Goal: Task Accomplishment & Management: Complete application form

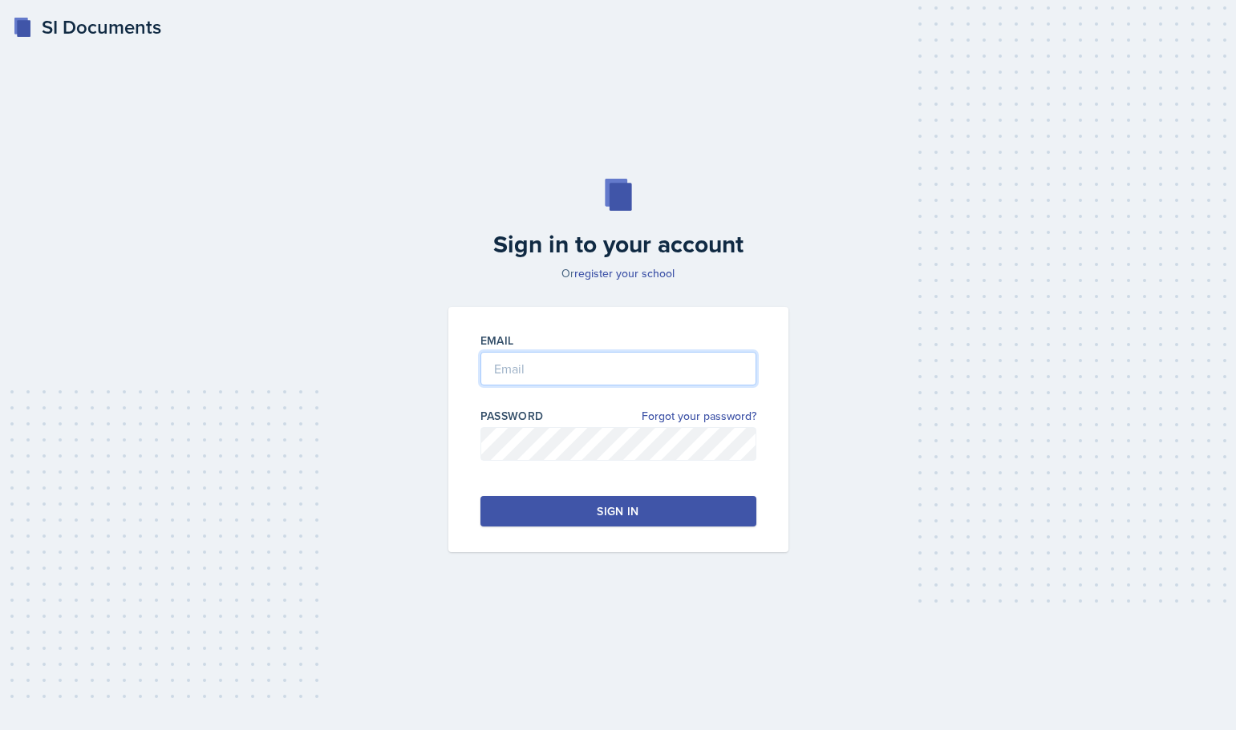
click at [557, 367] on input "email" at bounding box center [618, 369] width 276 height 34
type input "[EMAIL_ADDRESS][DOMAIN_NAME]"
click at [629, 487] on div "Email [EMAIL_ADDRESS][DOMAIN_NAME] Password Forgot your password? Sign in" at bounding box center [618, 429] width 340 height 245
click at [630, 504] on div "Sign in" at bounding box center [618, 512] width 42 height 16
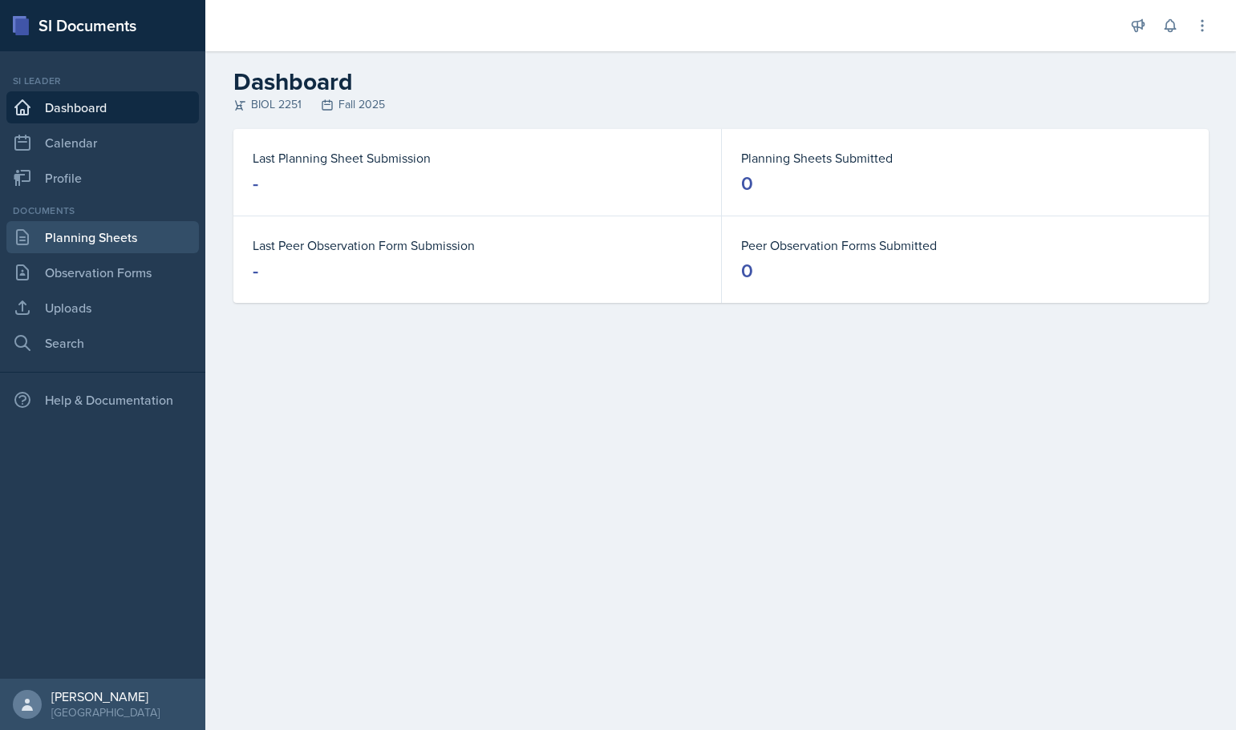
click at [150, 238] on link "Planning Sheets" at bounding box center [102, 237] width 192 height 32
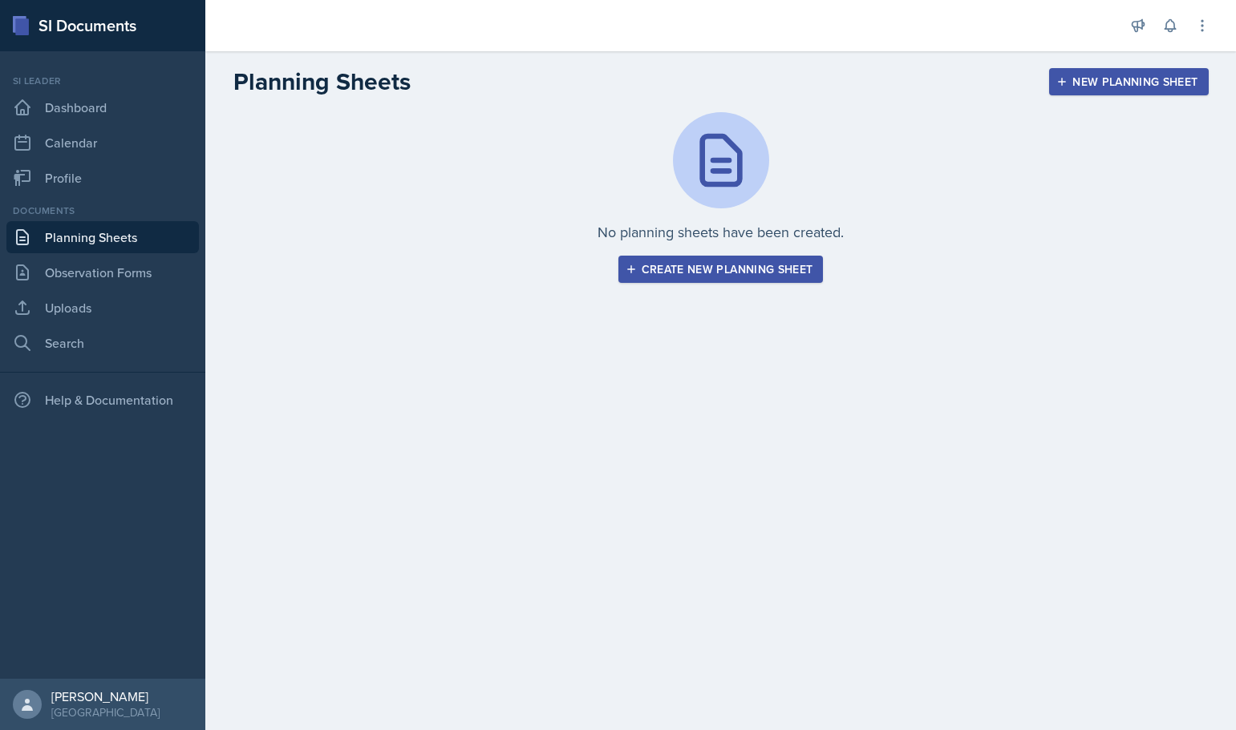
click at [694, 276] on div "Create new planning sheet" at bounding box center [721, 269] width 184 height 13
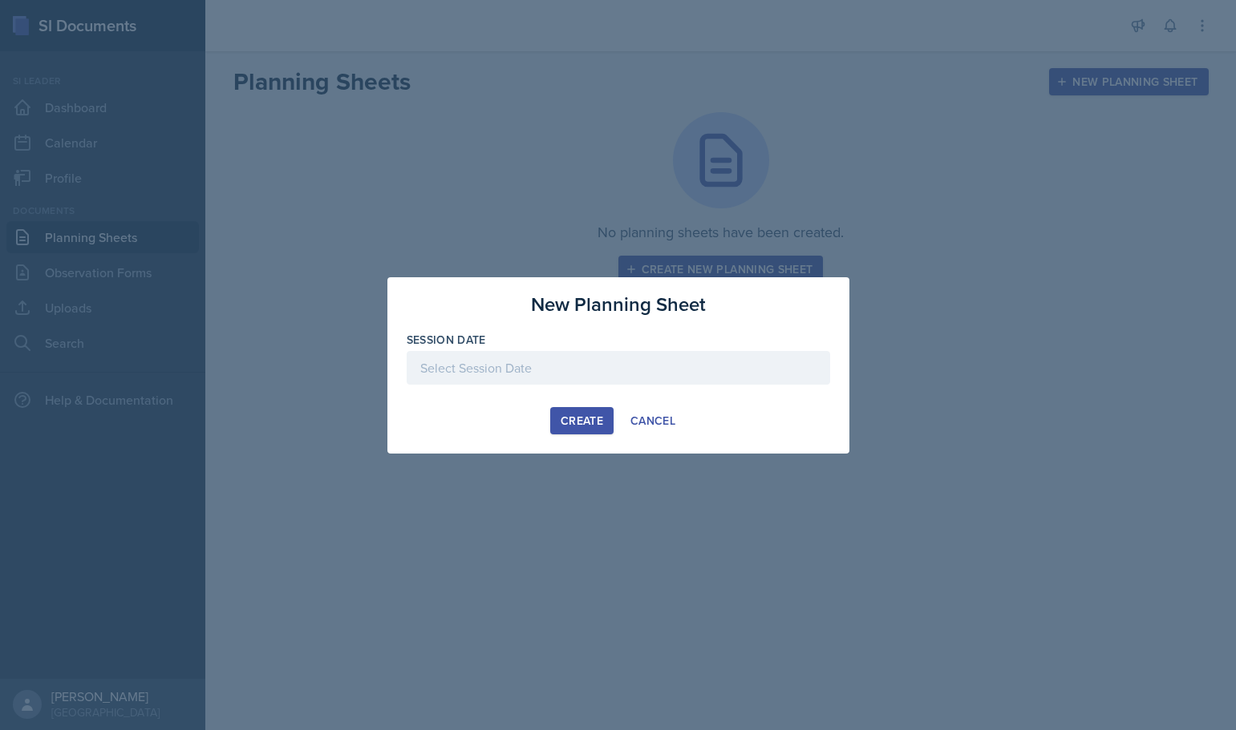
click at [563, 362] on div at bounding box center [618, 368] width 423 height 34
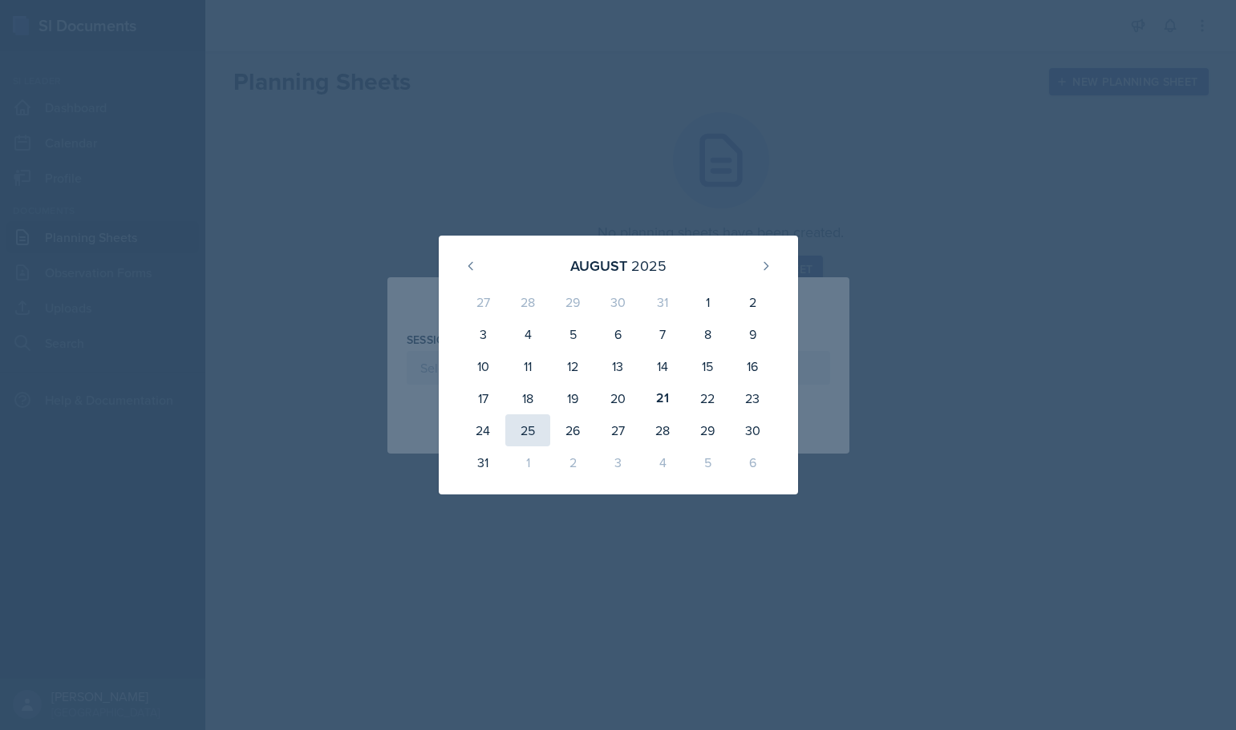
click at [532, 431] on div "25" at bounding box center [527, 431] width 45 height 32
type input "[DATE]"
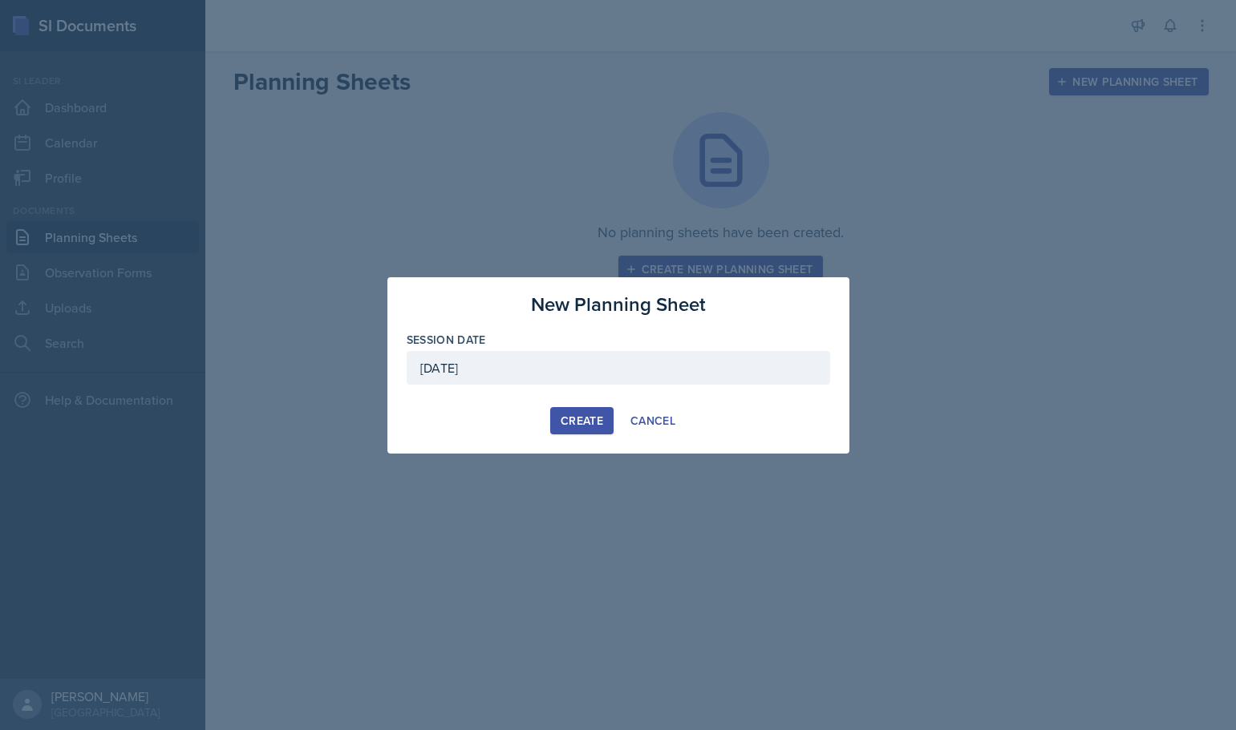
click at [576, 427] on div "Create" at bounding box center [581, 421] width 42 height 13
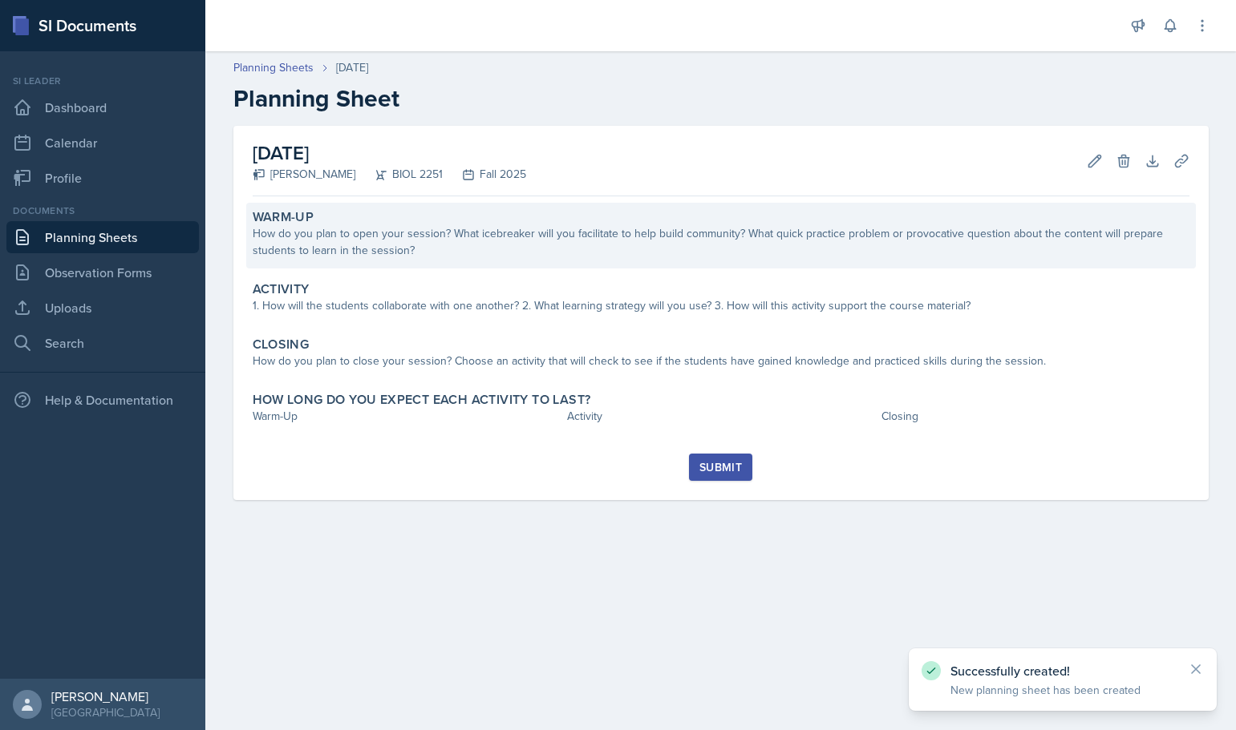
click at [384, 259] on div "Warm-Up How do you plan to open your session? What icebreaker will you facilita…" at bounding box center [720, 236] width 949 height 66
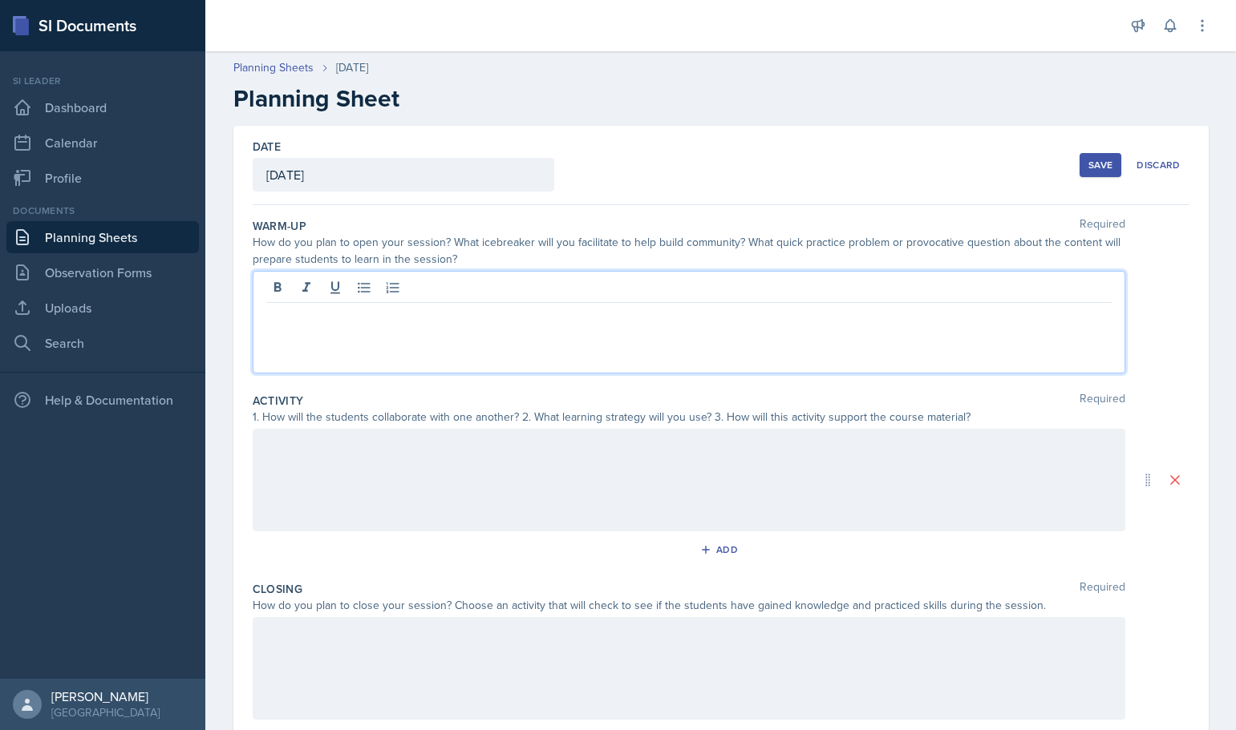
click at [314, 288] on div at bounding box center [689, 322] width 872 height 103
click at [433, 320] on p "I will have the students share one interesting fact" at bounding box center [688, 315] width 845 height 19
click at [537, 318] on p "I will have the students share 1 interesting fact" at bounding box center [688, 315] width 845 height 19
click at [792, 320] on p "I will have the students share 1 interesting fact about their summer, 2 facts a…" at bounding box center [688, 315] width 845 height 19
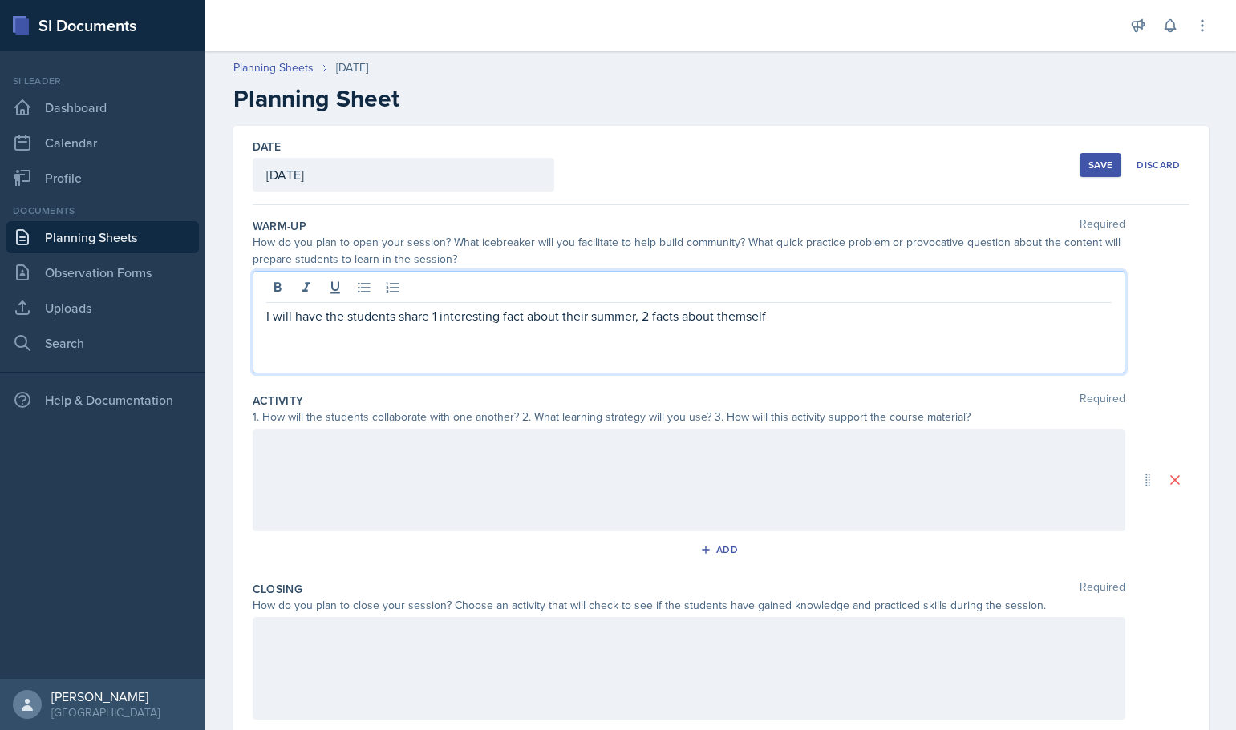
click at [671, 304] on div "I will have the students share 1 interesting fact about their summer, 2 facts a…" at bounding box center [689, 322] width 872 height 103
click at [791, 322] on p "I will have the students share 1 interesting fact about their summer, 2 facts a…" at bounding box center [688, 315] width 845 height 19
click at [726, 331] on div "I will have the students share 1 interesting fact about their summer, 2 facts a…" at bounding box center [689, 322] width 872 height 103
click at [720, 314] on p "I will have the students share 1 interesting fact about their summer, 2 facts a…" at bounding box center [688, 315] width 845 height 19
click at [778, 316] on p "I will have the students share 1 interesting fact about their summer, 2 facts a…" at bounding box center [688, 315] width 845 height 19
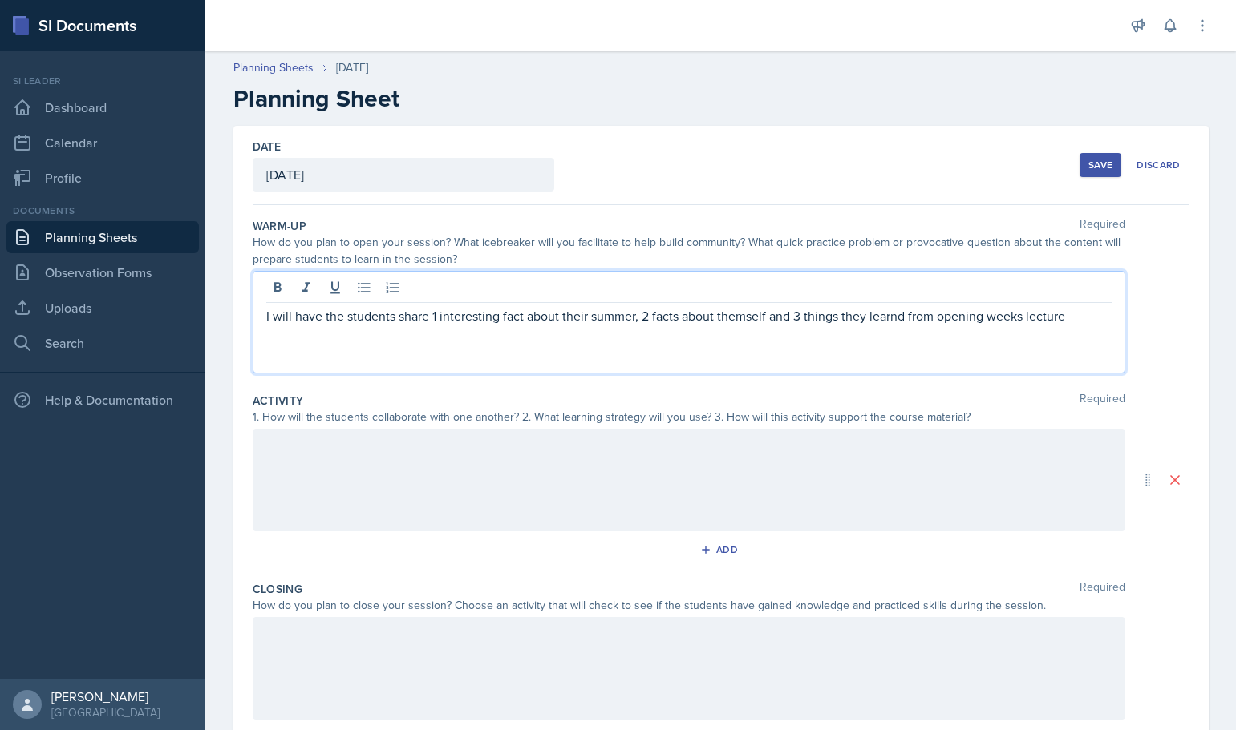
click at [872, 306] on p "I will have the students share 1 interesting fact about their summer, 2 facts a…" at bounding box center [688, 315] width 845 height 19
click at [805, 312] on p "I will have the students share 1 interesting fact about their summer, 2 facts a…" at bounding box center [688, 315] width 845 height 19
click at [1078, 326] on div "I will have the students share 1 interesting fact about their summer, 2 facts a…" at bounding box center [689, 322] width 872 height 103
click at [1069, 313] on p "I will have the students share 1 interesting fact about their summer, 2 facts a…" at bounding box center [688, 315] width 845 height 19
click at [838, 315] on p "I will have the students share 1 interesting fact about their summer, 2 facts a…" at bounding box center [688, 315] width 845 height 19
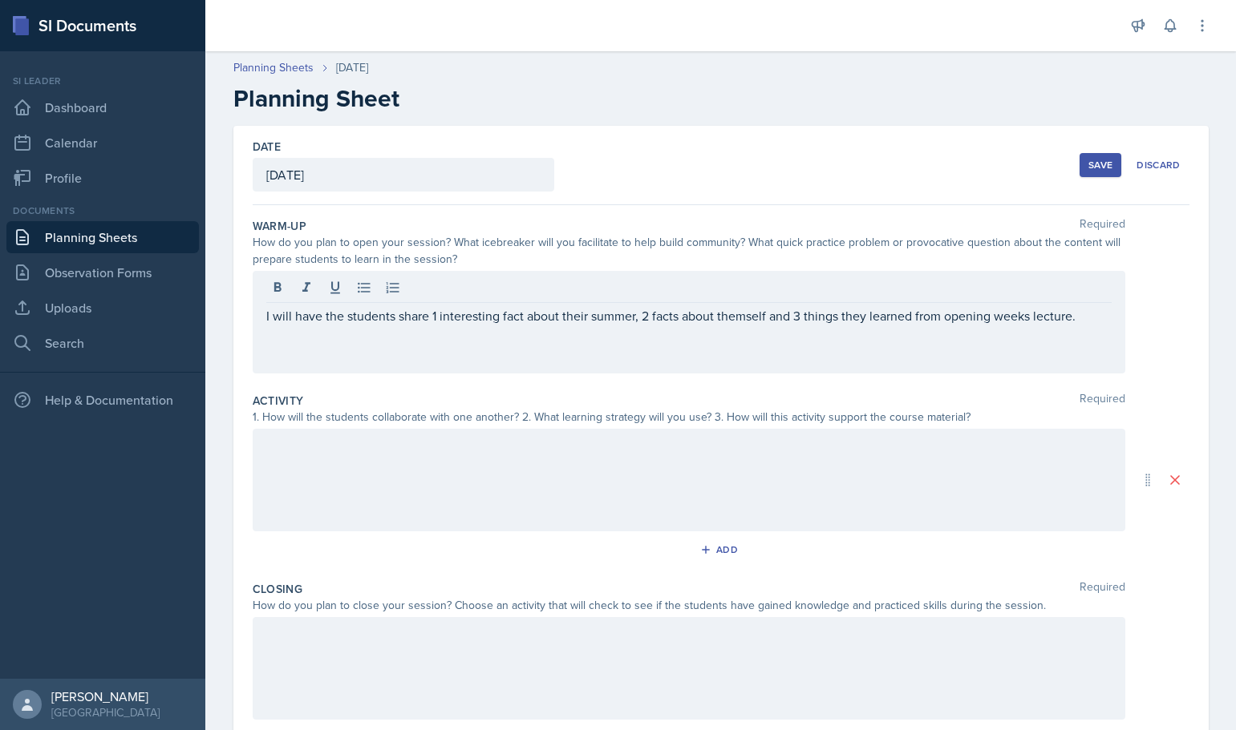
click at [403, 326] on div "I will have the students share 1 interesting fact about their summer, 2 facts a…" at bounding box center [689, 322] width 872 height 103
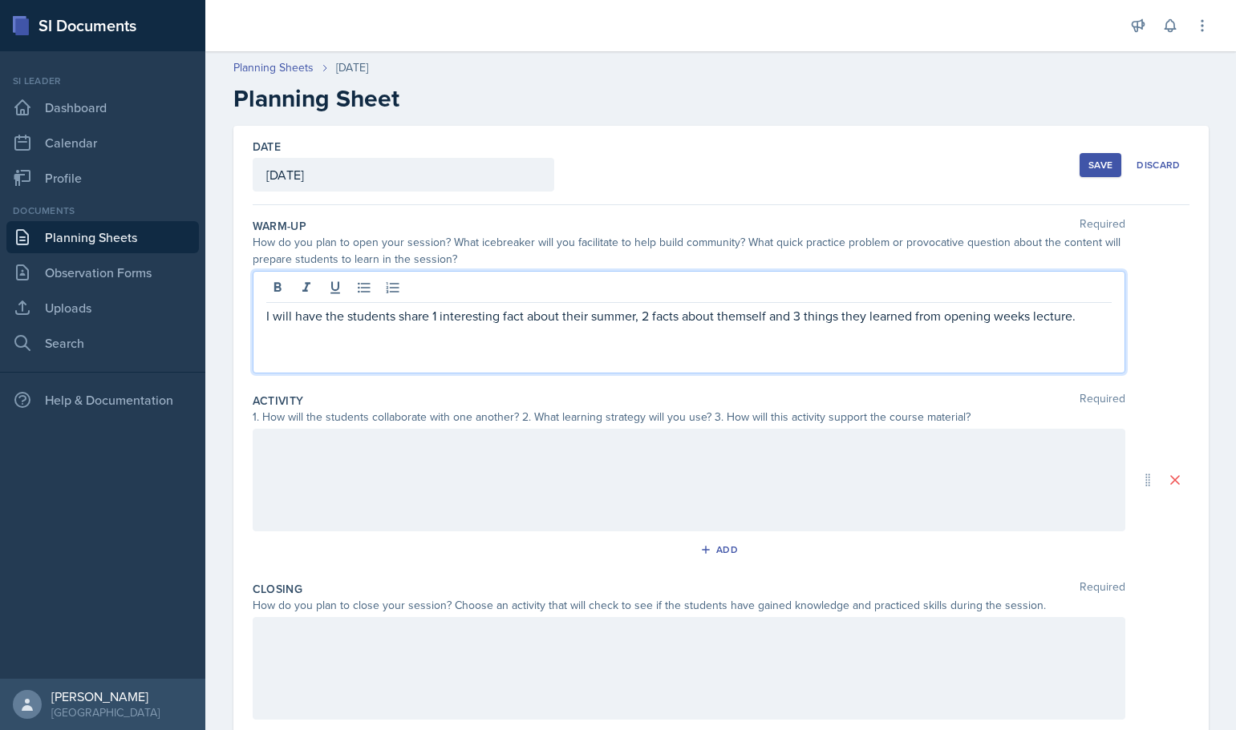
click at [655, 322] on p "I will have the students share 1 interesting fact about their summer, 2 facts a…" at bounding box center [688, 315] width 845 height 19
click at [861, 319] on p "I will have the students share 1 interesting fact about their summer, 2 facts a…" at bounding box center [688, 315] width 845 height 19
click at [1098, 321] on p "I will have the students share 1 interesting fact about their summer, 2 facts a…" at bounding box center [688, 315] width 845 height 19
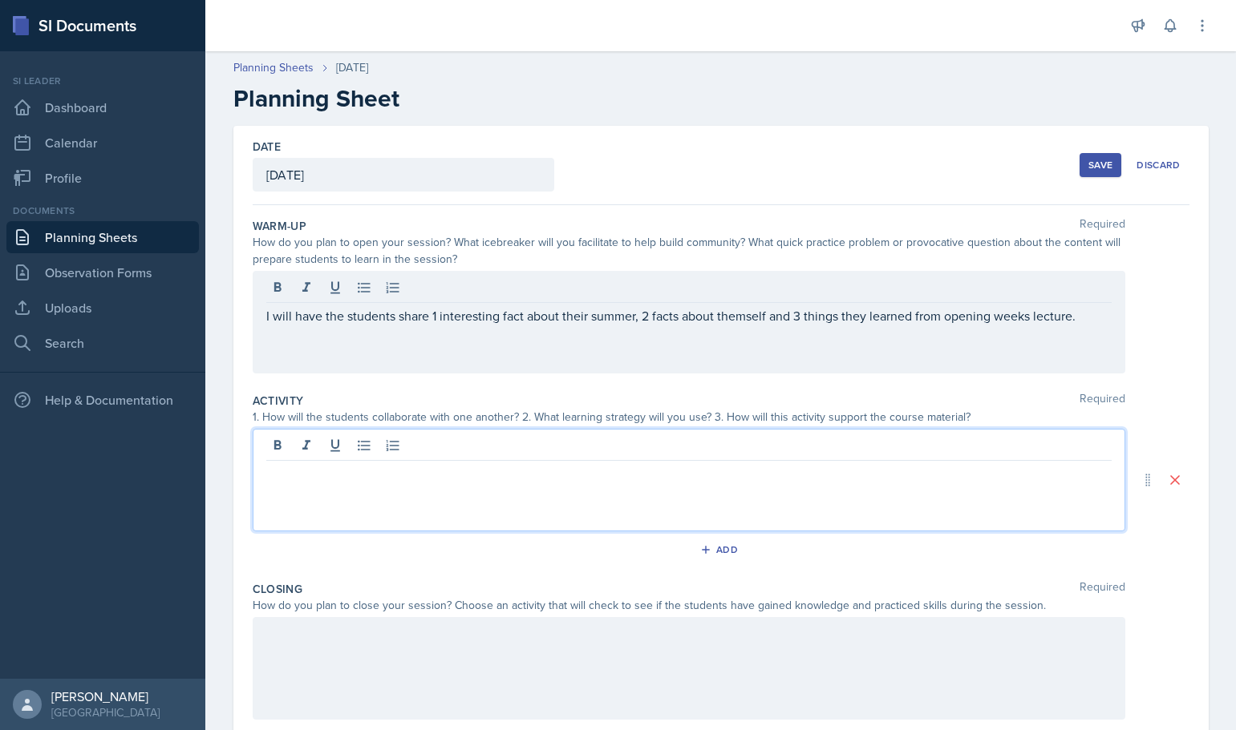
click at [452, 447] on div at bounding box center [689, 480] width 872 height 103
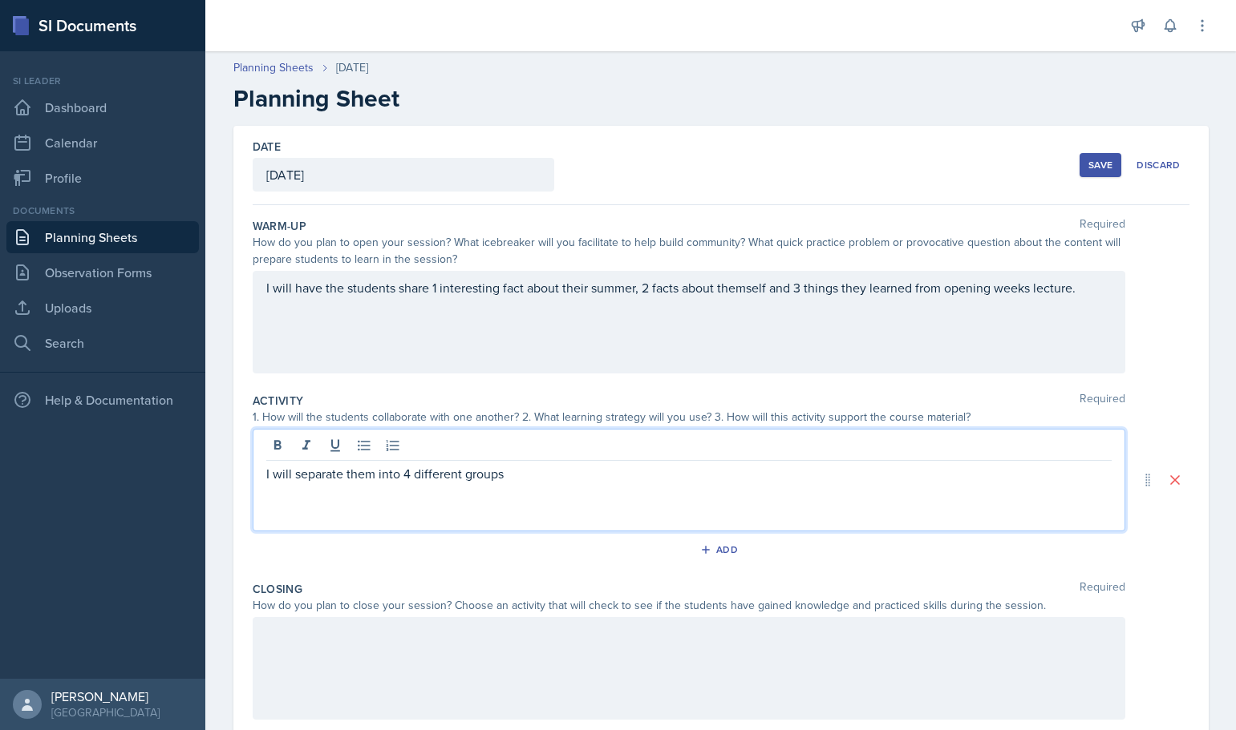
click at [553, 481] on p "I will separate them into 4 different groups" at bounding box center [688, 473] width 845 height 19
click at [712, 477] on p "I will separate them into 4 different groups and have them create a concept map…" at bounding box center [688, 473] width 845 height 19
click at [995, 474] on p "I will separate them into 4 different groups and have them create a concept map…" at bounding box center [688, 473] width 845 height 19
click at [258, 471] on div "I will separate them into 4 different groups and have them create a concept map…" at bounding box center [689, 480] width 872 height 103
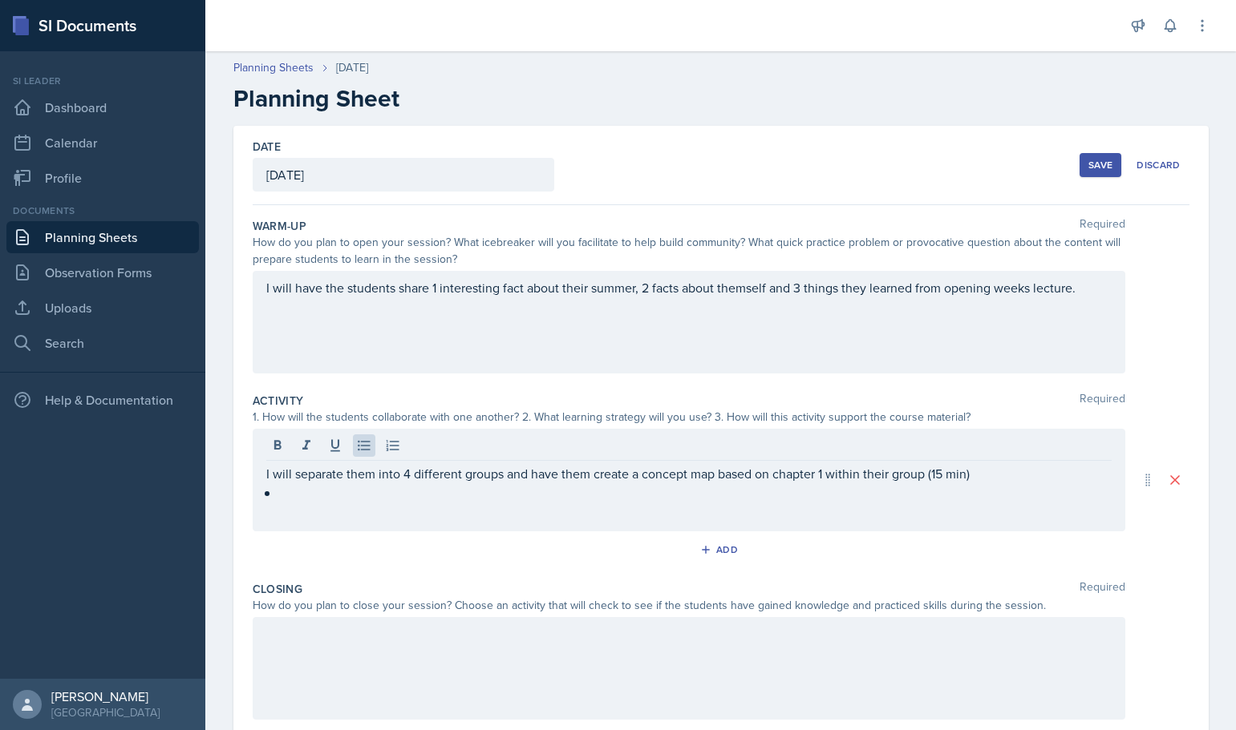
click at [261, 472] on div "I will separate them into 4 different groups and have them create a concept map…" at bounding box center [689, 480] width 872 height 103
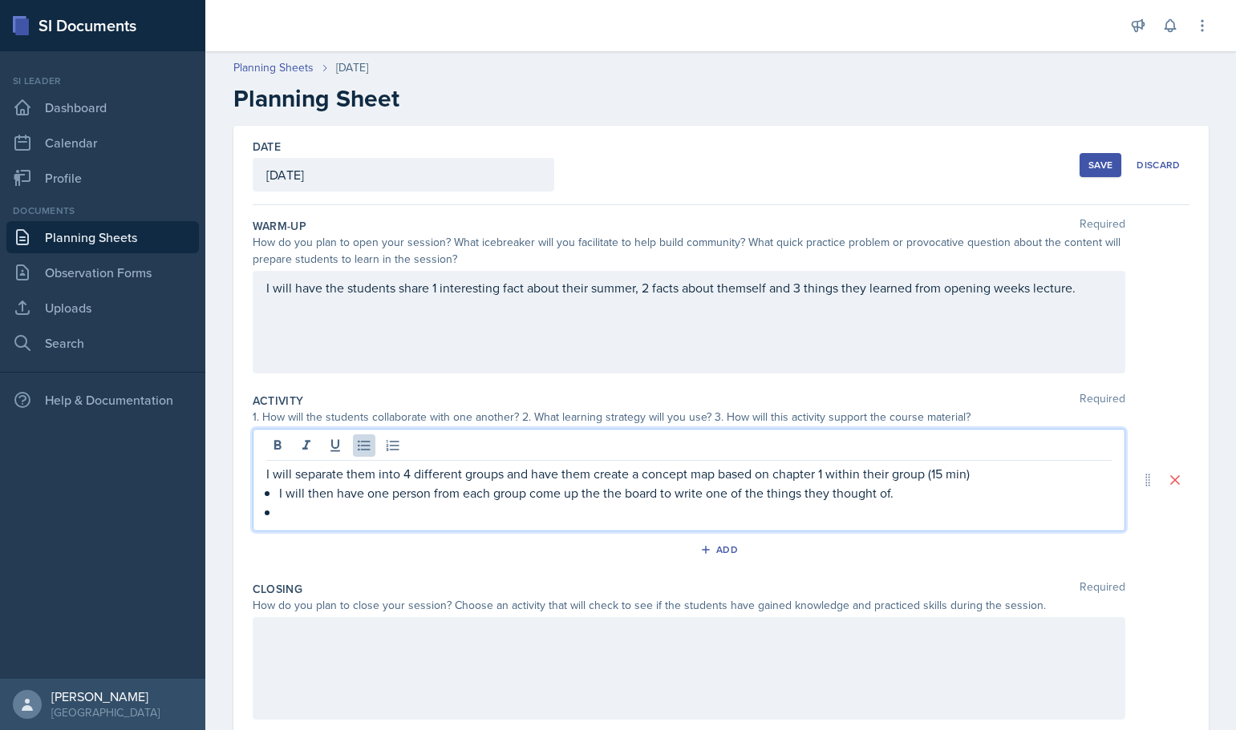
click at [896, 497] on p "I will then have one person from each group come up the the board to write one …" at bounding box center [695, 492] width 832 height 19
click at [951, 326] on div "I will have the students share 1 interesting fact about their summer, 2 facts a…" at bounding box center [689, 322] width 872 height 103
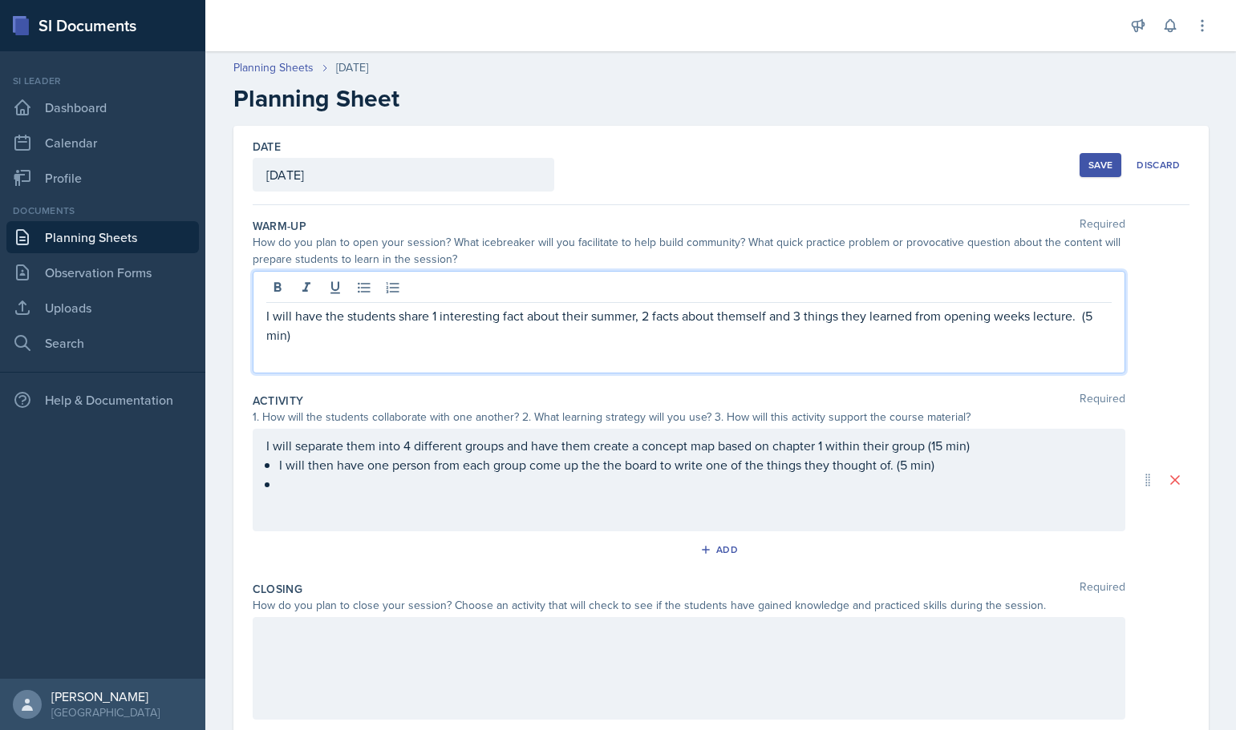
click at [962, 482] on div "I will separate them into 4 different groups and have them create a concept map…" at bounding box center [688, 465] width 845 height 58
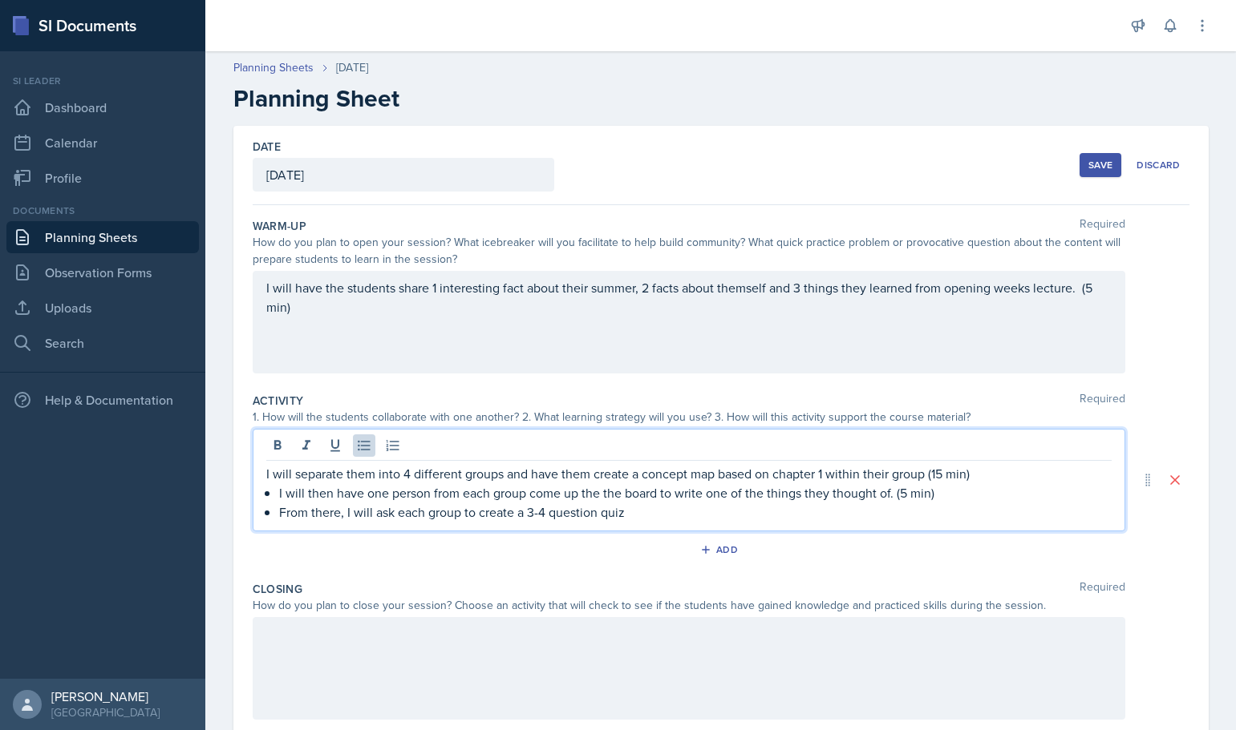
click at [659, 511] on p "From there, I will ask each group to create a 3-4 question quiz" at bounding box center [695, 512] width 832 height 19
click at [729, 511] on p "From there, I will ask each group to create a 3-4 question quiz (with 2 possibl…" at bounding box center [695, 512] width 832 height 19
click at [855, 503] on p "From there, I will ask each group to create a 3-4 question quiz (with 2 possibl…" at bounding box center [695, 512] width 832 height 19
click at [840, 512] on p "From there, I will ask each group to create a 3-4 question quiz (with 2 possibl…" at bounding box center [695, 512] width 832 height 19
click at [888, 516] on p "From there, I will ask each group to create a 3-4 question quiz (with 2 possibl…" at bounding box center [695, 512] width 832 height 19
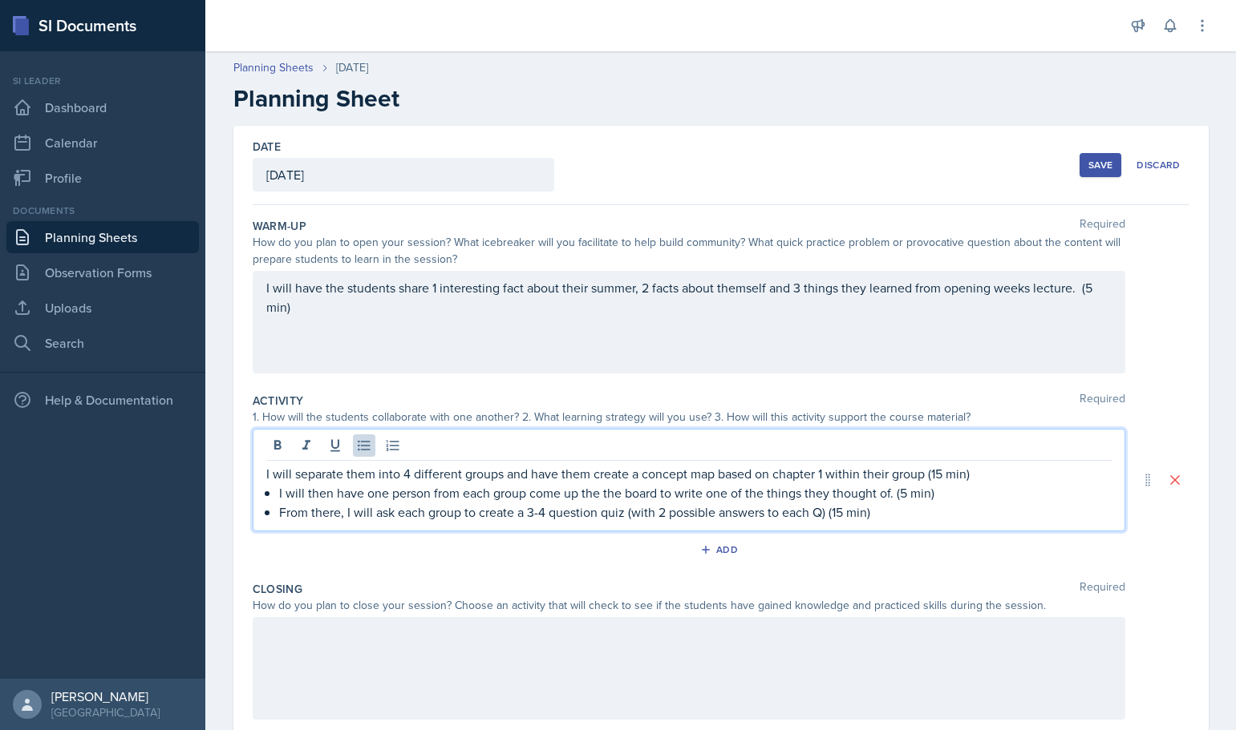
click at [476, 508] on p "From there, I will ask each group to create a 3-4 question quiz (with 2 possibl…" at bounding box center [695, 512] width 832 height 19
click at [624, 514] on p "From there, I will ask each group to create a 3-4 question quiz (with 2 possibl…" at bounding box center [695, 512] width 832 height 19
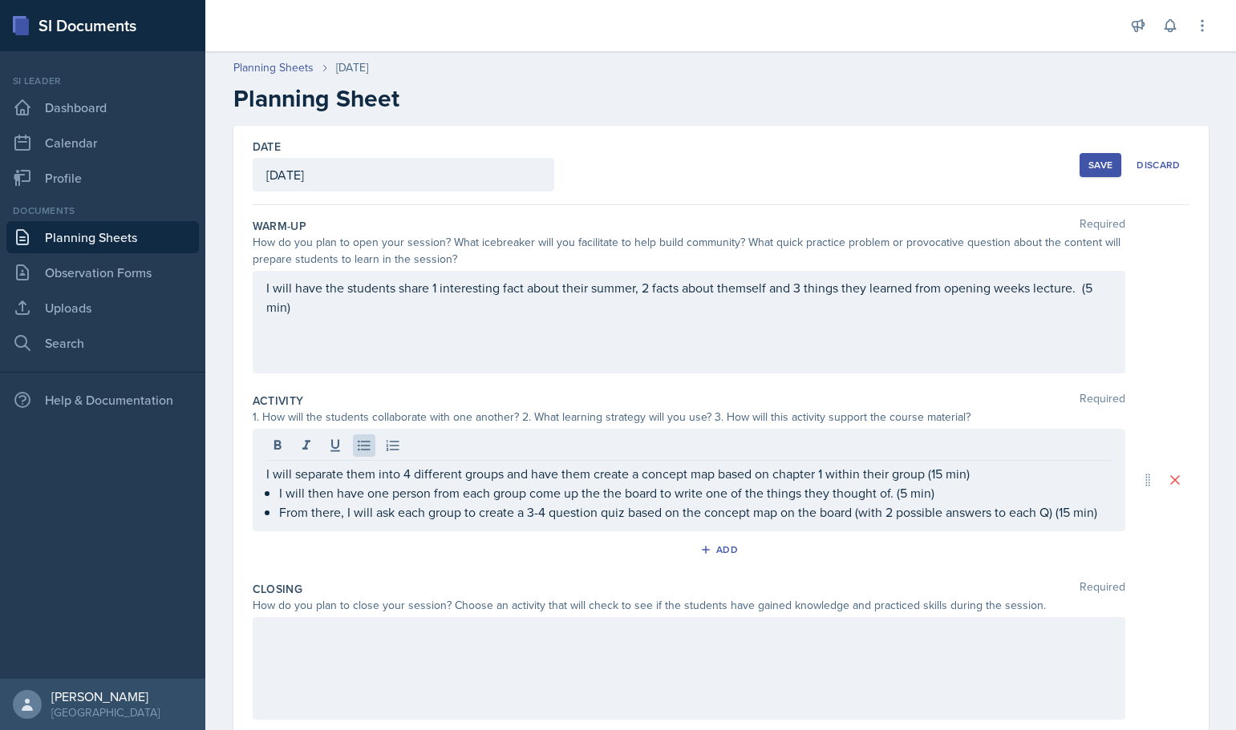
click at [982, 524] on div "I will separate them into 4 different groups and have them create a concept map…" at bounding box center [689, 480] width 872 height 103
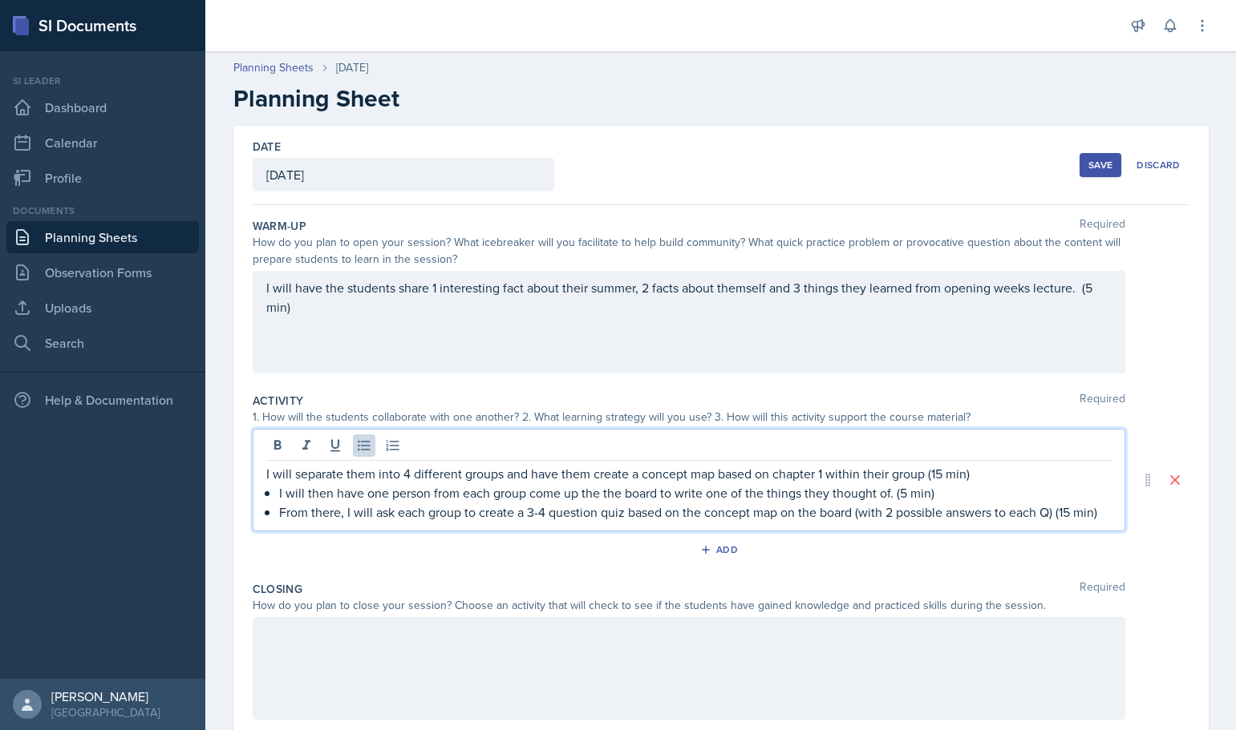
click at [1054, 520] on p "From there, I will ask each group to create a 3-4 question quiz based on the co…" at bounding box center [695, 512] width 832 height 19
click at [1102, 512] on div "I will separate them into 4 different groups and have them create a concept map…" at bounding box center [689, 480] width 872 height 103
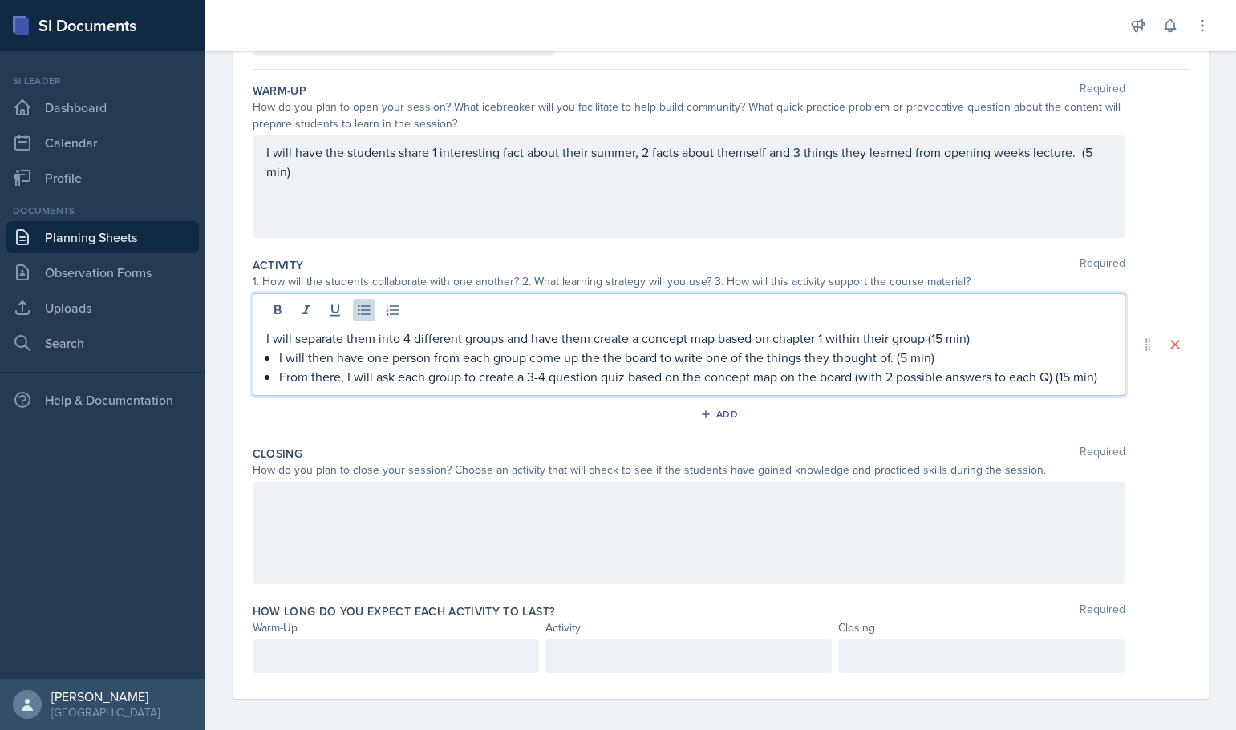
scroll to position [143, 0]
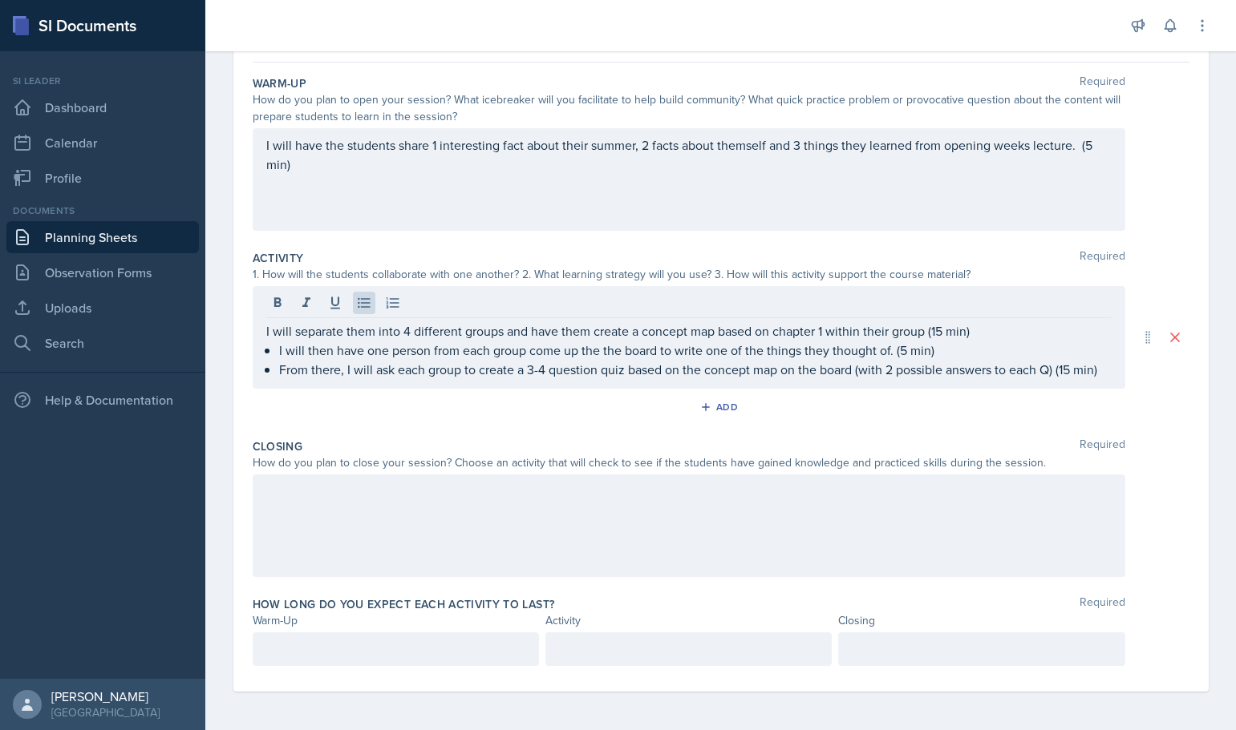
click at [607, 547] on div at bounding box center [689, 526] width 872 height 103
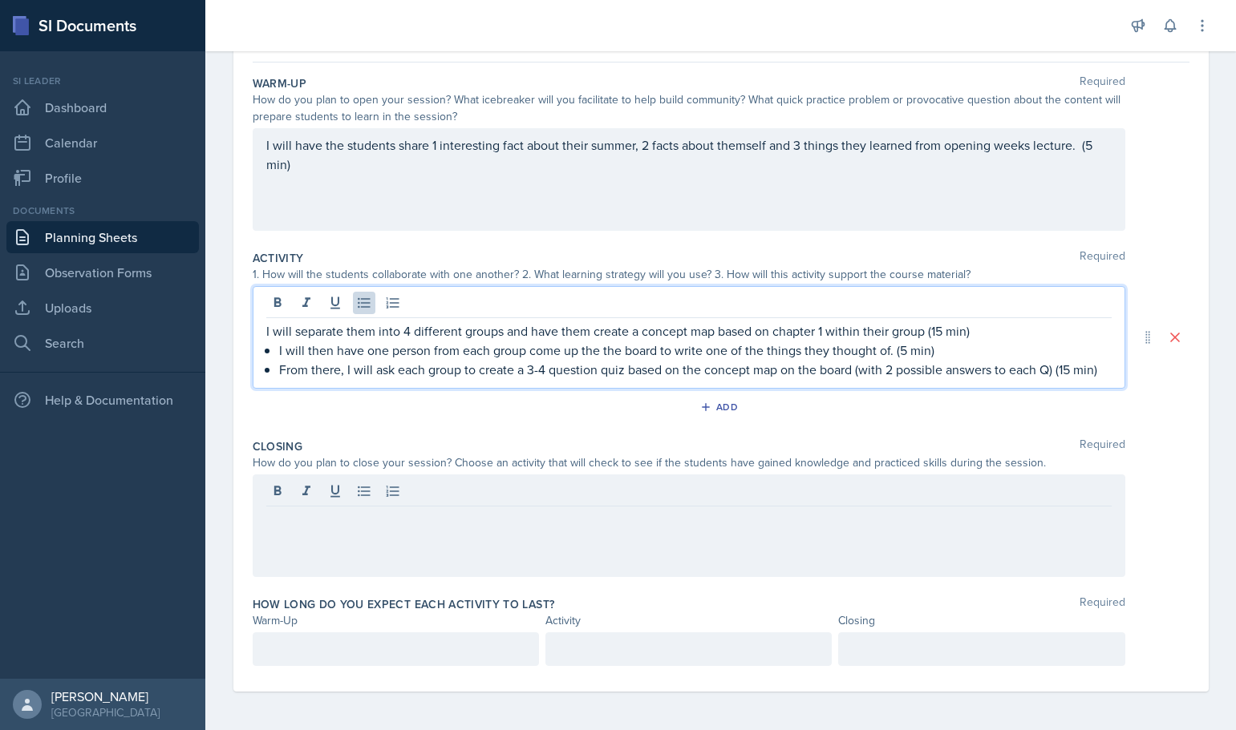
drag, startPoint x: 1099, startPoint y: 346, endPoint x: 1054, endPoint y: 358, distance: 46.3
click at [1054, 358] on ul "I will then have one person from each group come up the the board to write one …" at bounding box center [695, 360] width 832 height 38
drag, startPoint x: 1058, startPoint y: 374, endPoint x: 1098, endPoint y: 374, distance: 40.1
click at [1098, 374] on p "From there, I will ask each group to create a 3-4 question quiz based on the co…" at bounding box center [695, 369] width 832 height 19
drag, startPoint x: 928, startPoint y: 335, endPoint x: 972, endPoint y: 334, distance: 44.1
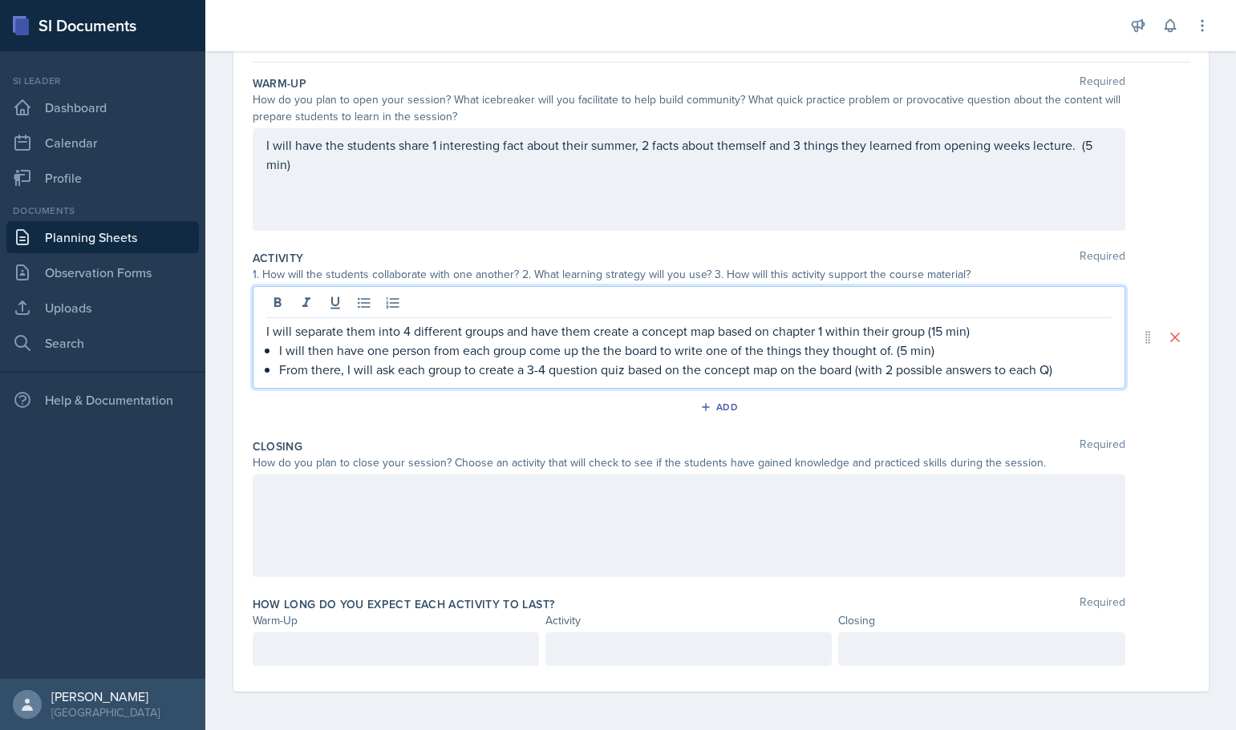
click at [972, 334] on p "I will separate them into 4 different groups and have them create a concept map…" at bounding box center [688, 331] width 845 height 19
drag, startPoint x: 892, startPoint y: 356, endPoint x: 932, endPoint y: 353, distance: 39.4
click at [932, 353] on p "I will then have one person from each group come up the the board to write one …" at bounding box center [695, 350] width 832 height 19
click at [1085, 148] on div "I will have the students share 1 interesting fact about their summer, 2 facts a…" at bounding box center [689, 179] width 872 height 103
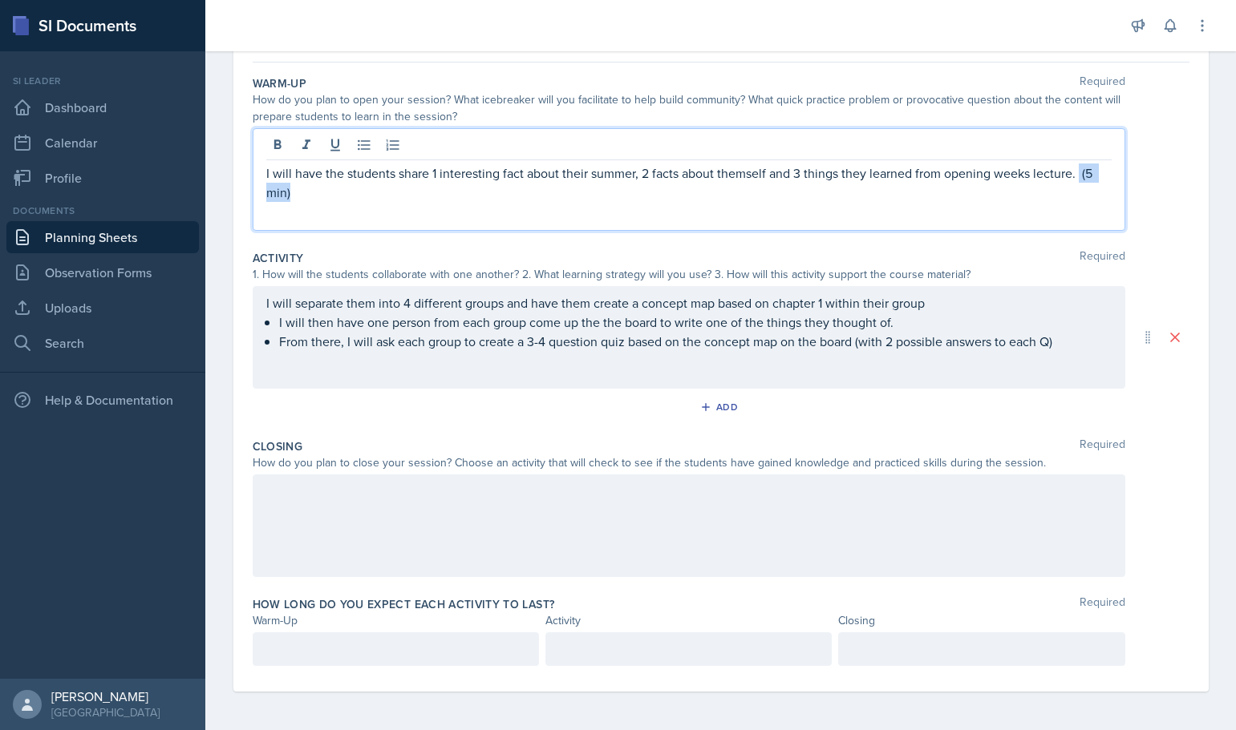
drag, startPoint x: 1077, startPoint y: 177, endPoint x: 1091, endPoint y: 189, distance: 18.8
click at [1091, 189] on p "I will have the students share 1 interesting fact about their summer, 2 facts a…" at bounding box center [688, 183] width 845 height 38
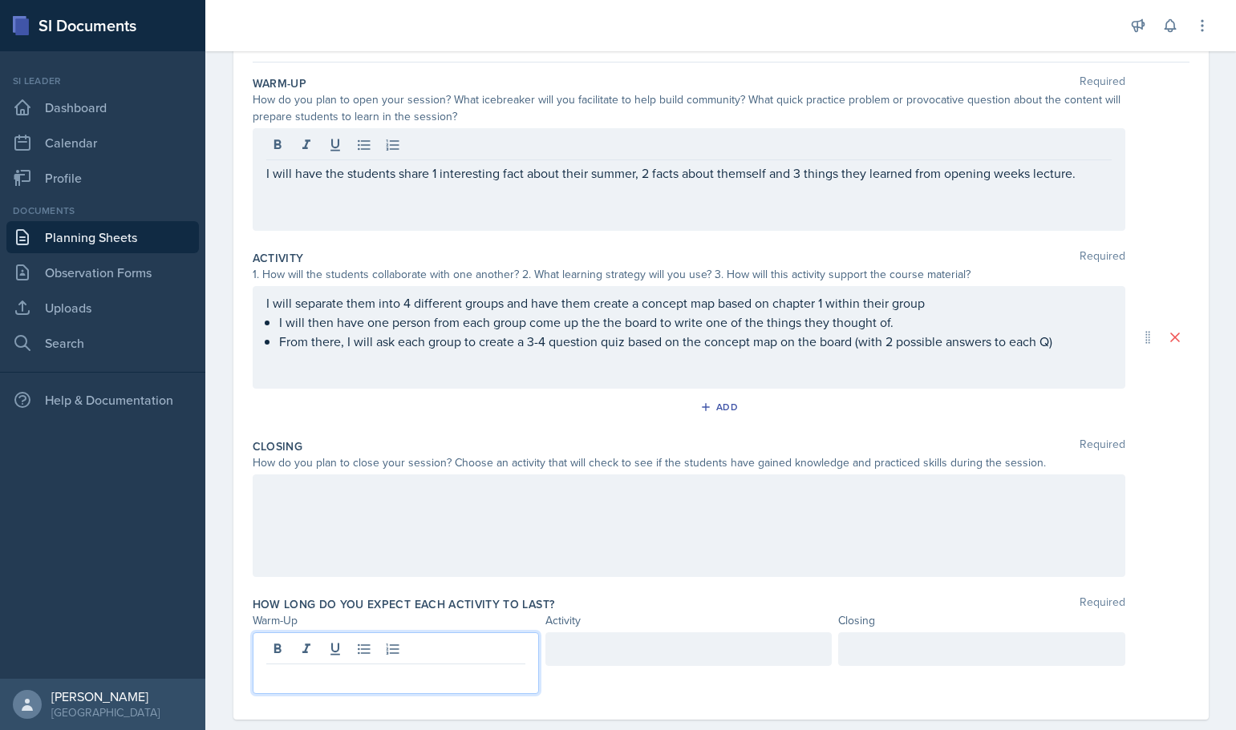
click at [382, 657] on div at bounding box center [396, 664] width 286 height 62
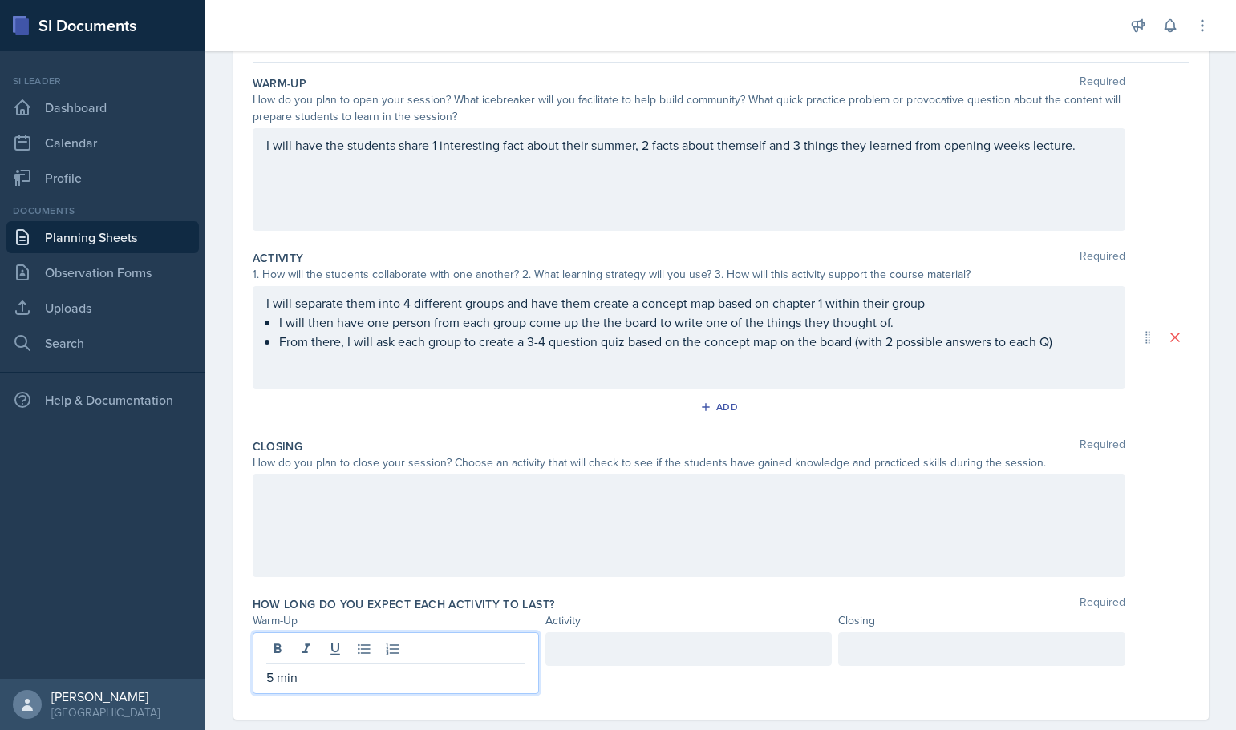
click at [606, 668] on div at bounding box center [688, 664] width 286 height 62
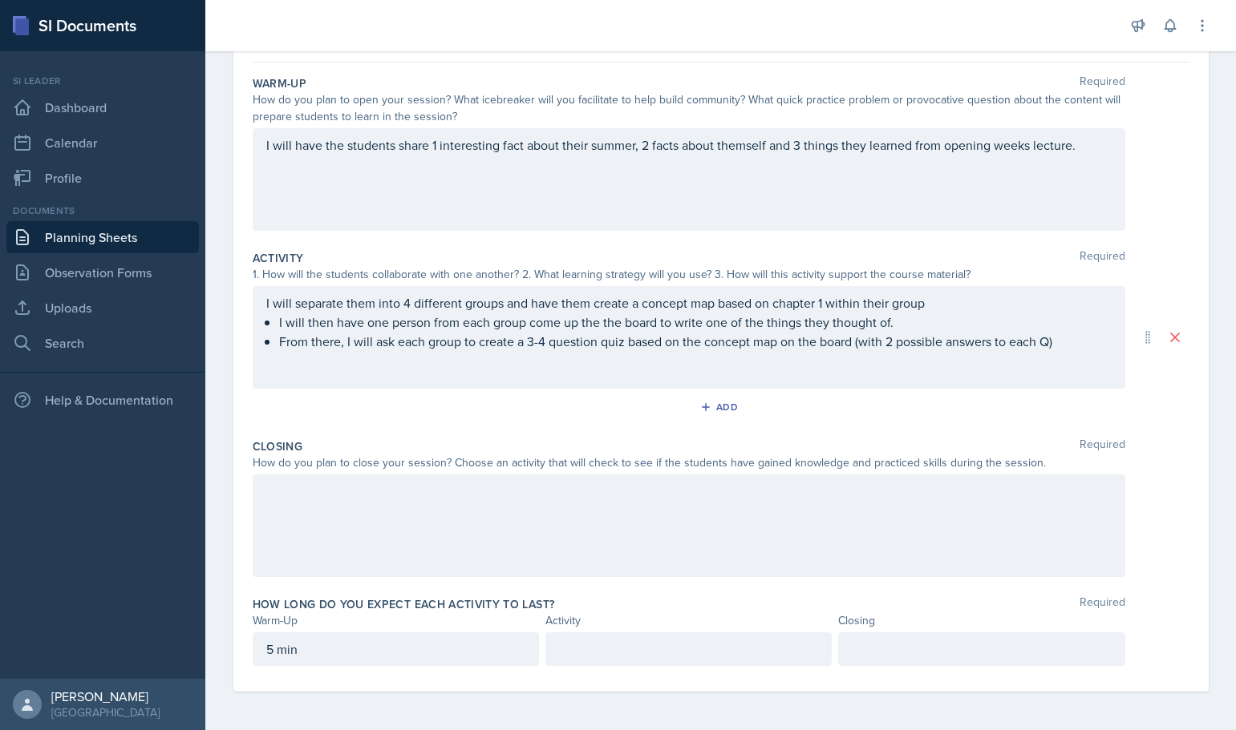
click at [580, 643] on div at bounding box center [688, 650] width 286 height 34
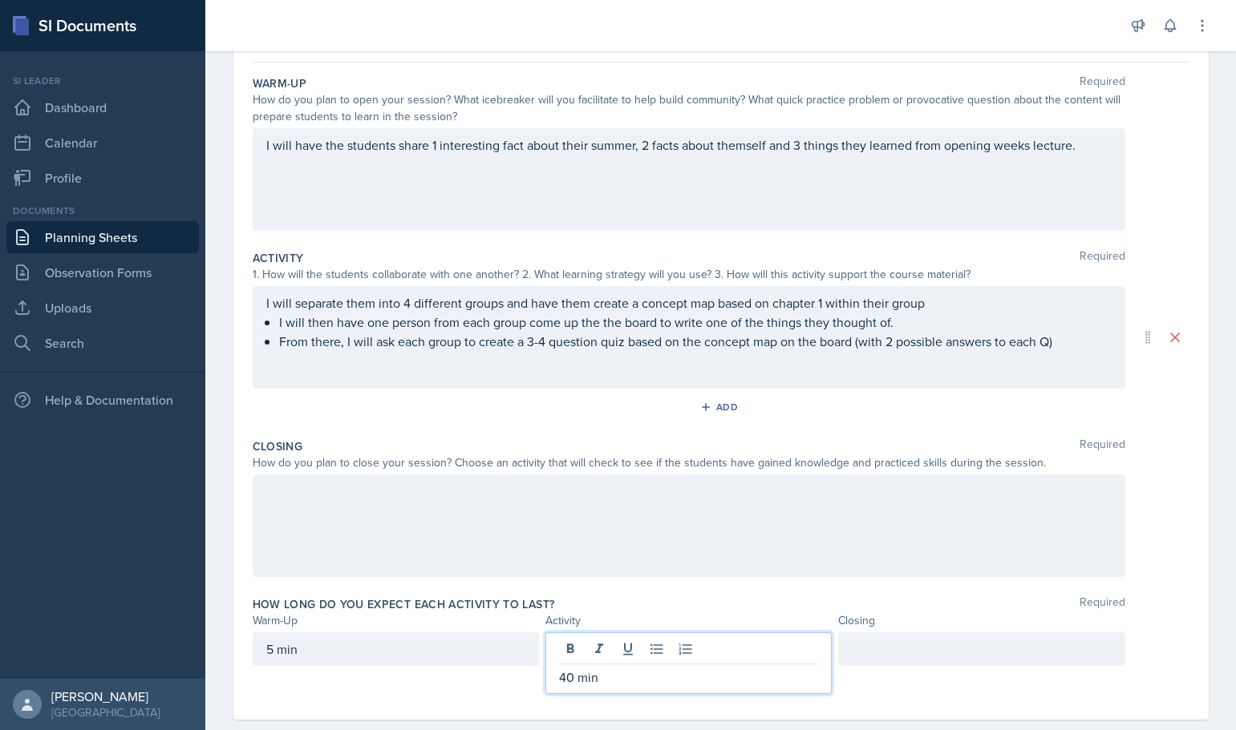
click at [899, 653] on div at bounding box center [981, 650] width 286 height 34
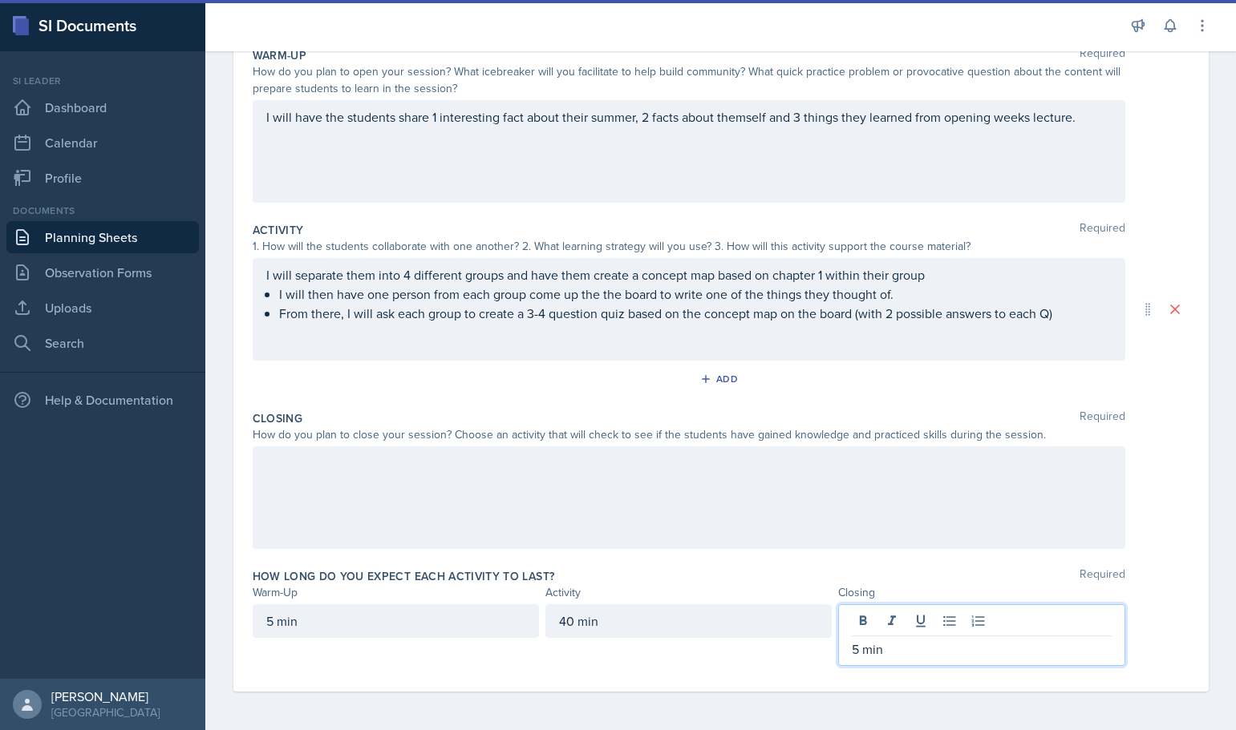
click at [643, 478] on div at bounding box center [689, 498] width 872 height 103
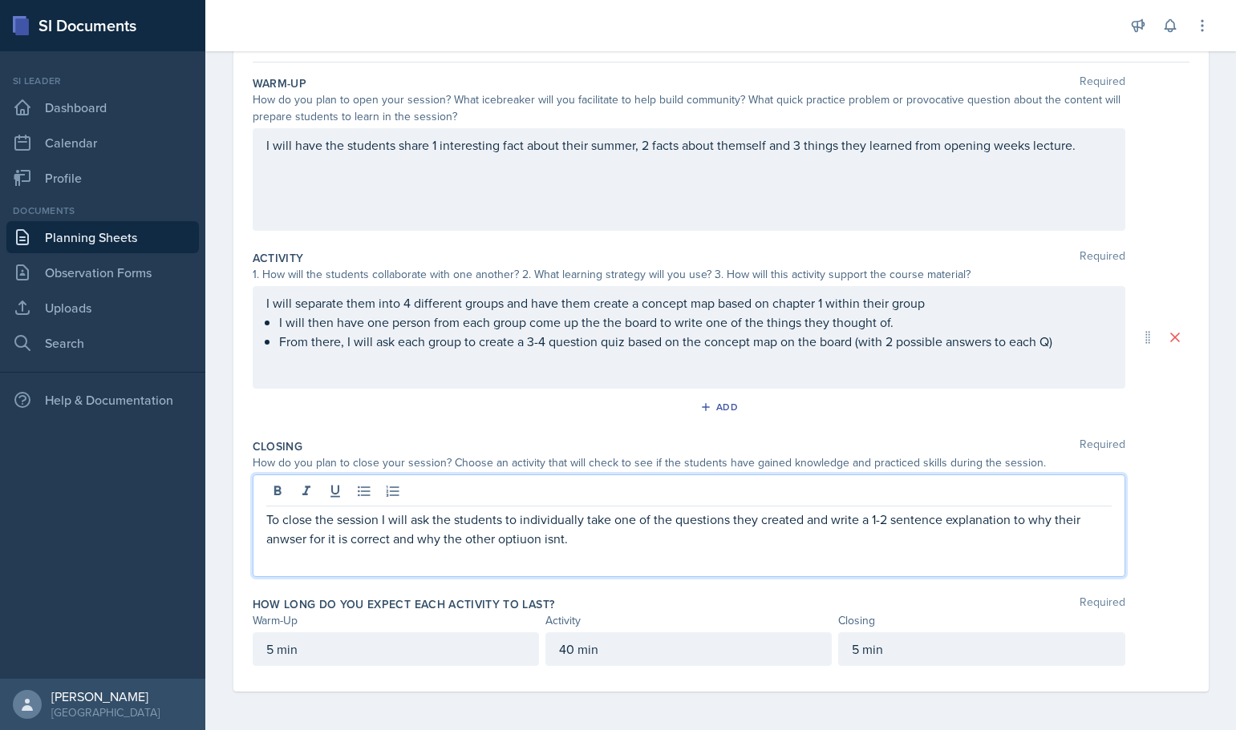
click at [516, 548] on p "To close the session I will ask the students to individually take one of the qu…" at bounding box center [688, 529] width 845 height 38
click at [276, 542] on p "To close the session I will ask the students to individually take one of the qu…" at bounding box center [688, 529] width 845 height 38
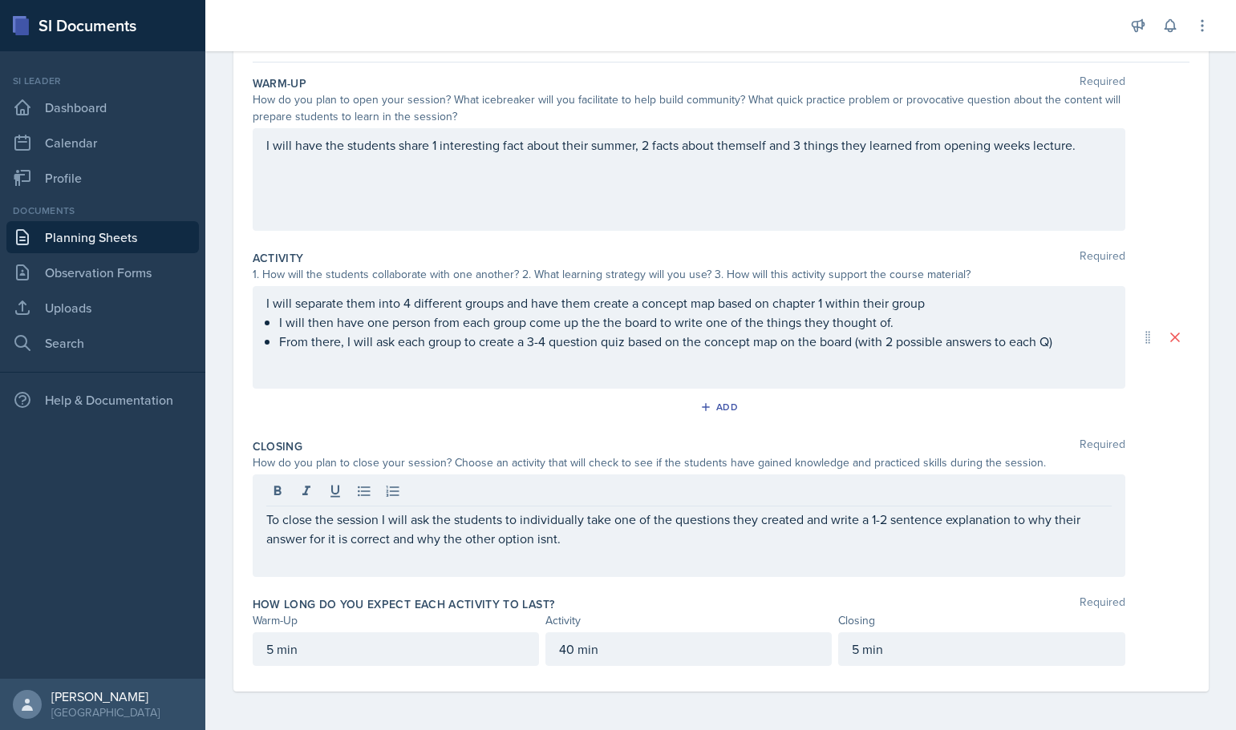
click at [545, 549] on div "To close the session I will ask the students to individually take one of the qu…" at bounding box center [689, 526] width 872 height 103
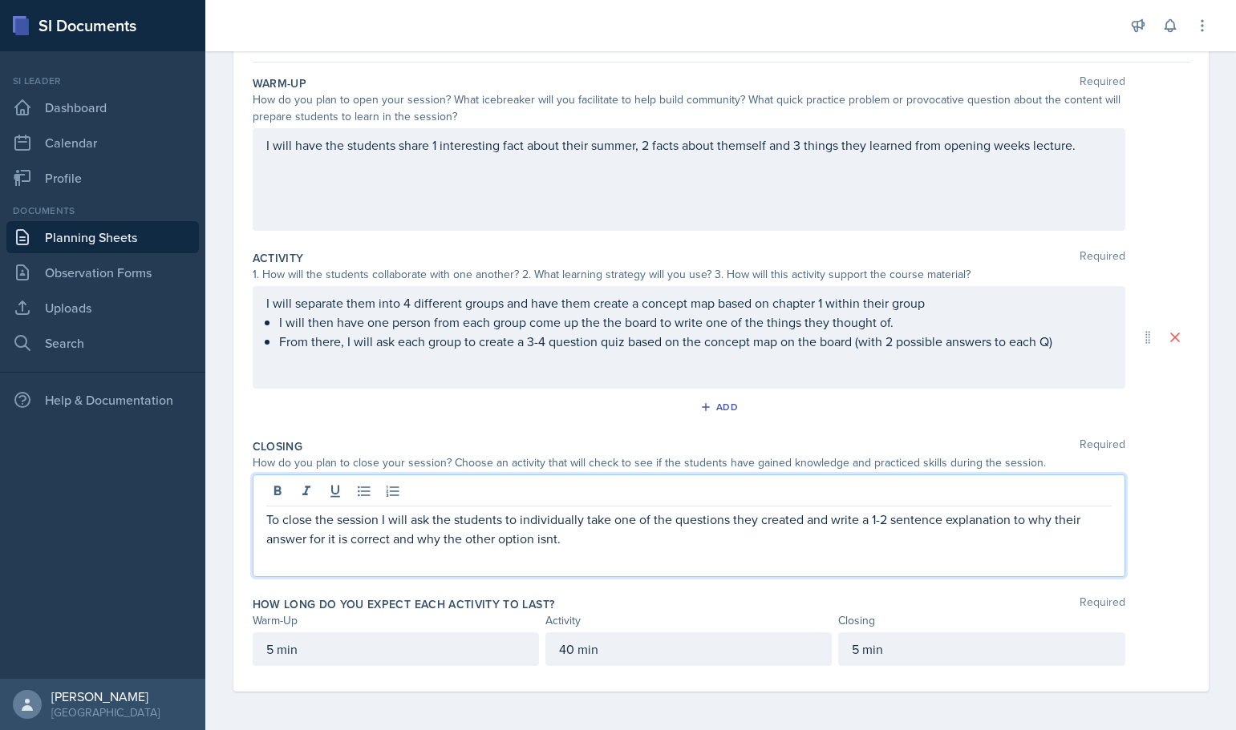
click at [544, 540] on p "To close the session I will ask the students to individually take one of the qu…" at bounding box center [688, 529] width 845 height 38
click at [649, 540] on p "To close the session I will ask the students to individually take one of the qu…" at bounding box center [688, 529] width 845 height 38
click at [606, 520] on p "To close the session I will ask the students to individually take one of the qu…" at bounding box center [688, 529] width 845 height 38
click at [800, 522] on p "To close the session I will ask the students to individually take one of the qu…" at bounding box center [688, 529] width 845 height 38
click at [318, 522] on p "To close the session I will ask the students to individually take one of the qu…" at bounding box center [688, 529] width 845 height 38
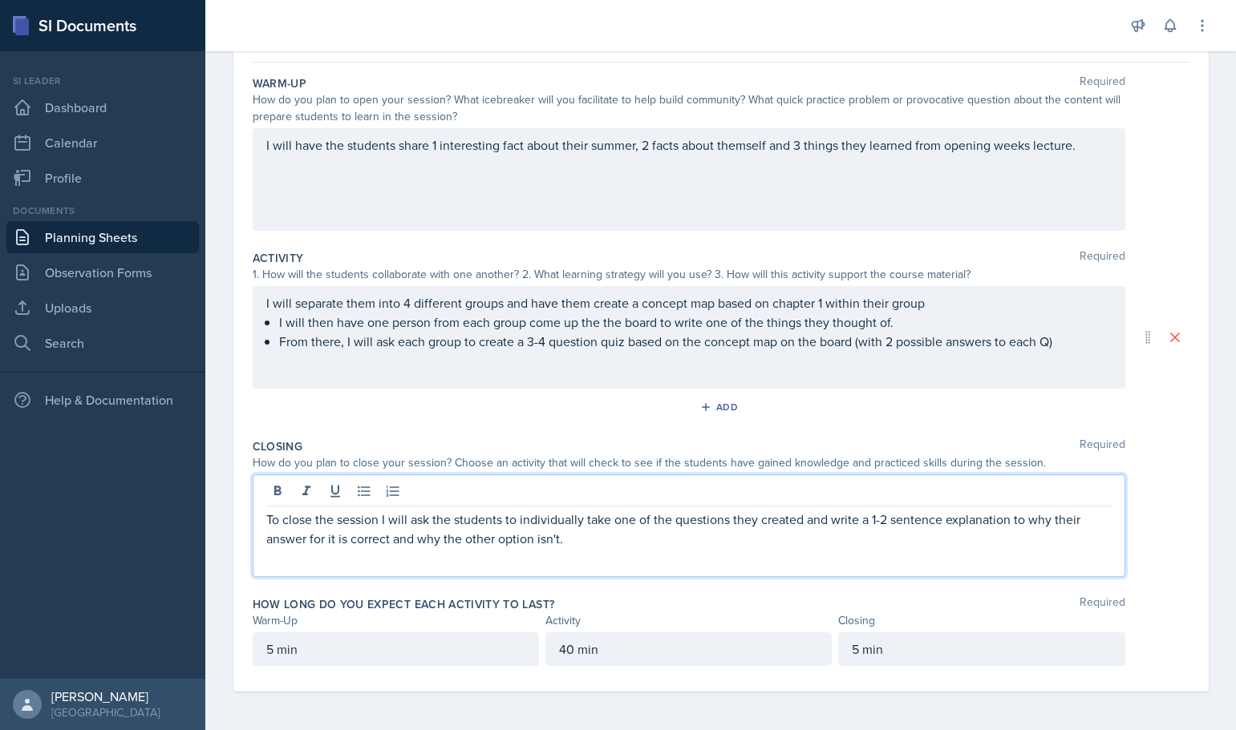
click at [378, 519] on p "To close the session I will ask the students to individually take one of the qu…" at bounding box center [688, 529] width 845 height 38
click at [518, 522] on p "To close the session, I will ask the students to individually take one of the q…" at bounding box center [688, 529] width 845 height 38
click at [564, 515] on p "To close the session, I will ask the students to individually take one of the q…" at bounding box center [688, 529] width 845 height 38
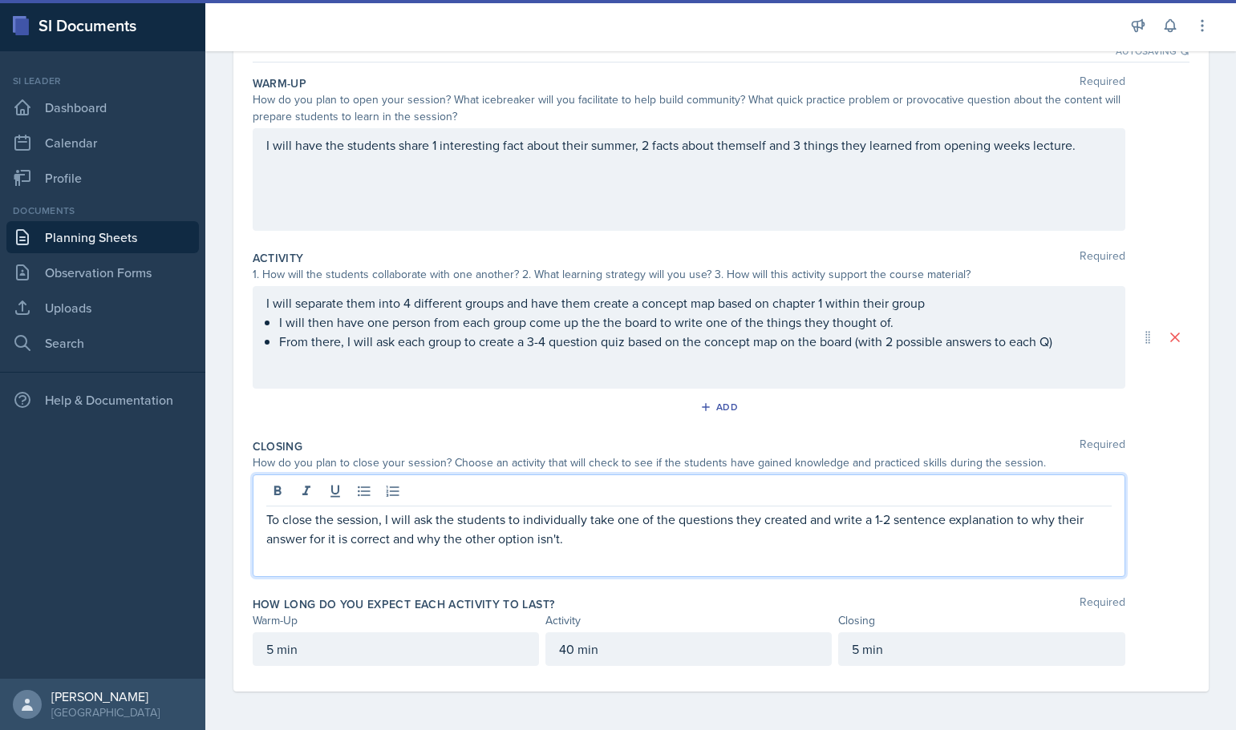
click at [779, 518] on p "To close the session, I will ask the students to individually take one of the q…" at bounding box center [688, 529] width 845 height 38
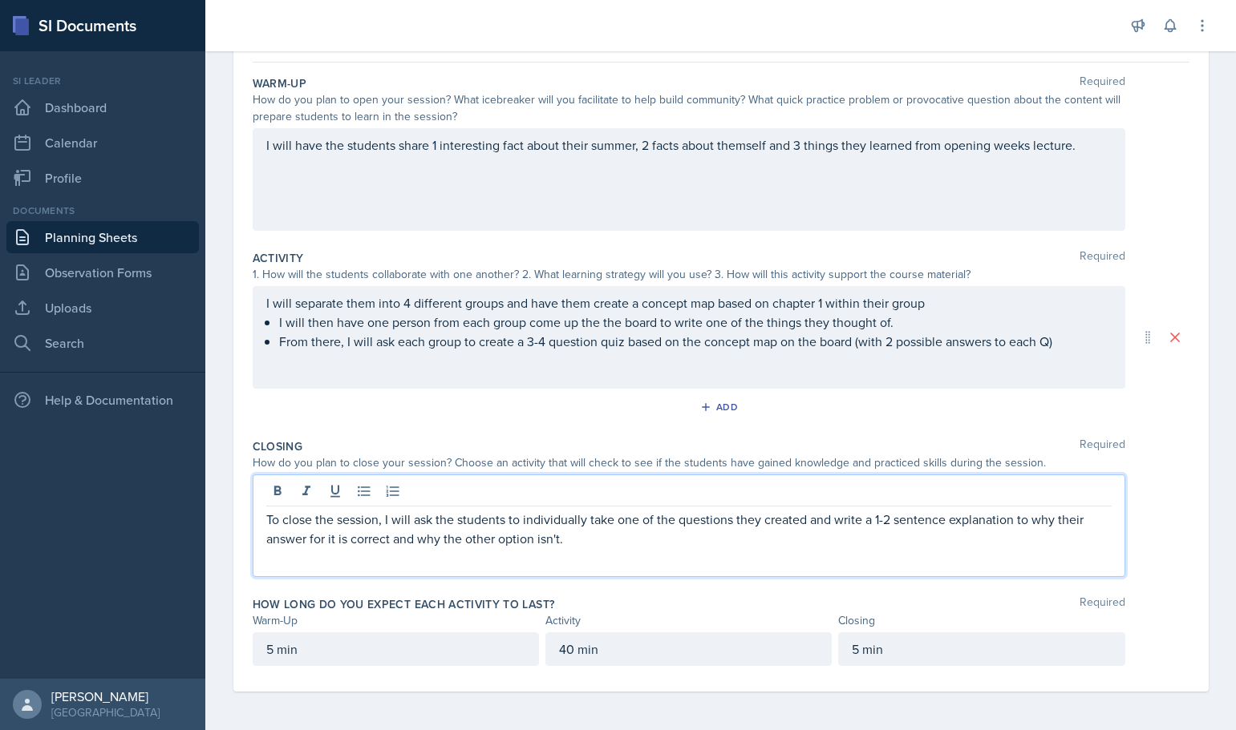
click at [564, 536] on p "To close the session, I will ask the students to individually take one of the q…" at bounding box center [688, 529] width 845 height 38
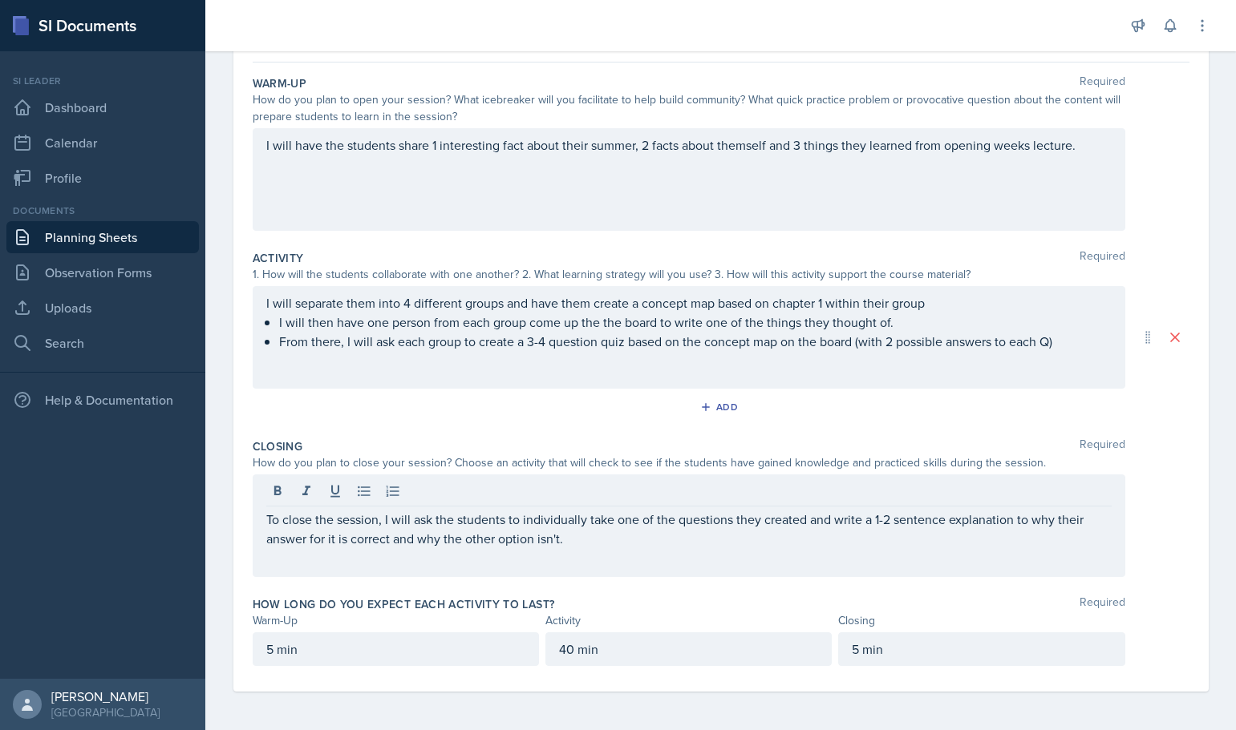
click at [687, 596] on div "How long do you expect each activity to last? Required Warm-Up Activity Closing…" at bounding box center [721, 634] width 936 height 89
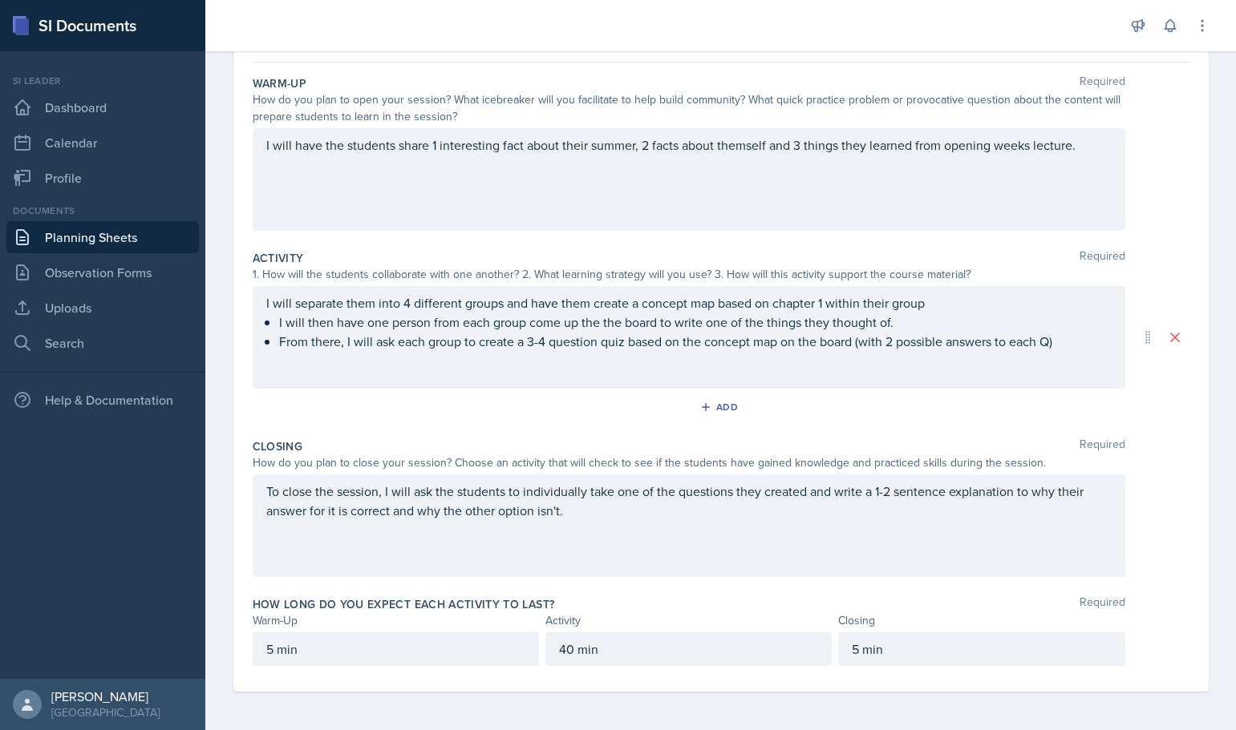
click at [851, 654] on div "5 min" at bounding box center [981, 650] width 286 height 34
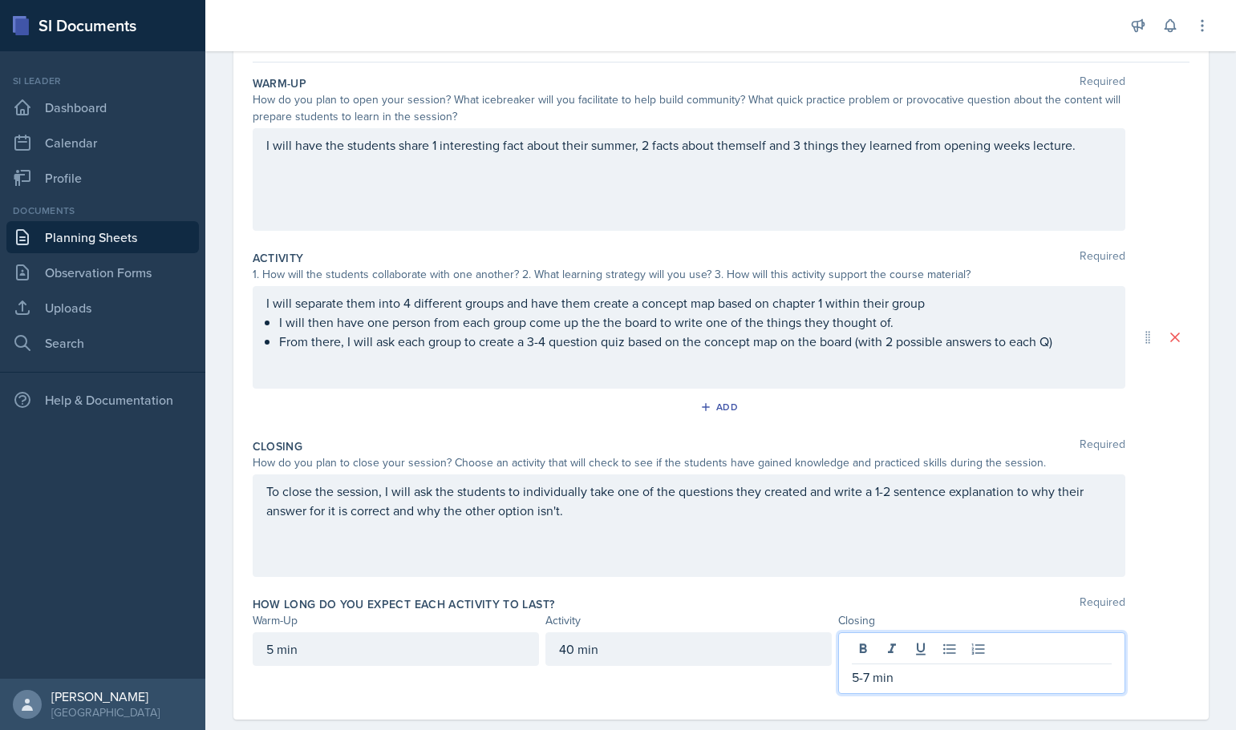
click at [836, 568] on div "To close the session, I will ask the students to individually take one of the q…" at bounding box center [689, 526] width 872 height 103
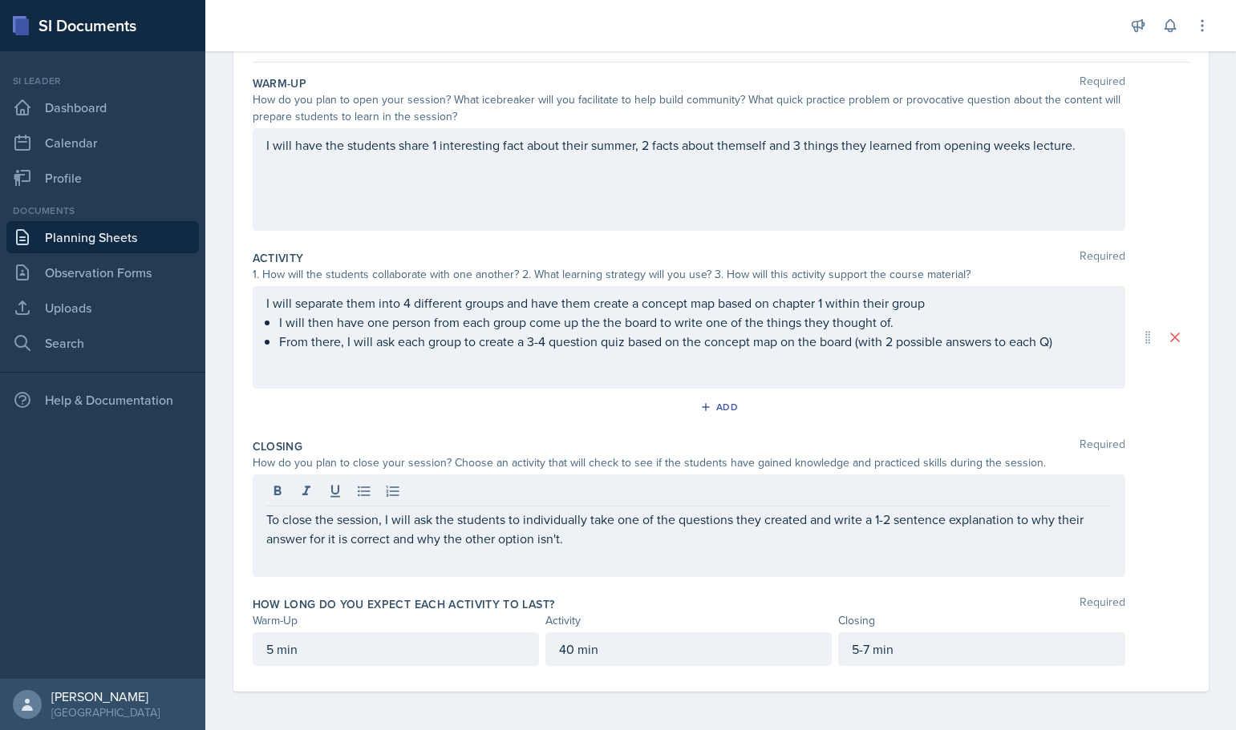
click at [843, 588] on div "Closing Required How do you plan to close your session? Choose an activity that…" at bounding box center [721, 511] width 936 height 158
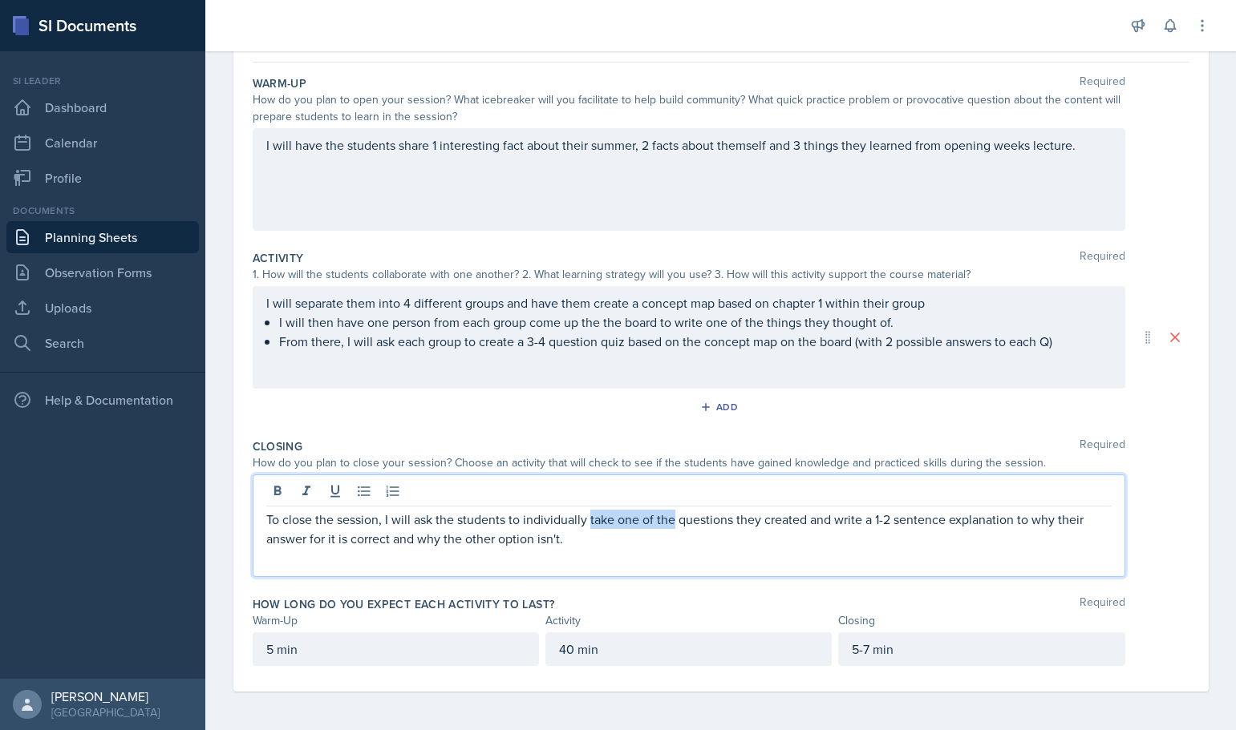
drag, startPoint x: 671, startPoint y: 519, endPoint x: 587, endPoint y: 528, distance: 84.7
click at [587, 528] on p "To close the session, I will ask the students to individually take one of the q…" at bounding box center [688, 529] width 845 height 38
click at [587, 527] on p "To close the session, I will ask the students to individually take one of the q…" at bounding box center [688, 529] width 845 height 38
drag, startPoint x: 587, startPoint y: 525, endPoint x: 598, endPoint y: 544, distance: 21.6
click at [598, 544] on p "To close the session, I will ask the students to individually take one of the q…" at bounding box center [688, 529] width 845 height 38
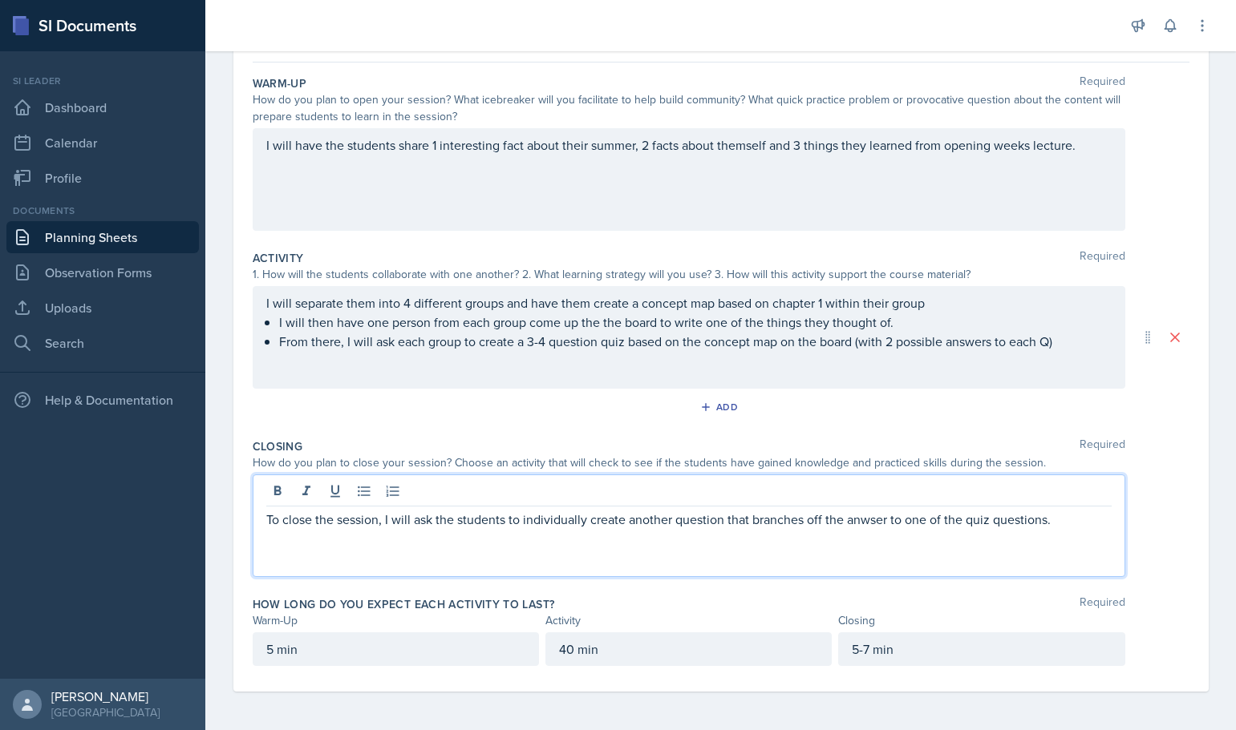
click at [870, 521] on p "To close the session, I will ask the students to individually create another qu…" at bounding box center [688, 519] width 845 height 19
click at [1058, 523] on p "To close the session, I will ask the students to individually create another qu…" at bounding box center [688, 519] width 845 height 19
click at [1017, 647] on div "5-7 min" at bounding box center [981, 650] width 286 height 34
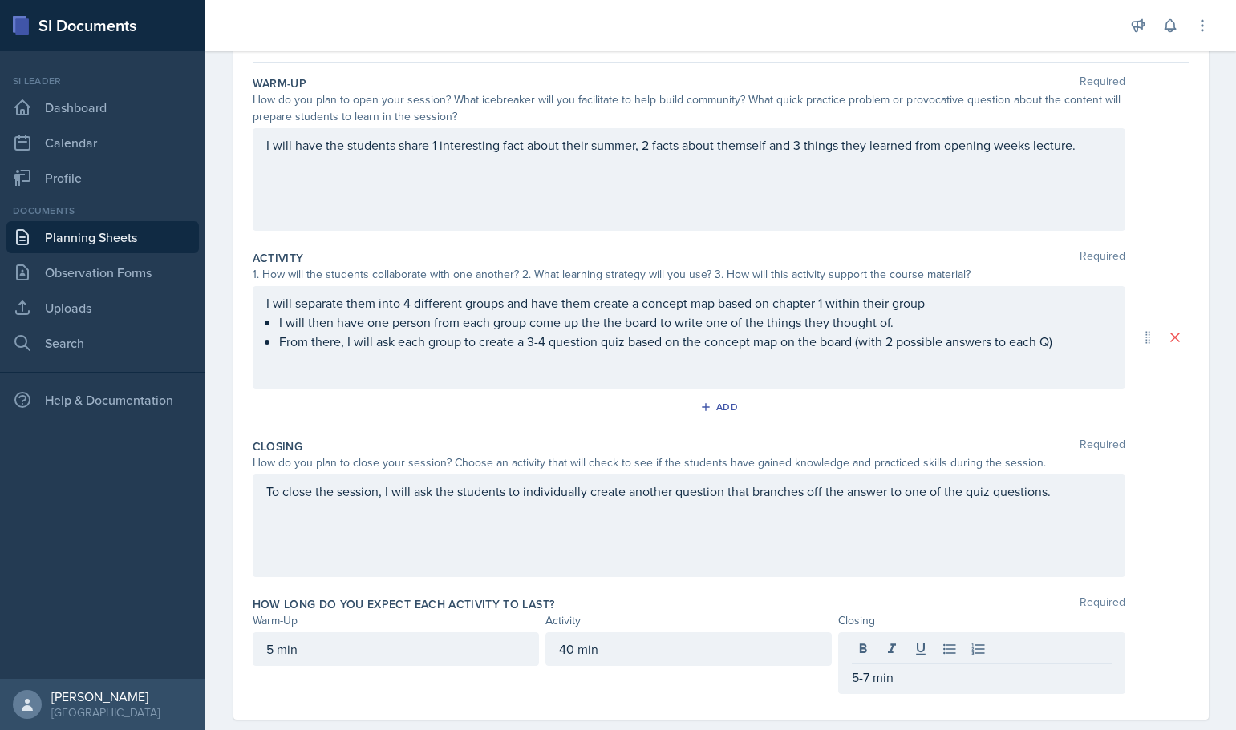
click at [1025, 593] on div "How long do you expect each activity to last? Required Warm-Up Activity Closing…" at bounding box center [721, 648] width 936 height 117
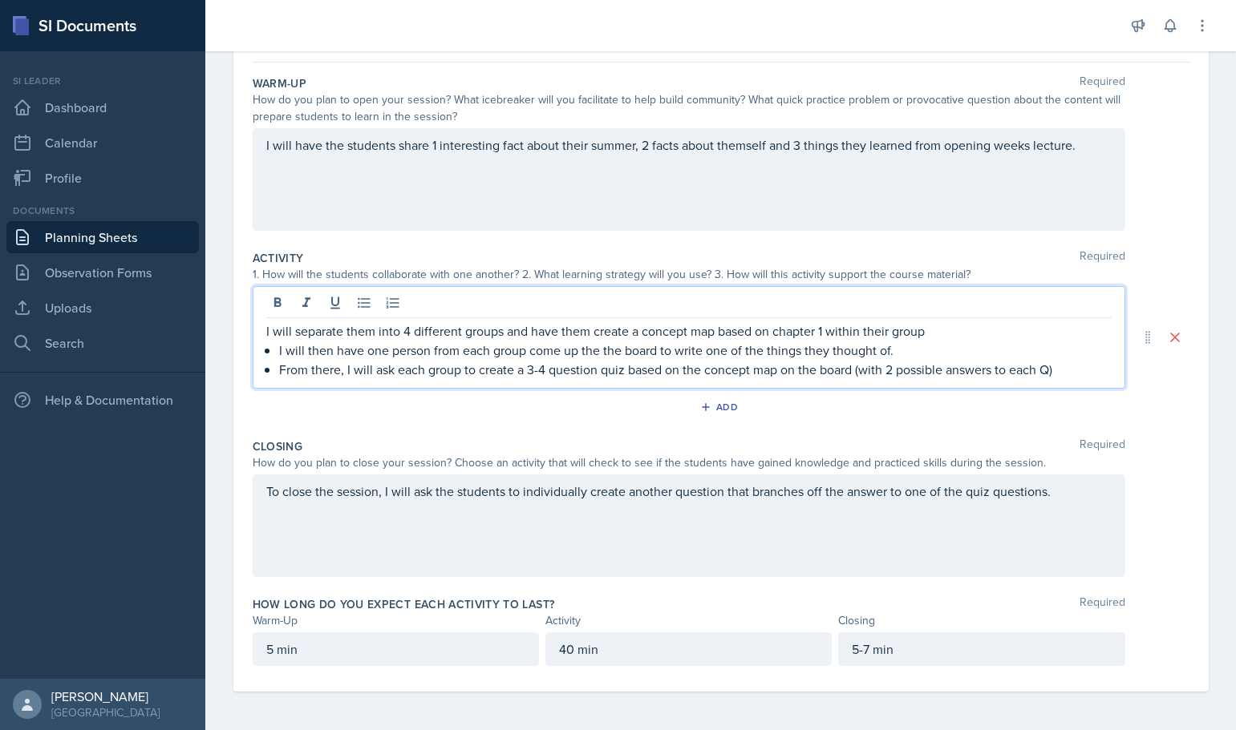
click at [630, 301] on div "I will separate them into 4 different groups and have them create a concept map…" at bounding box center [689, 337] width 872 height 103
click at [985, 334] on p "I will separate them into 4 different groups and have them create a concept map…" at bounding box center [688, 331] width 845 height 19
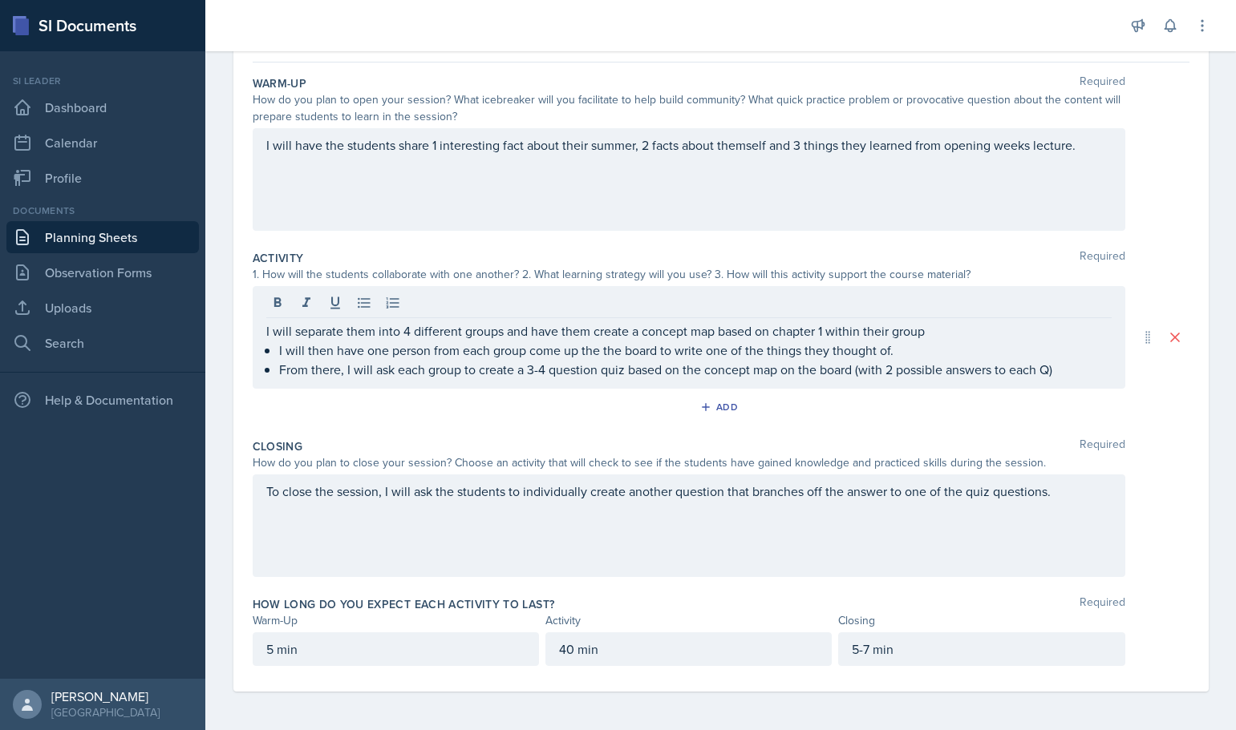
click at [914, 418] on div "Add" at bounding box center [721, 410] width 936 height 30
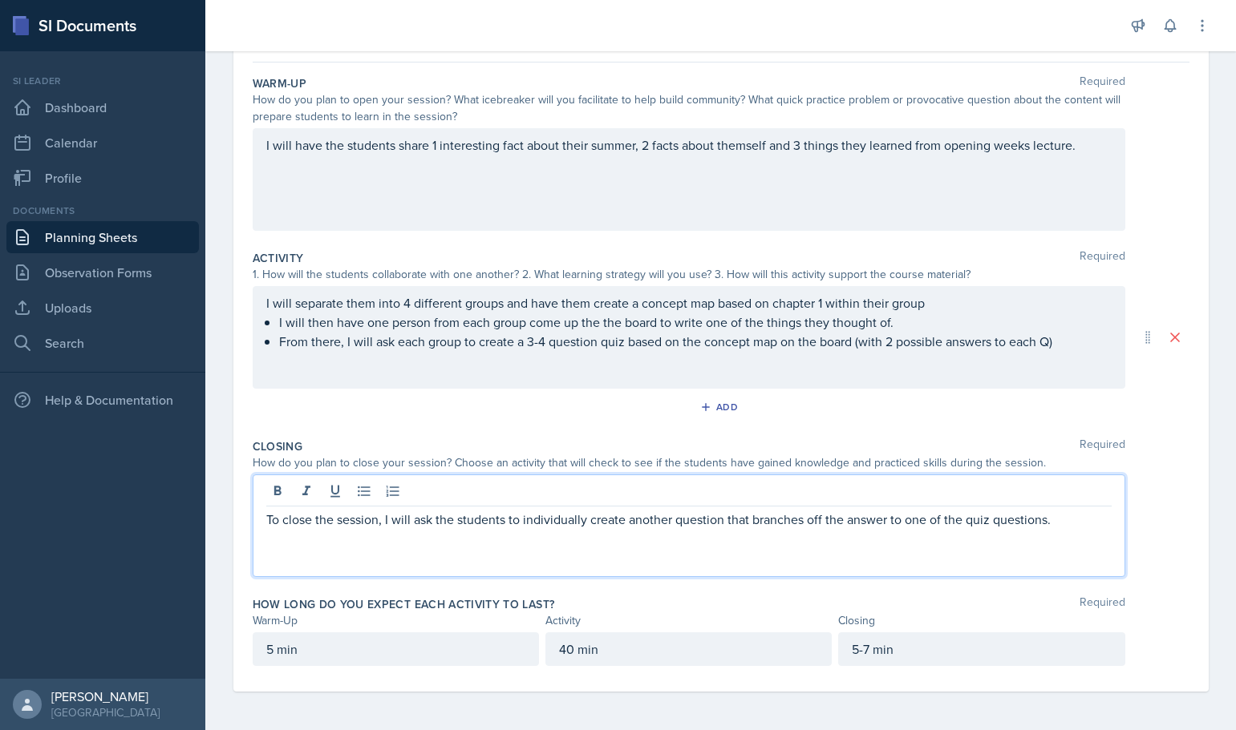
drag, startPoint x: 589, startPoint y: 496, endPoint x: 1062, endPoint y: 520, distance: 473.7
click at [1062, 520] on p "To close the session, I will ask the students to individually create another qu…" at bounding box center [688, 519] width 845 height 19
click at [586, 525] on p "To close the session, I will ask the students to individually explain the anwse…" at bounding box center [688, 519] width 845 height 19
click at [732, 524] on p "To close the session, I will ask the students to individually write a 1-2 sente…" at bounding box center [688, 519] width 845 height 19
click at [653, 533] on div "To close the session, I will ask the students to individually write a 1-2 sente…" at bounding box center [689, 526] width 872 height 103
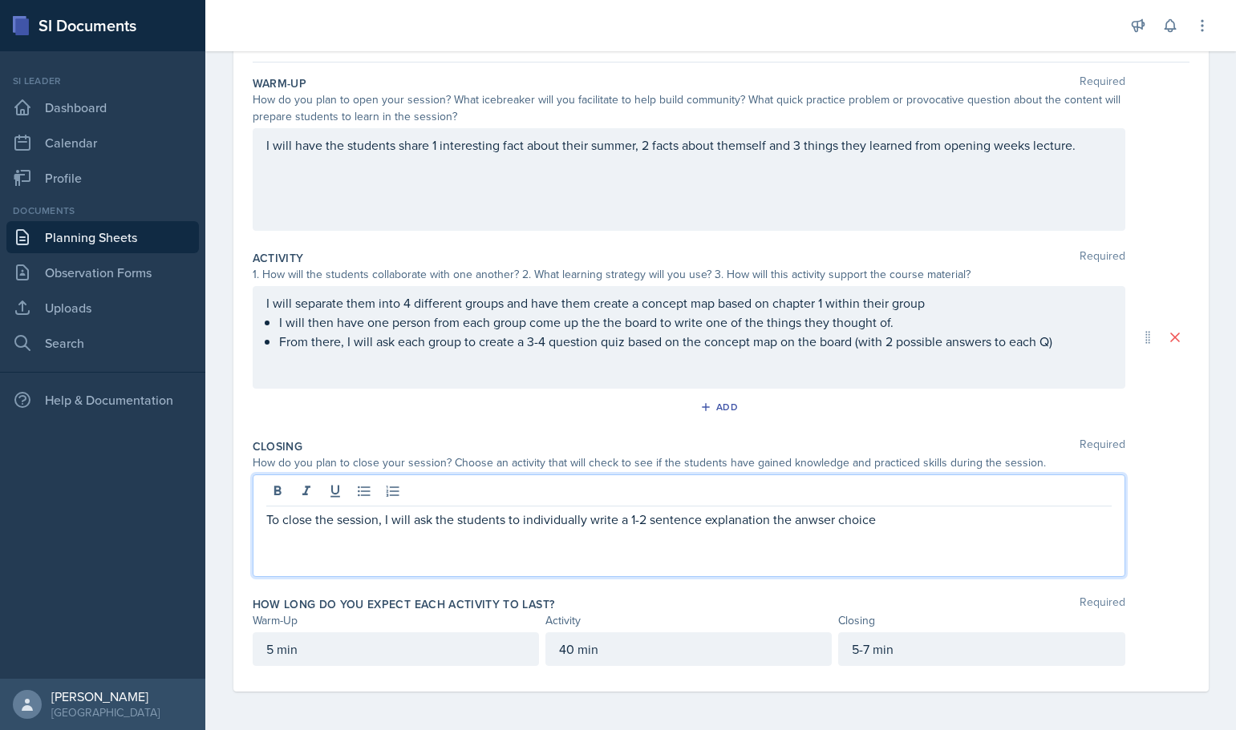
click at [822, 520] on p "To close the session, I will ask the students to individually write a 1-2 sente…" at bounding box center [688, 519] width 845 height 19
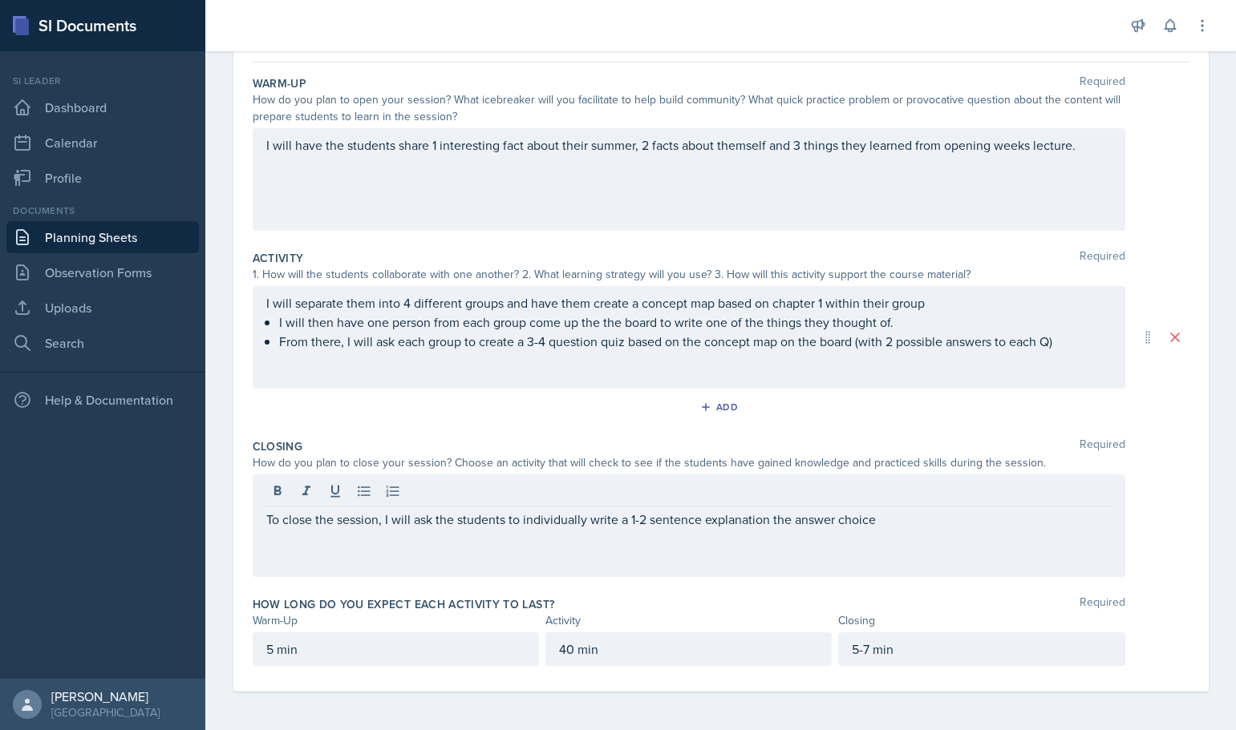
click at [400, 536] on div "To close the session, I will ask the students to individually write a 1-2 sente…" at bounding box center [689, 526] width 872 height 103
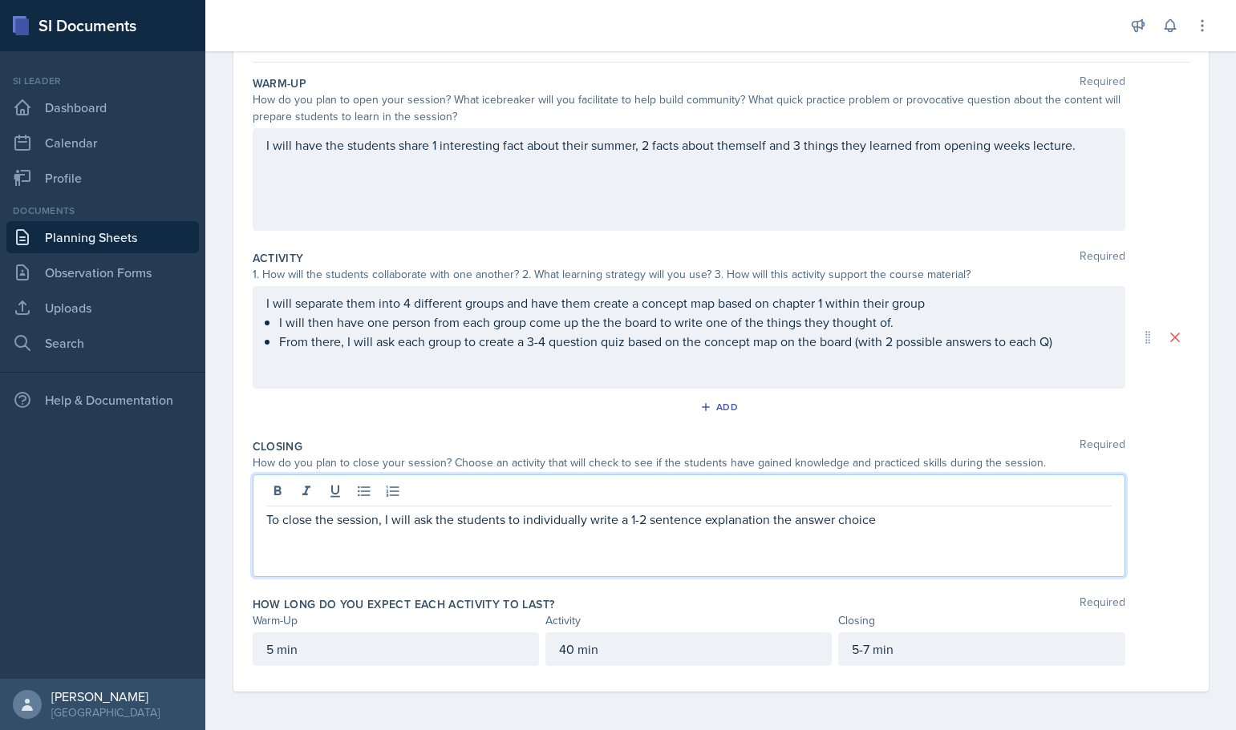
click at [890, 525] on p "To close the session, I will ask the students to individually write a 1-2 sente…" at bounding box center [688, 519] width 845 height 19
click at [1059, 423] on div "Add" at bounding box center [721, 410] width 936 height 30
click at [767, 493] on div "To close the session, I will ask the students to individually write a 1-2 sente…" at bounding box center [689, 526] width 872 height 103
click at [888, 424] on div "Add" at bounding box center [721, 410] width 936 height 30
click at [1031, 496] on div "To close the session, I will ask the students to individually write a 1-2 sente…" at bounding box center [689, 526] width 872 height 103
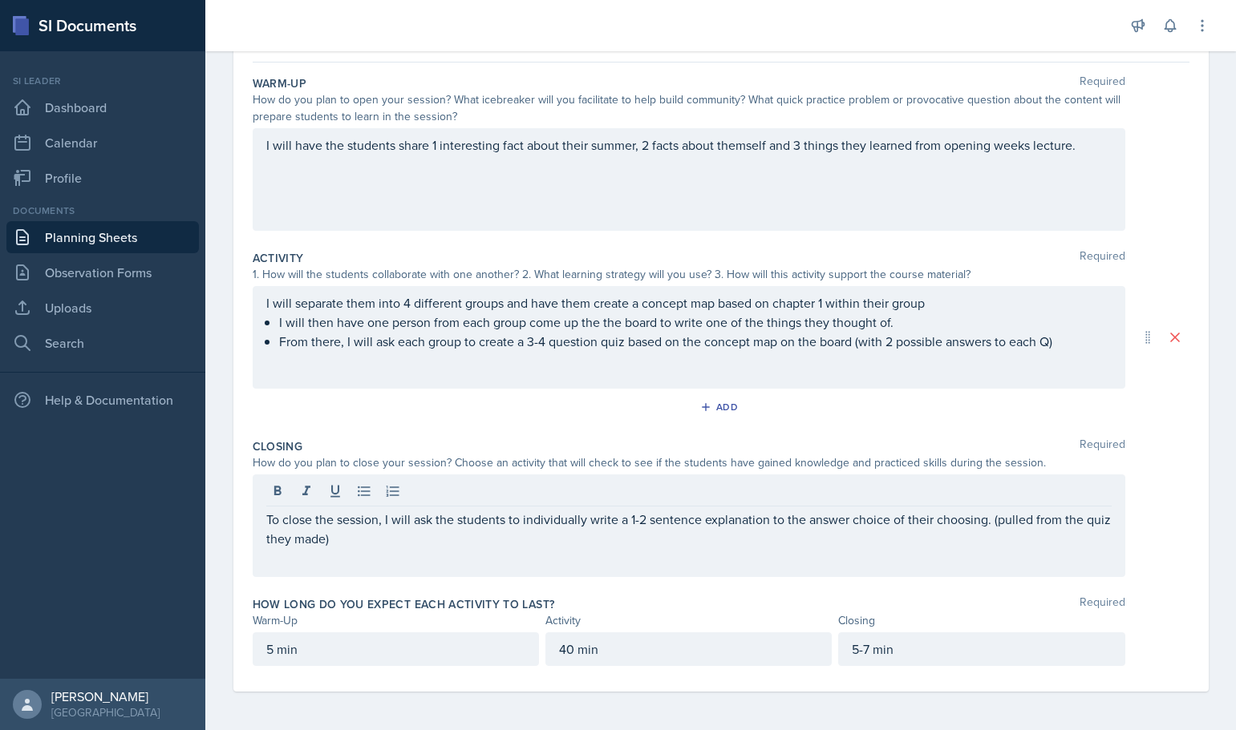
click at [1045, 352] on div "I will separate them into 4 different groups and have them create a concept map…" at bounding box center [689, 337] width 872 height 103
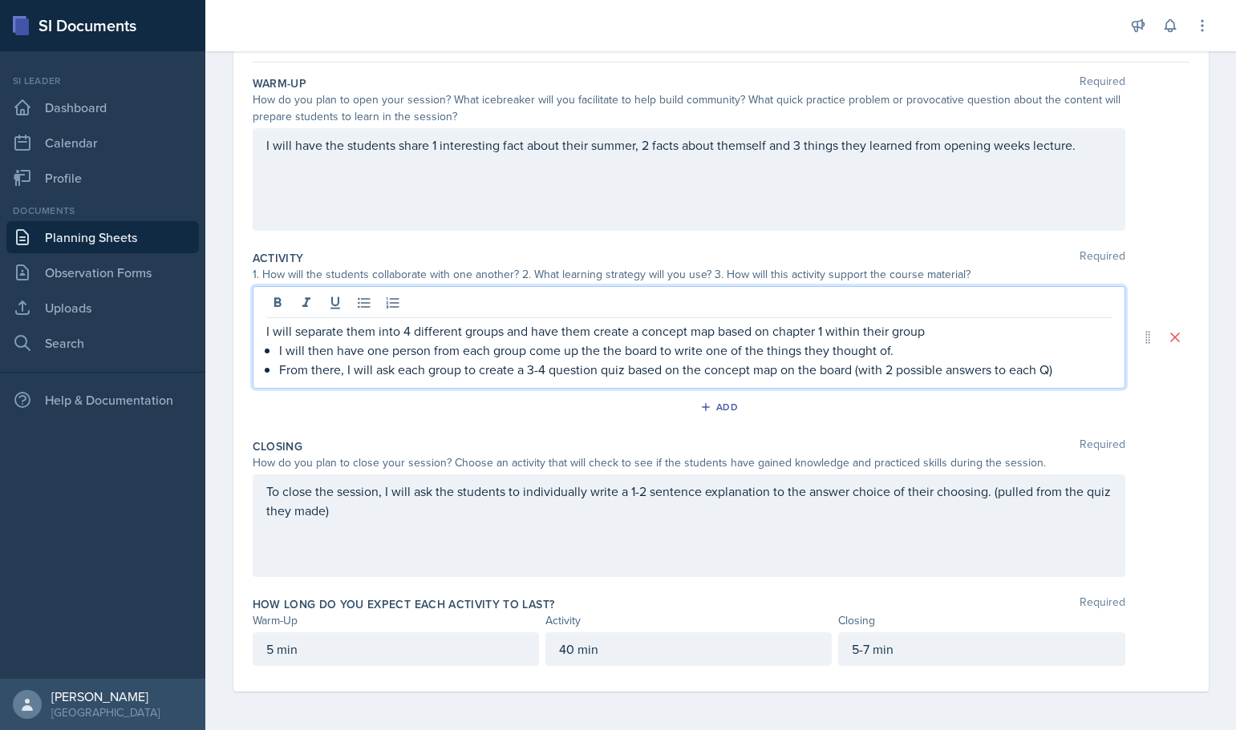
click at [1069, 370] on p "From there, I will ask each group to create a 3-4 question quiz based on the co…" at bounding box center [695, 369] width 832 height 19
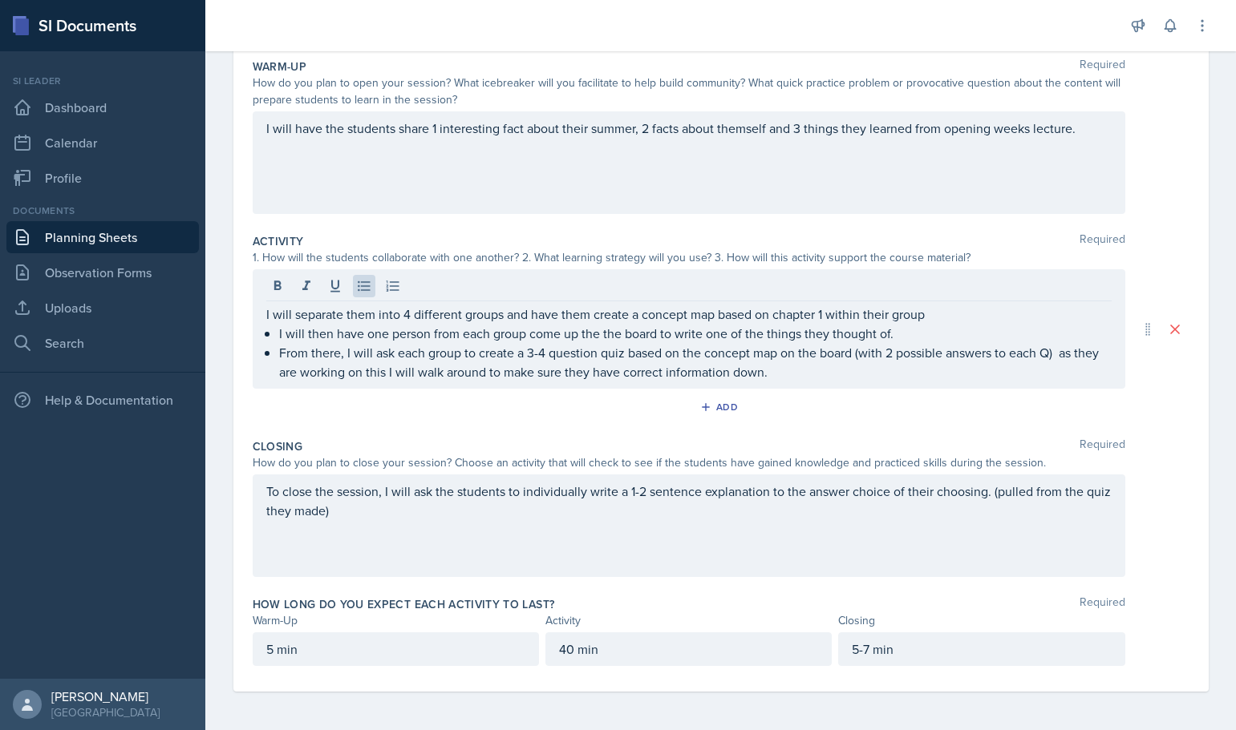
click at [849, 382] on div "I will separate them into 4 different groups and have them create a concept map…" at bounding box center [689, 328] width 872 height 119
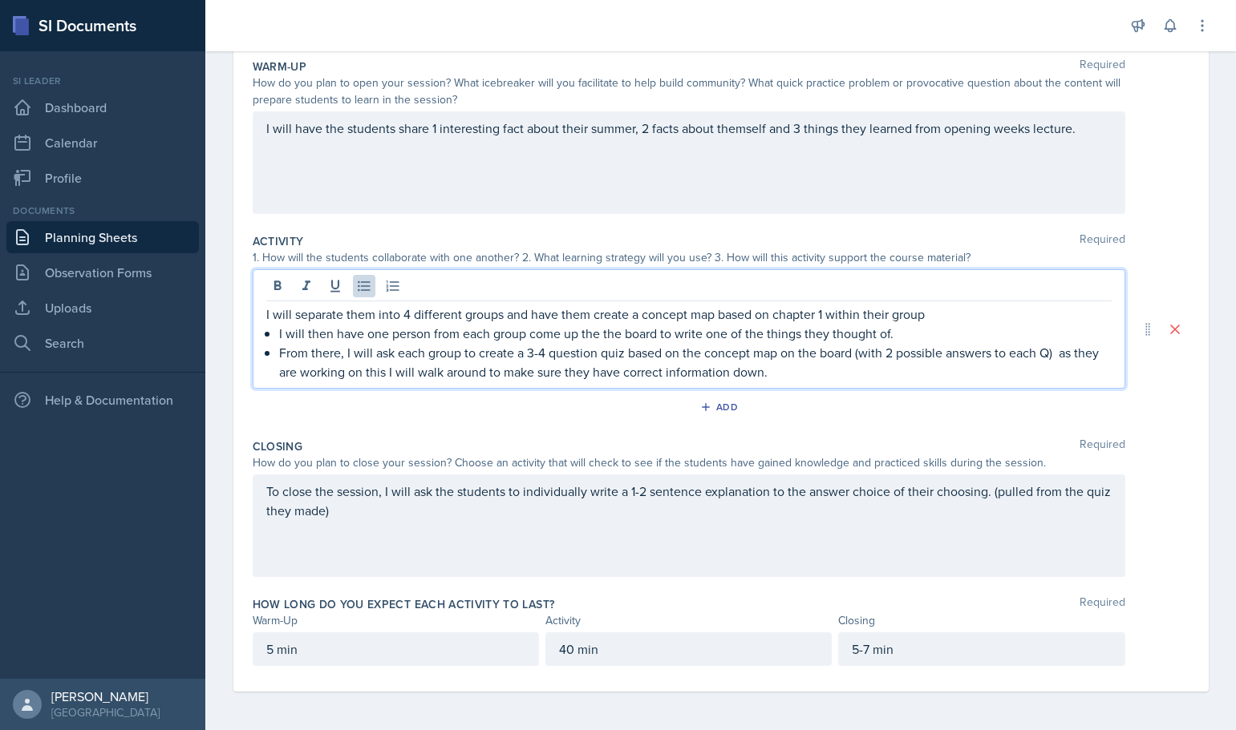
click at [1052, 358] on p "From there, I will ask each group to create a 3-4 question quiz based on the co…" at bounding box center [695, 362] width 832 height 38
click at [1063, 354] on p "From there, I will ask each group to create a 3-4 question quiz based on the co…" at bounding box center [695, 362] width 832 height 38
click at [1065, 358] on p "From there, I will ask each group to create a 3-4 question quiz based on the co…" at bounding box center [695, 362] width 832 height 38
click at [681, 377] on p "From there, I will ask each group to create a 3-4 question quiz based on the co…" at bounding box center [695, 362] width 832 height 38
click at [835, 378] on p "From there, I will ask each group to create a 3-4 question quiz based on the co…" at bounding box center [695, 362] width 832 height 38
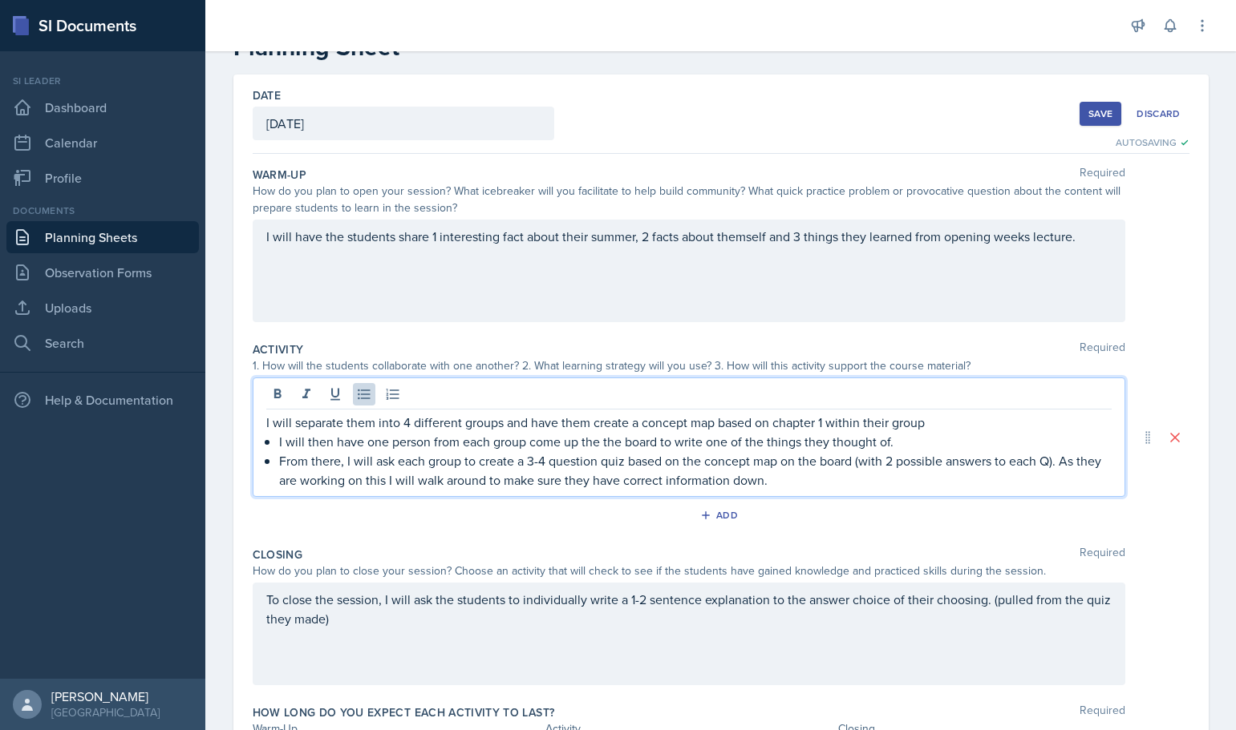
scroll to position [80, 0]
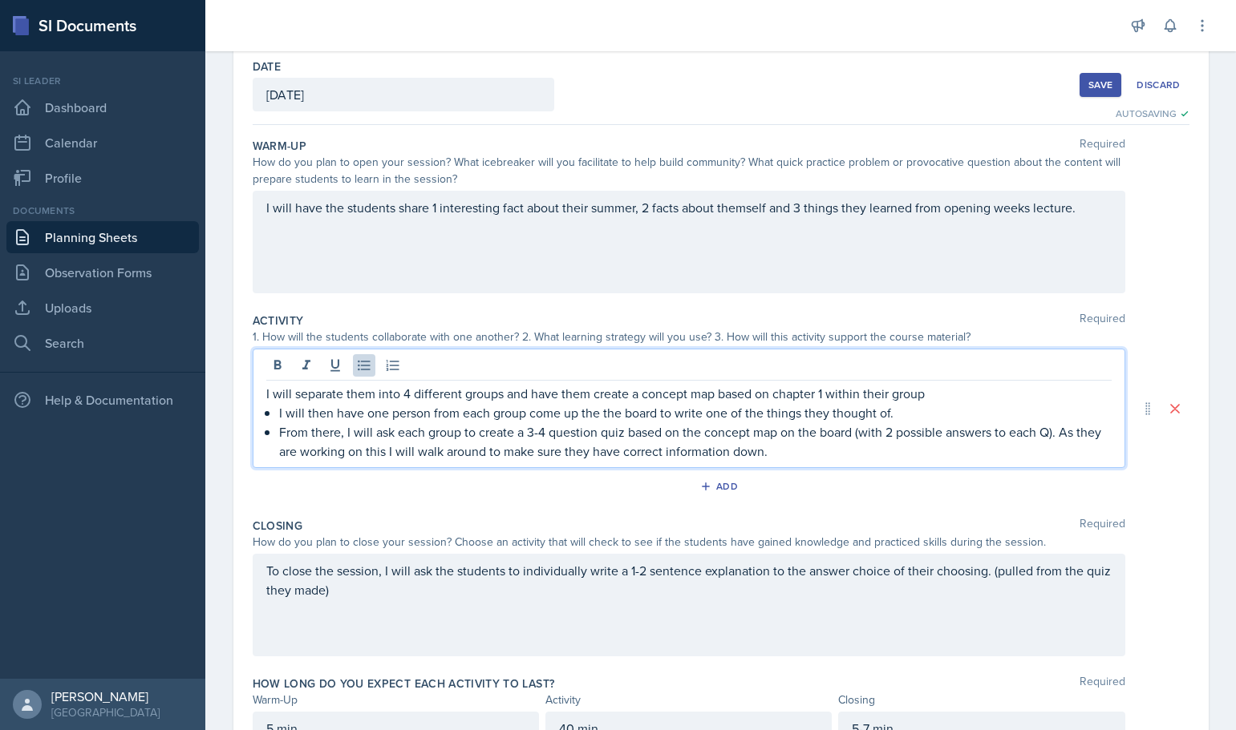
click at [1148, 260] on div "I will have the students share 1 interesting fact about their summer, 2 facts a…" at bounding box center [721, 242] width 936 height 103
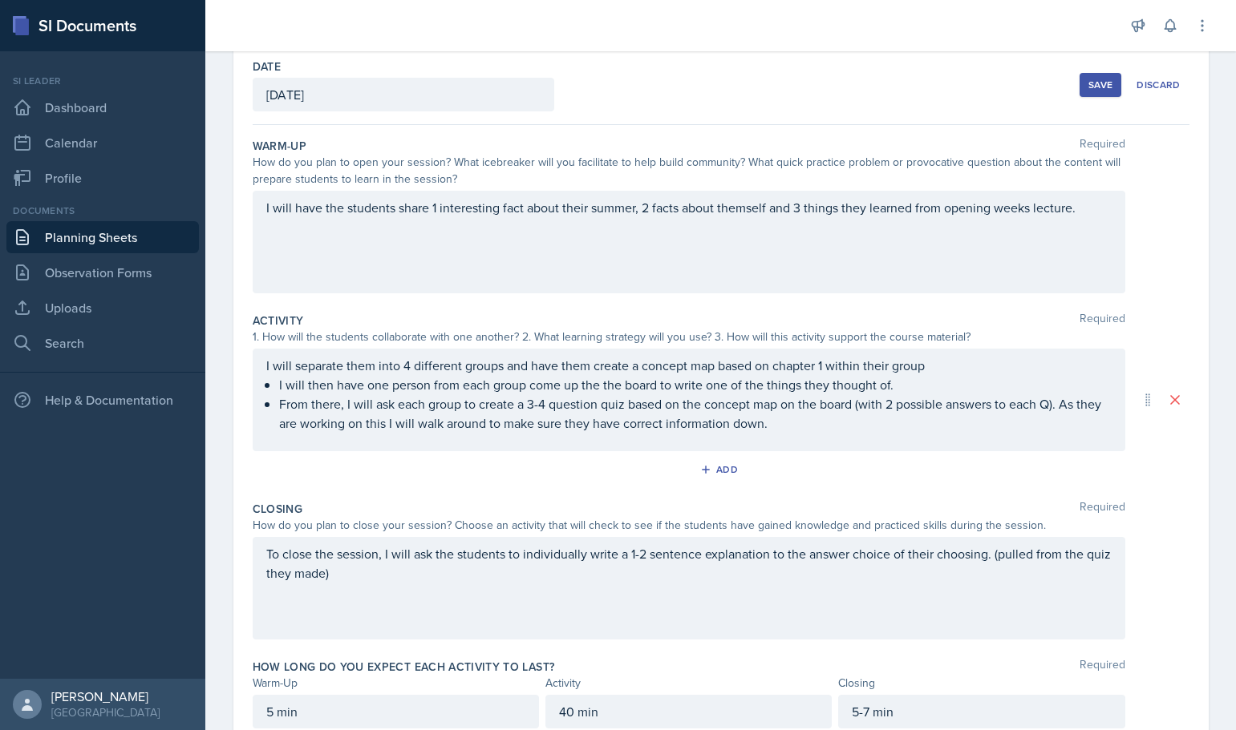
click at [1069, 209] on div "I will have the students share 1 interesting fact about their summer, 2 facts a…" at bounding box center [689, 242] width 872 height 103
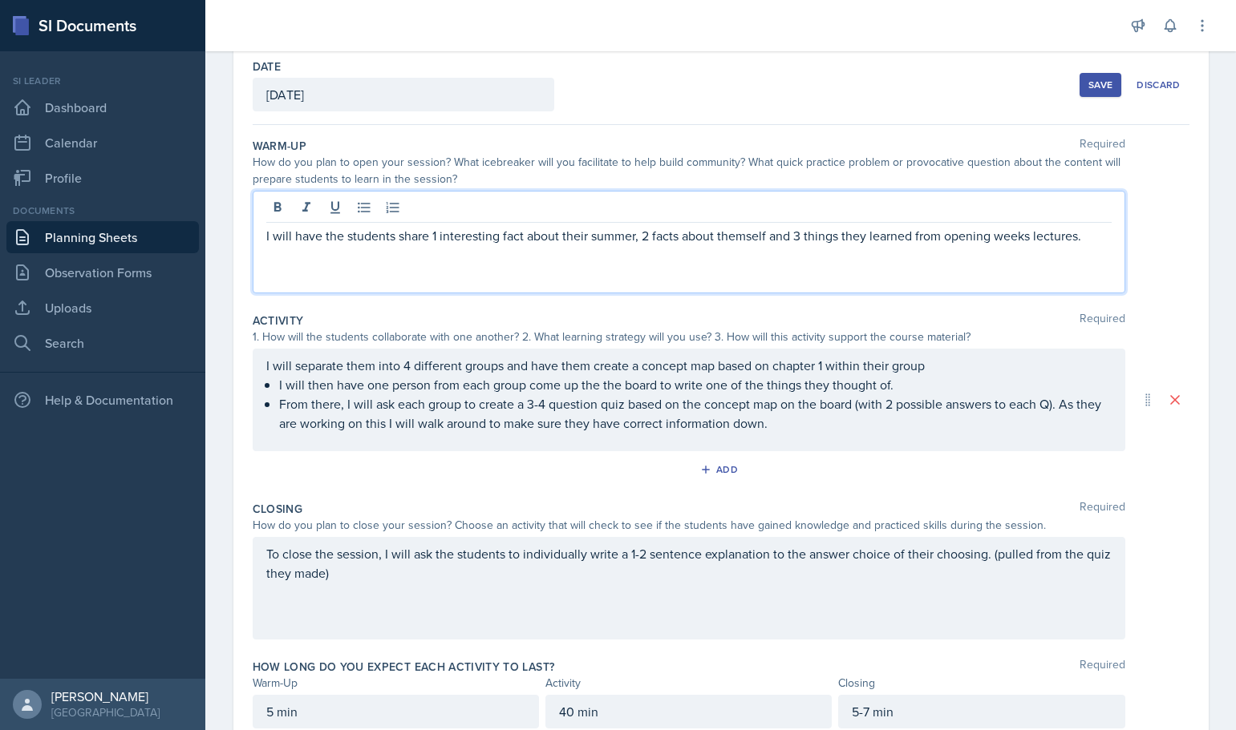
click at [1029, 240] on p "I will have the students share 1 interesting fact about their summer, 2 facts a…" at bounding box center [688, 235] width 845 height 19
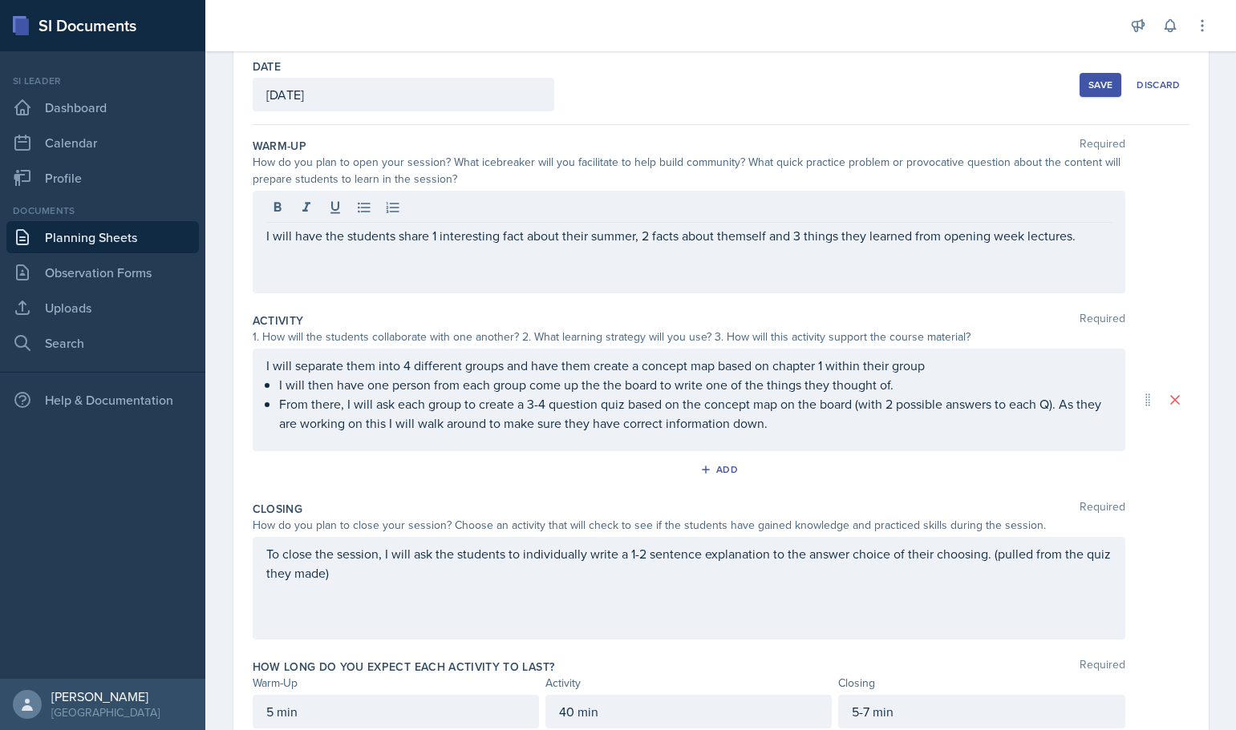
click at [1002, 264] on div "I will have the students share 1 interesting fact about their summer, 2 facts a…" at bounding box center [689, 242] width 872 height 103
click at [1122, 240] on div "I will have the students share 1 interesting fact about their summer, 2 facts a…" at bounding box center [721, 242] width 936 height 103
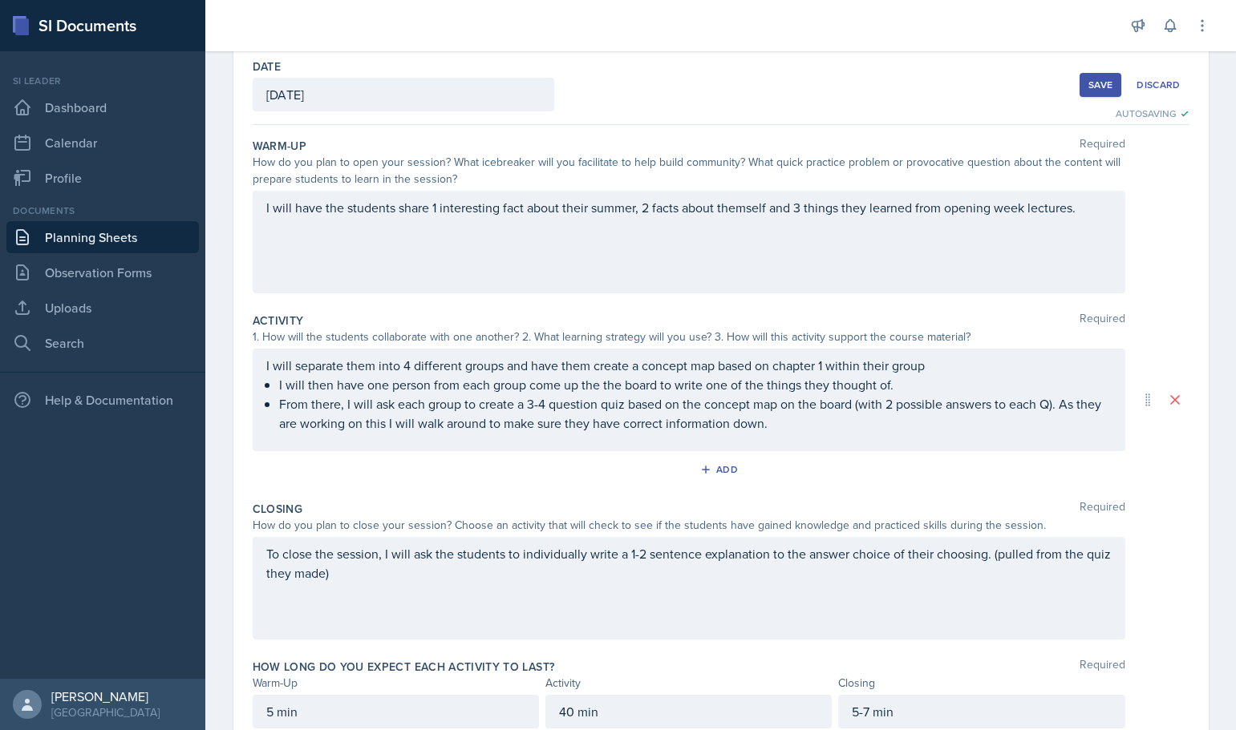
click at [910, 208] on div "I will have the students share 1 interesting fact about their summer, 2 facts a…" at bounding box center [689, 242] width 872 height 103
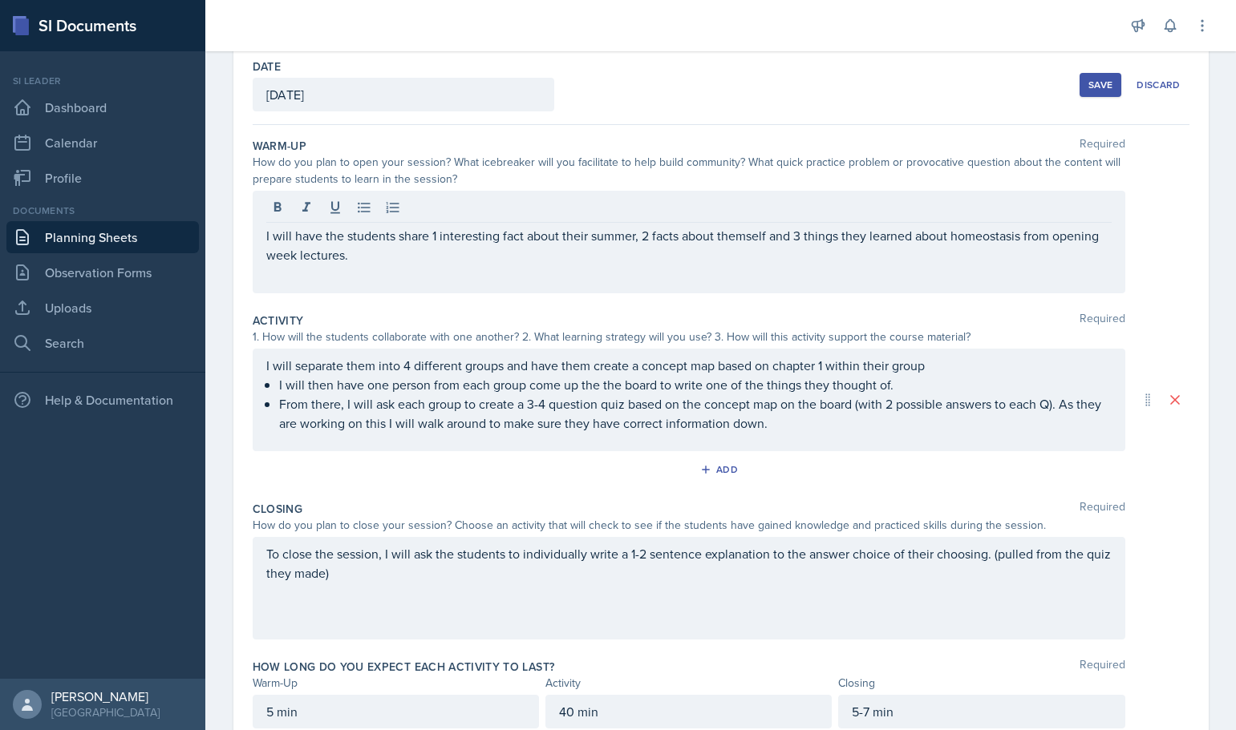
click at [1170, 325] on div "Activity Required" at bounding box center [721, 321] width 936 height 16
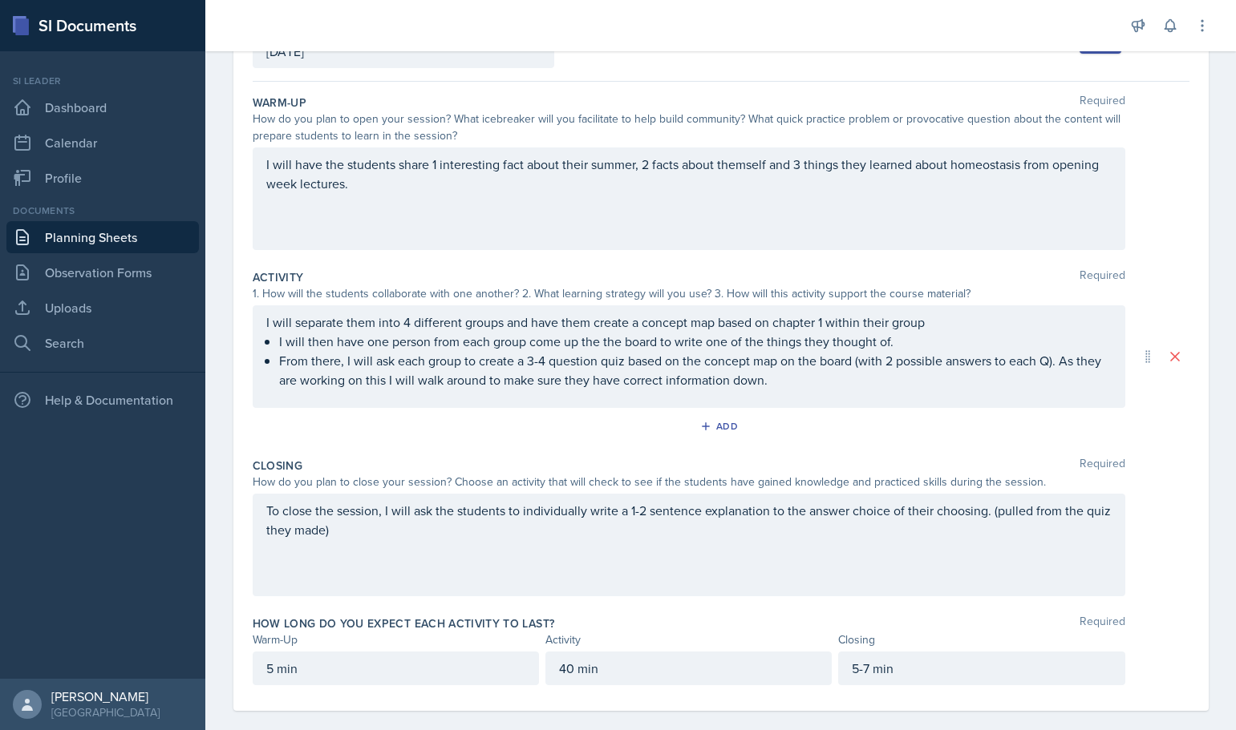
scroll to position [143, 0]
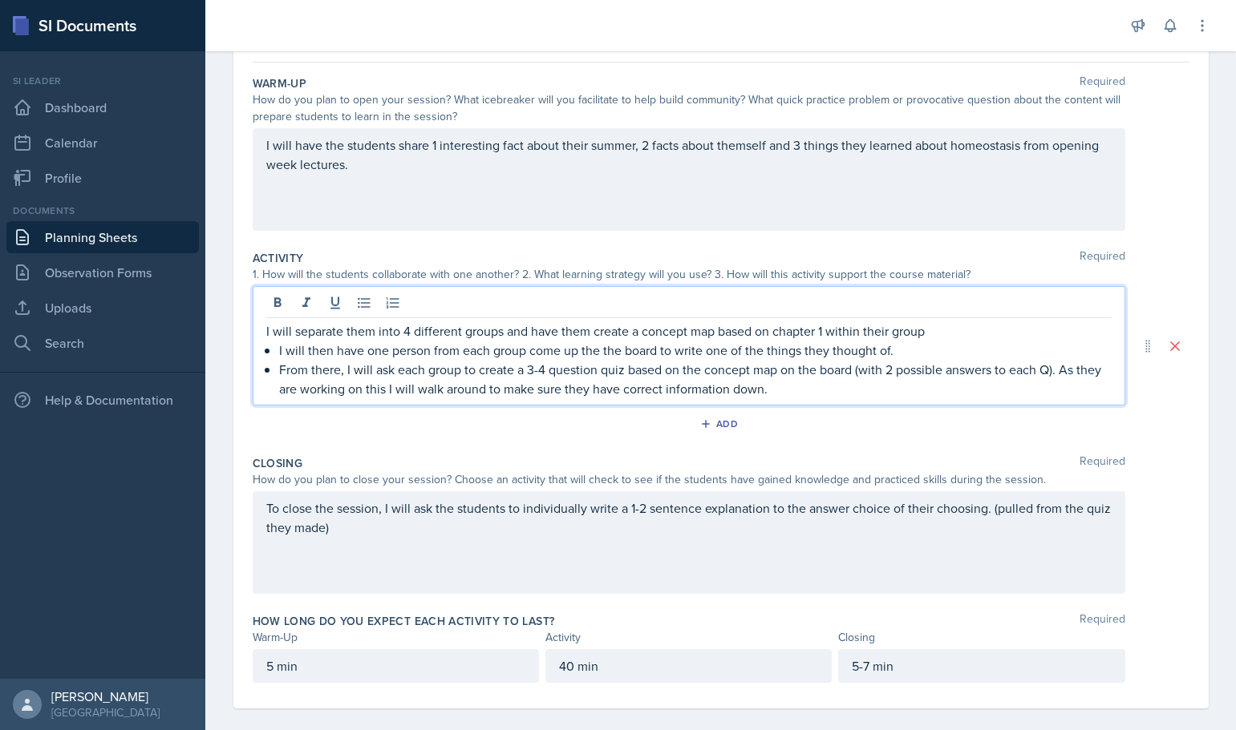
click at [823, 301] on div "I will separate them into 4 different groups and have them create a concept map…" at bounding box center [689, 345] width 872 height 119
click at [872, 423] on div "Add" at bounding box center [721, 427] width 936 height 30
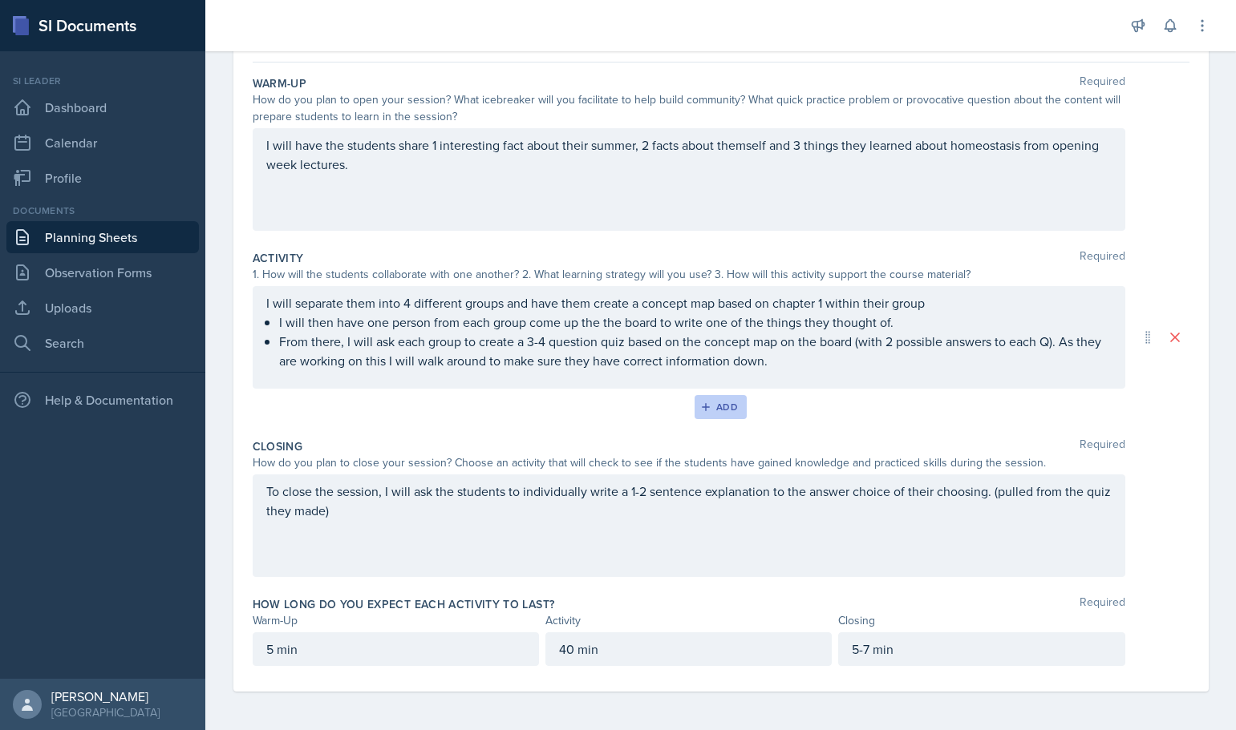
click at [726, 403] on div "Add" at bounding box center [720, 407] width 34 height 13
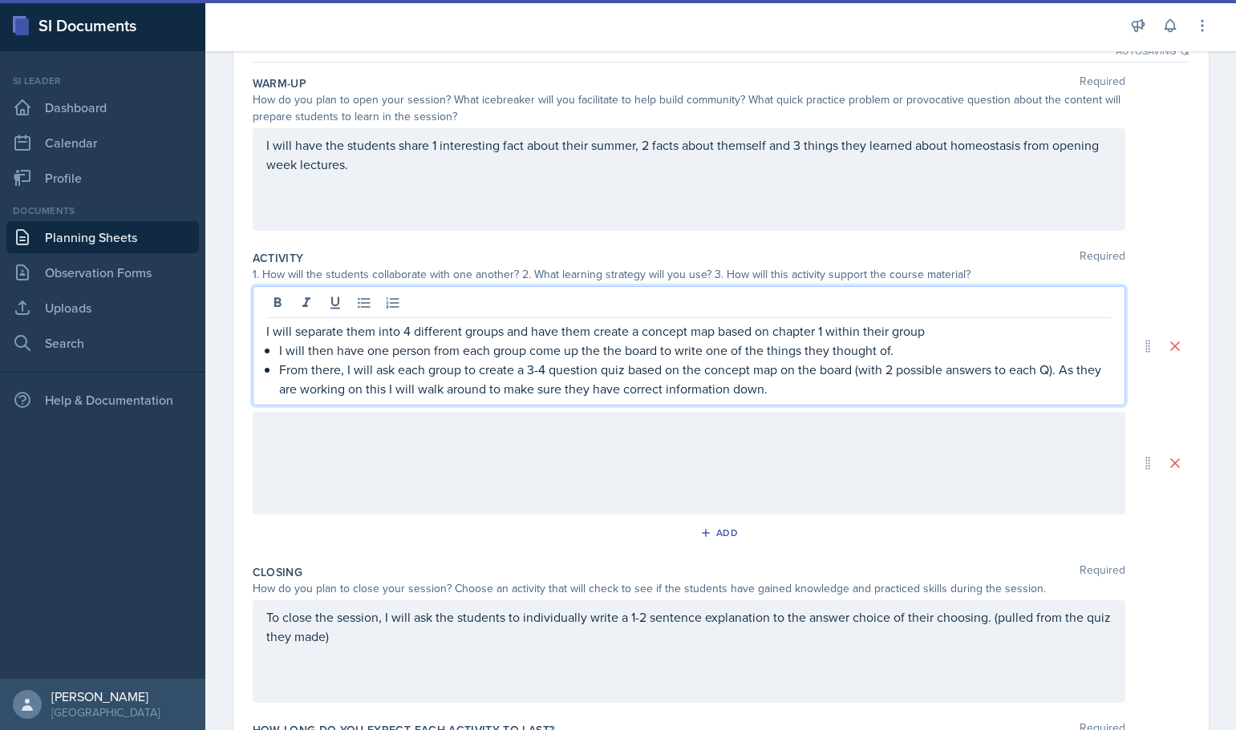
click at [940, 305] on div "I will separate them into 4 different groups and have them create a concept map…" at bounding box center [689, 345] width 872 height 119
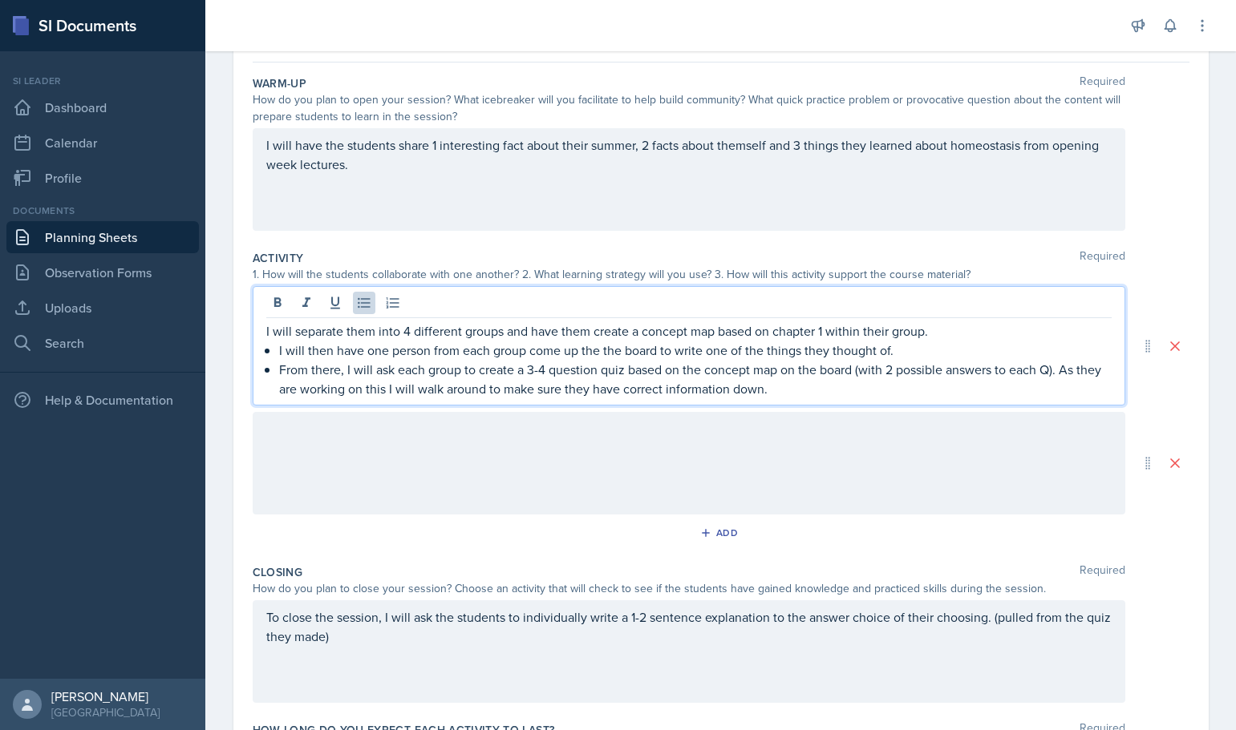
drag, startPoint x: 275, startPoint y: 370, endPoint x: 869, endPoint y: 383, distance: 594.3
click at [869, 383] on div "I will separate them into 4 different groups and have them create a concept map…" at bounding box center [688, 360] width 845 height 77
copy p "From there, I will ask each group to create a 3-4 question quiz based on the co…"
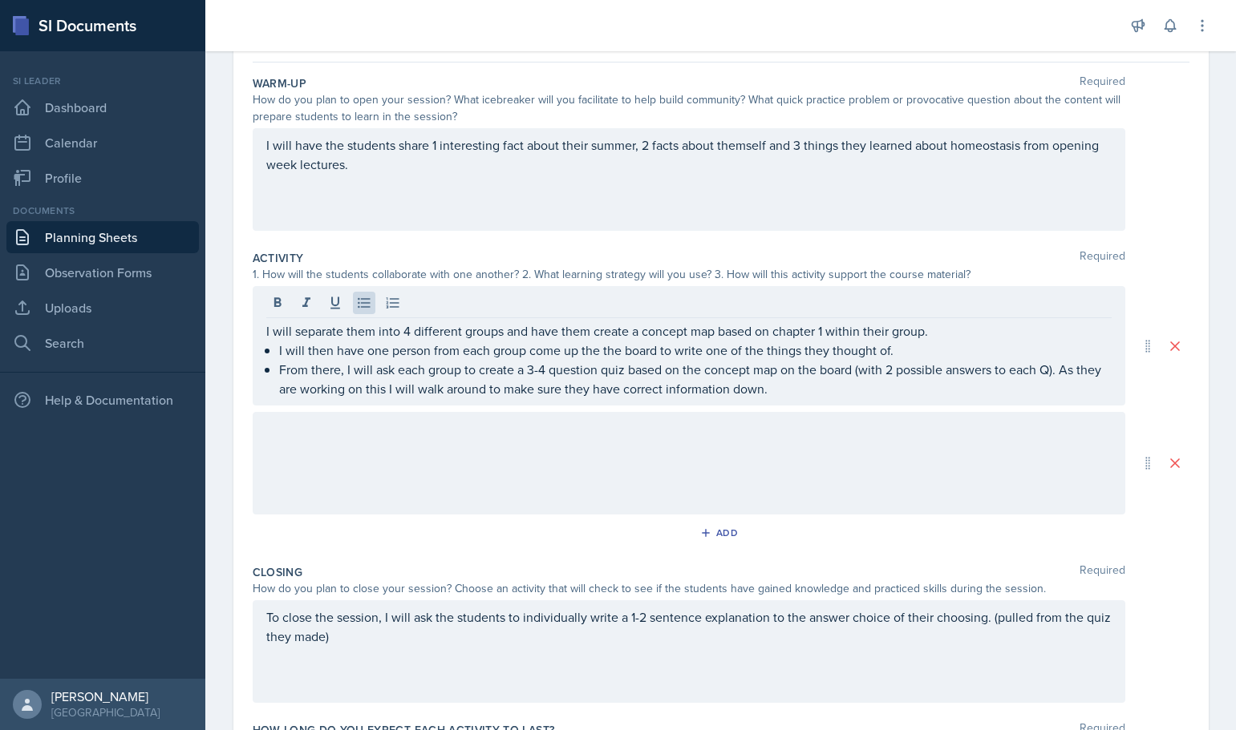
click at [624, 443] on div at bounding box center [689, 463] width 872 height 103
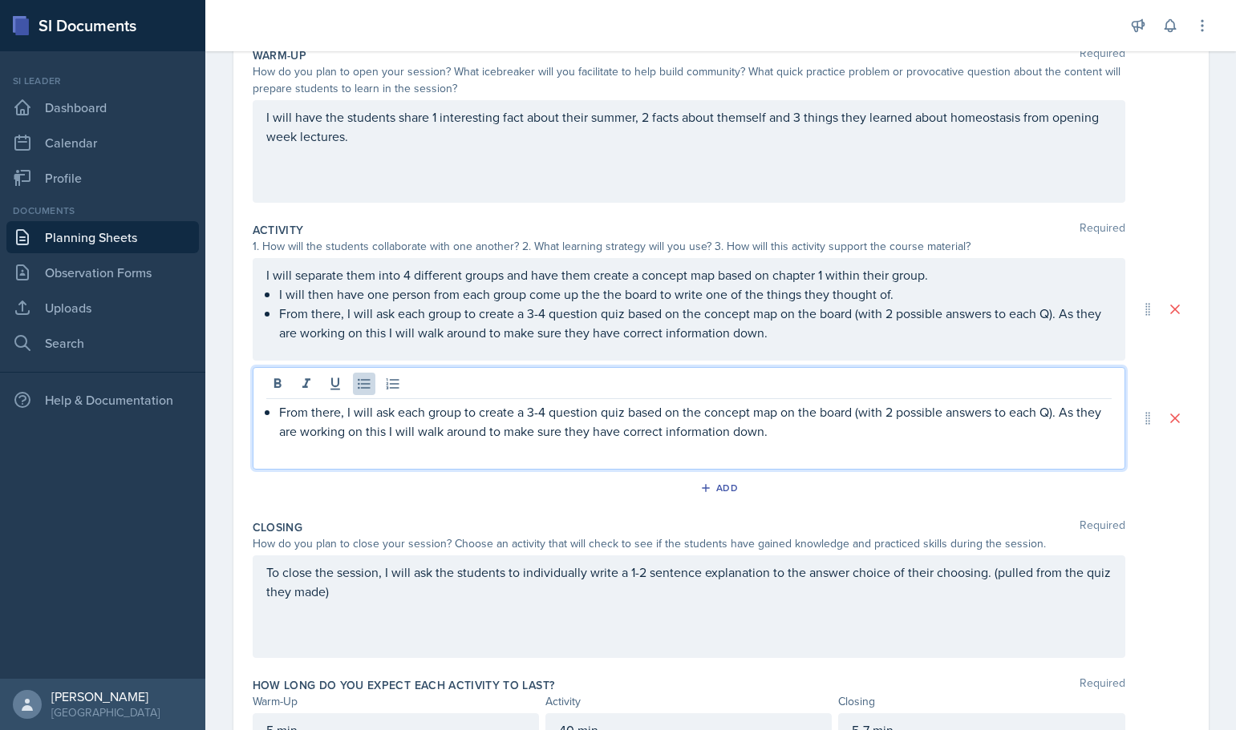
scroll to position [188, 0]
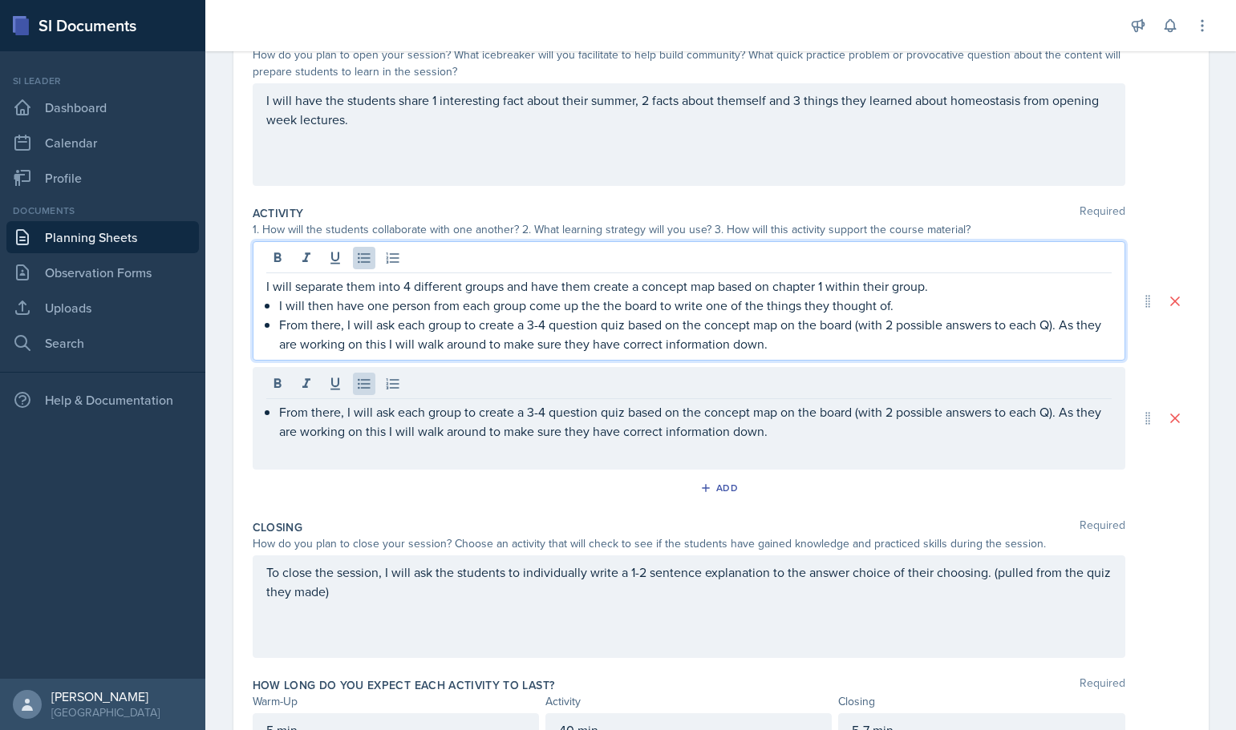
drag, startPoint x: 273, startPoint y: 315, endPoint x: 851, endPoint y: 334, distance: 577.6
click at [851, 334] on div "I will separate them into 4 different groups and have them create a concept map…" at bounding box center [688, 315] width 845 height 77
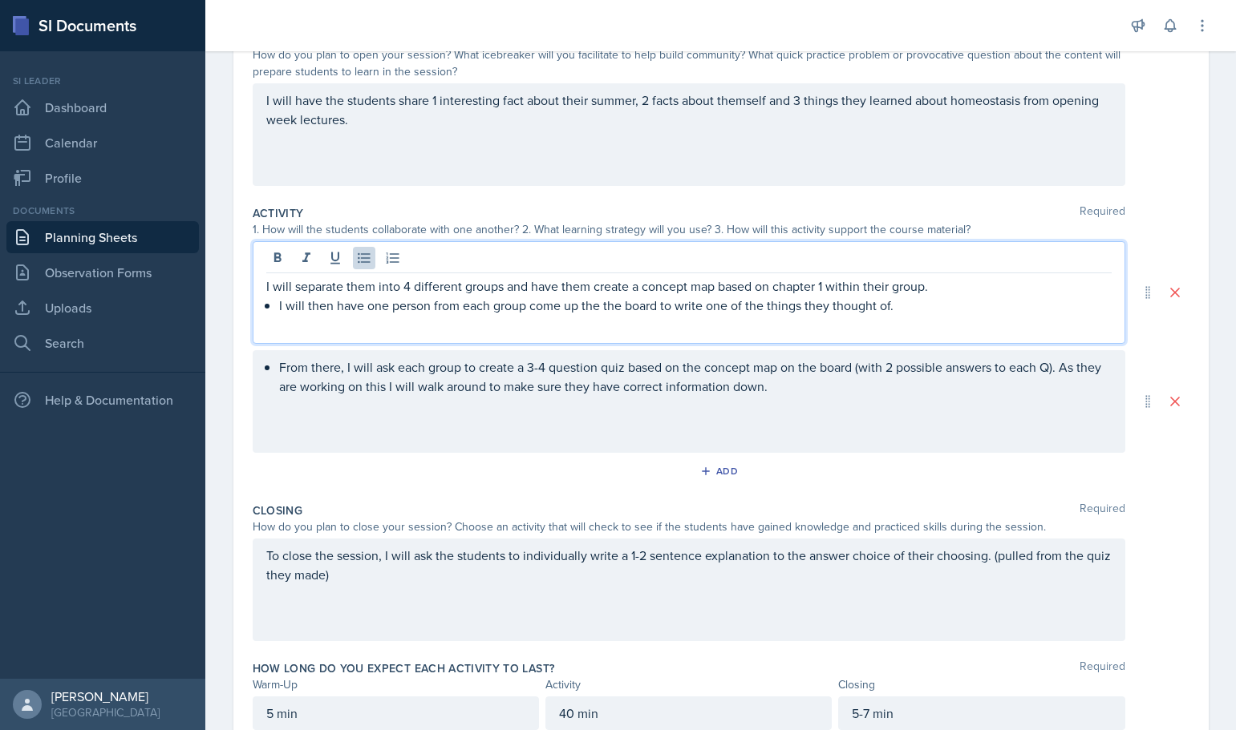
click at [275, 368] on div "From there, I will ask each group to create a 3-4 question quiz based on the co…" at bounding box center [689, 401] width 872 height 103
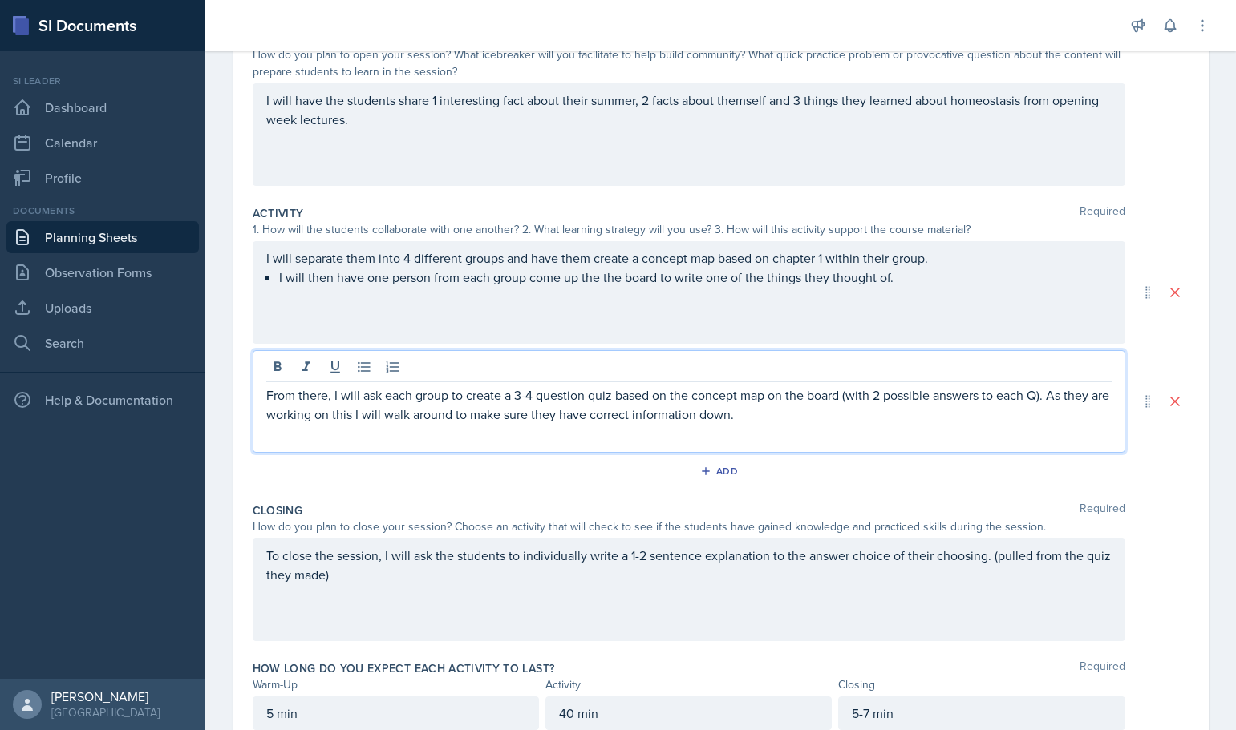
click at [331, 480] on div "Add" at bounding box center [721, 474] width 936 height 30
click at [1046, 364] on div "From there, I will ask each group to create a 3-4 question quiz based on the co…" at bounding box center [689, 401] width 872 height 103
click at [874, 420] on p "As they are working on this I will walk around to make sure they have correct i…" at bounding box center [695, 414] width 832 height 19
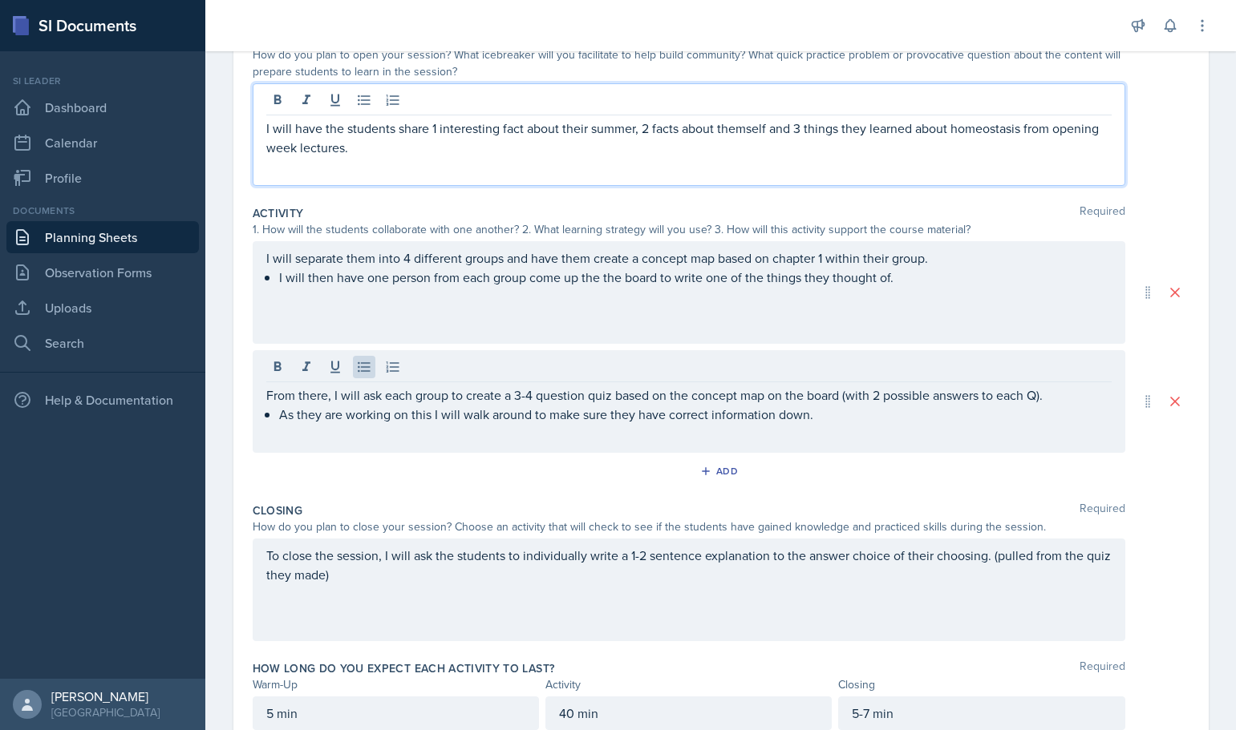
click at [789, 103] on div "I will have the students share 1 interesting fact about their summer, 2 facts a…" at bounding box center [689, 134] width 872 height 103
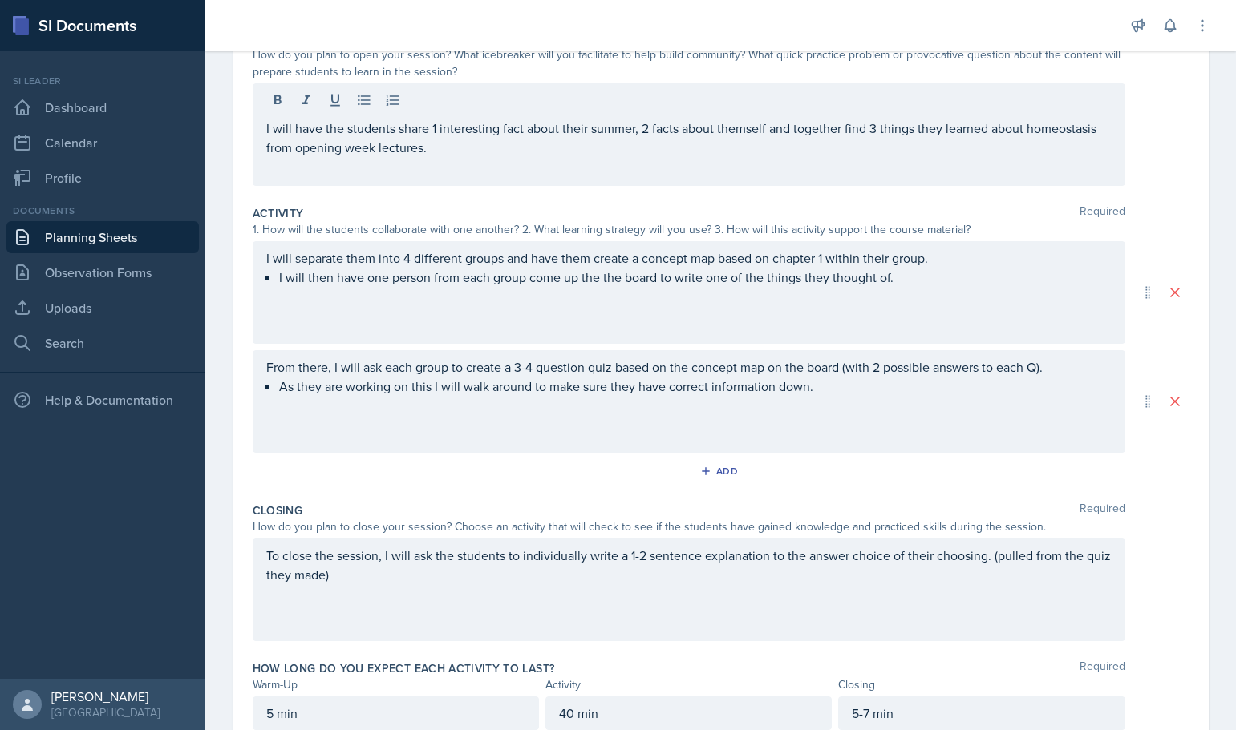
click at [492, 202] on div "Activity Required 1. How will the students collaborate with one another? 2. Wha…" at bounding box center [721, 347] width 936 height 297
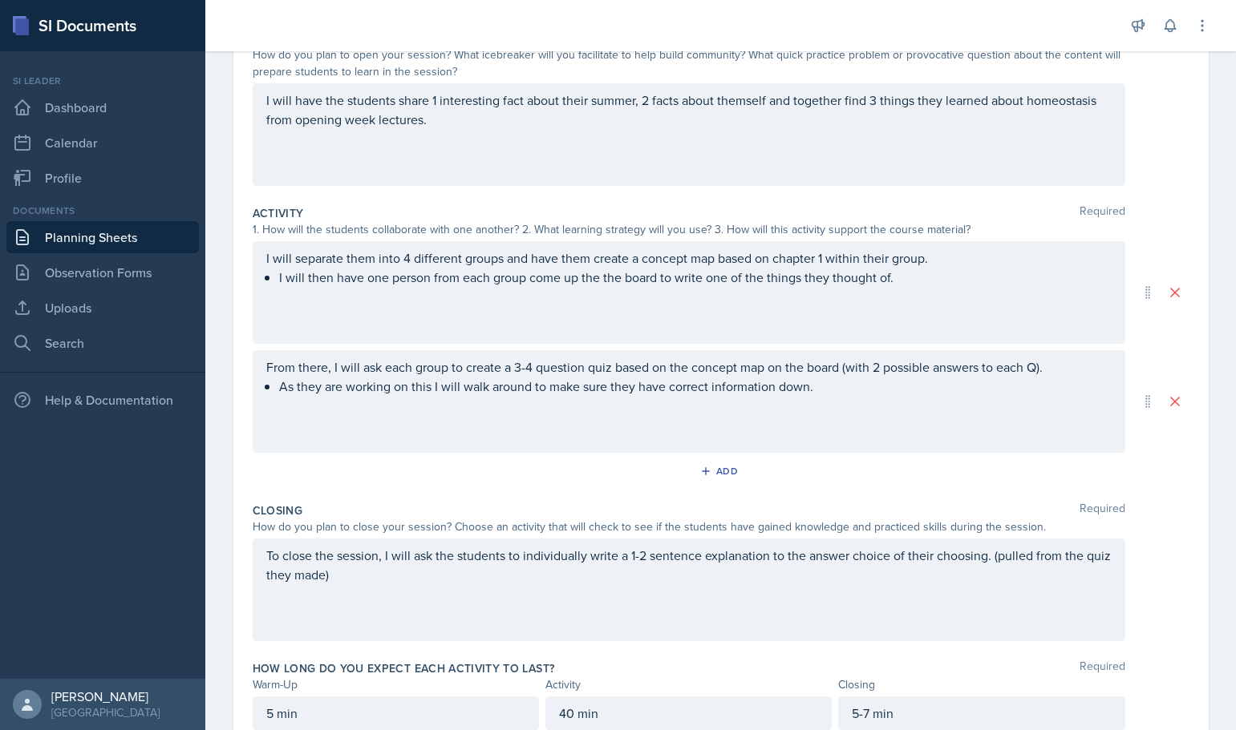
click at [1051, 103] on div "I will have the students share 1 interesting fact about their summer, 2 facts a…" at bounding box center [689, 134] width 872 height 103
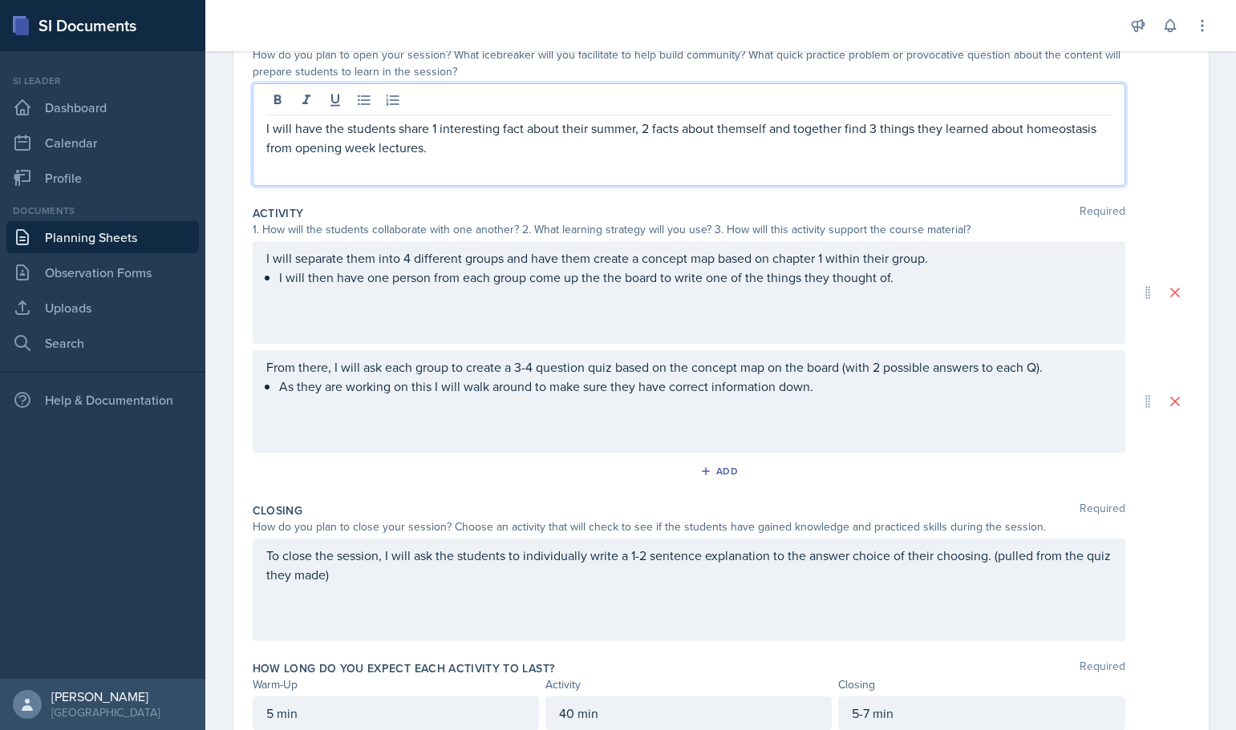
click at [1051, 103] on div at bounding box center [688, 102] width 845 height 26
drag, startPoint x: 989, startPoint y: 131, endPoint x: 1098, endPoint y: 133, distance: 109.1
click at [1098, 133] on p "I will have the students share 1 interesting fact about their summer, 2 facts a…" at bounding box center [688, 138] width 845 height 38
click at [998, 158] on div "I will have the students share 1 interesting fact about their summer, 2 facts a…" at bounding box center [689, 134] width 872 height 103
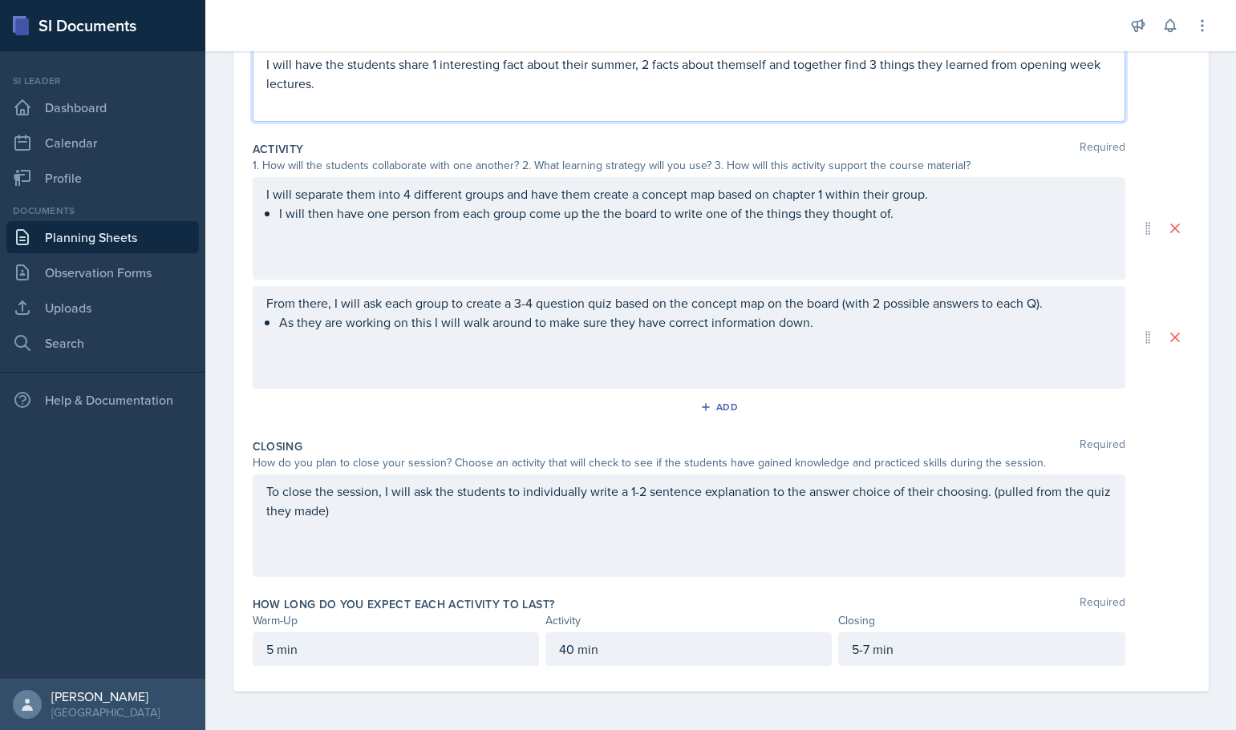
click at [523, 538] on div "To close the session, I will ask the students to individually write a 1-2 sente…" at bounding box center [689, 526] width 872 height 103
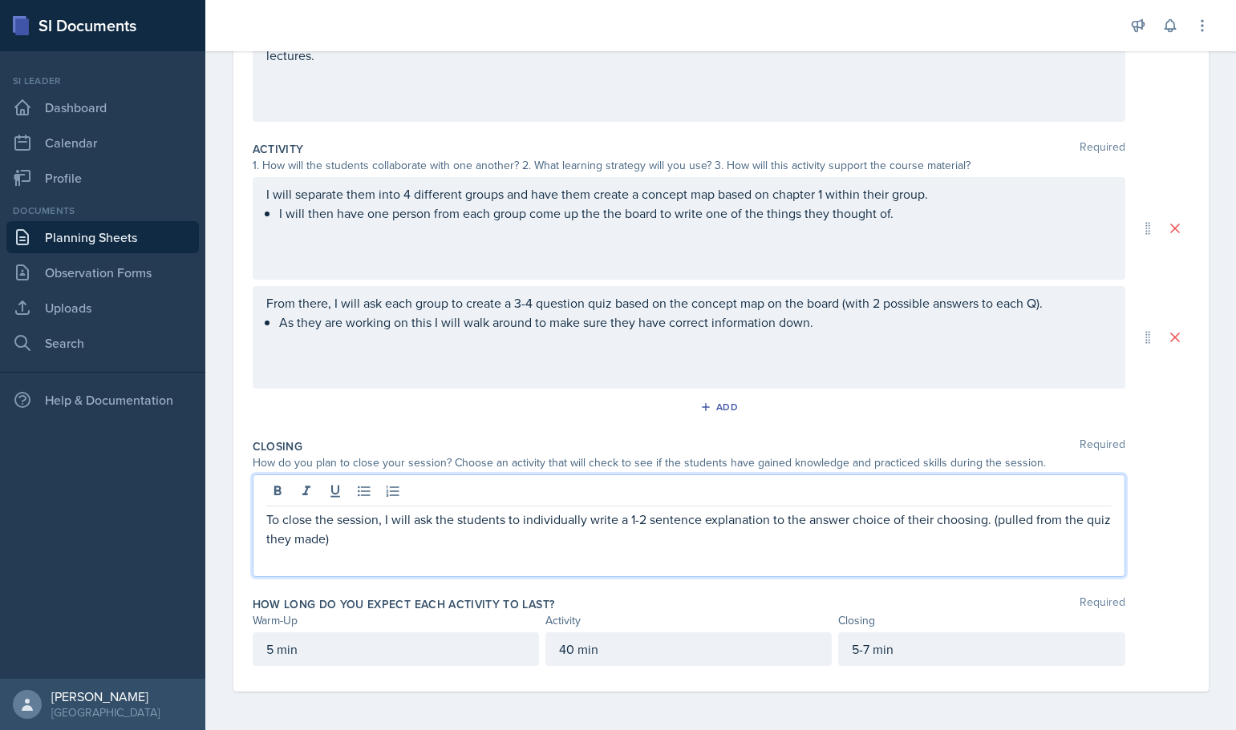
scroll to position [252, 0]
click at [894, 341] on div "From there, I will ask each group to create a 3-4 question quiz based on the co…" at bounding box center [688, 322] width 845 height 58
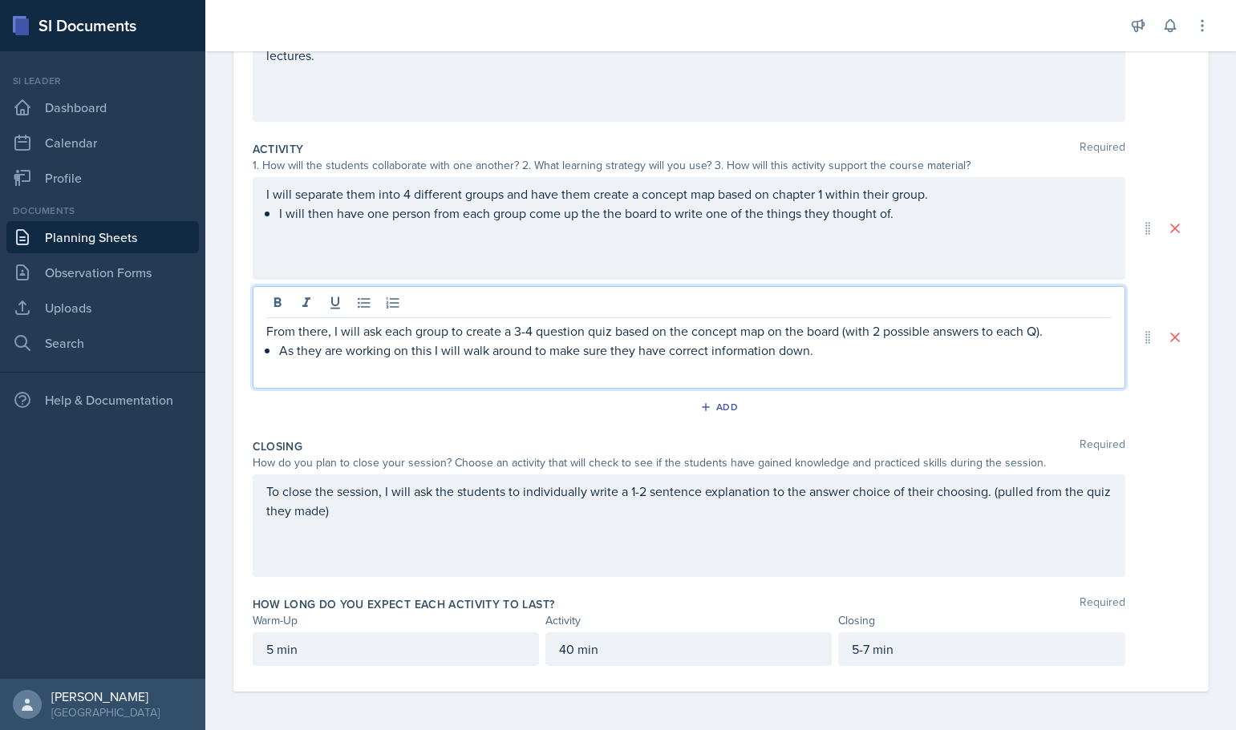
click at [823, 362] on p at bounding box center [688, 369] width 845 height 19
click at [808, 353] on p "As they are working on this I will walk around to make sure they have correct i…" at bounding box center [695, 350] width 832 height 19
click at [864, 346] on p "As they are working on this I will walk around to make sure they have correct i…" at bounding box center [695, 350] width 832 height 19
click at [969, 338] on p "From there, I will ask each group to create a 3-4 question quiz based on the co…" at bounding box center [688, 331] width 845 height 19
click at [1082, 358] on p "As they are working on this I will walk around to make sure they have correct i…" at bounding box center [695, 350] width 832 height 19
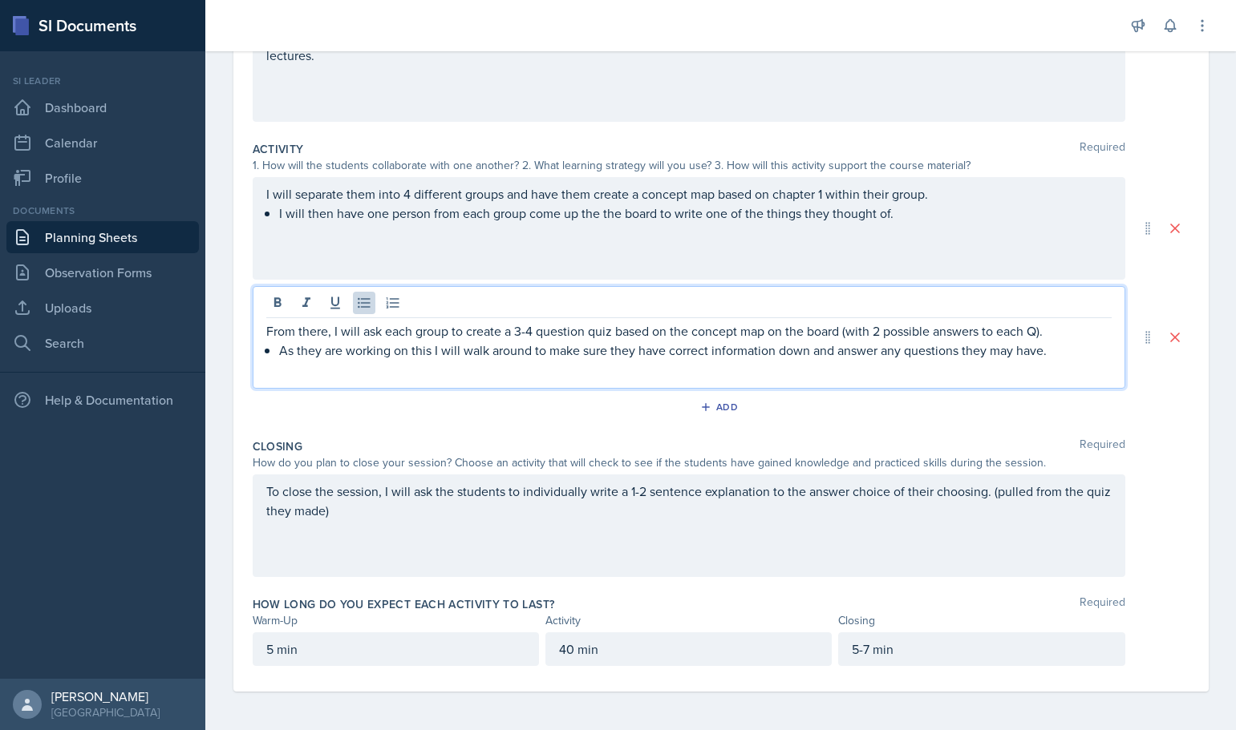
click at [430, 354] on p "As they are working on this I will walk around to make sure they have correct i…" at bounding box center [695, 350] width 832 height 19
click at [1066, 354] on p "As they are working on this, I will walk around to make sure they have correct …" at bounding box center [695, 350] width 832 height 19
click at [1154, 387] on div "From there, I will ask each group to create a 3-4 question quiz based on the co…" at bounding box center [721, 337] width 936 height 103
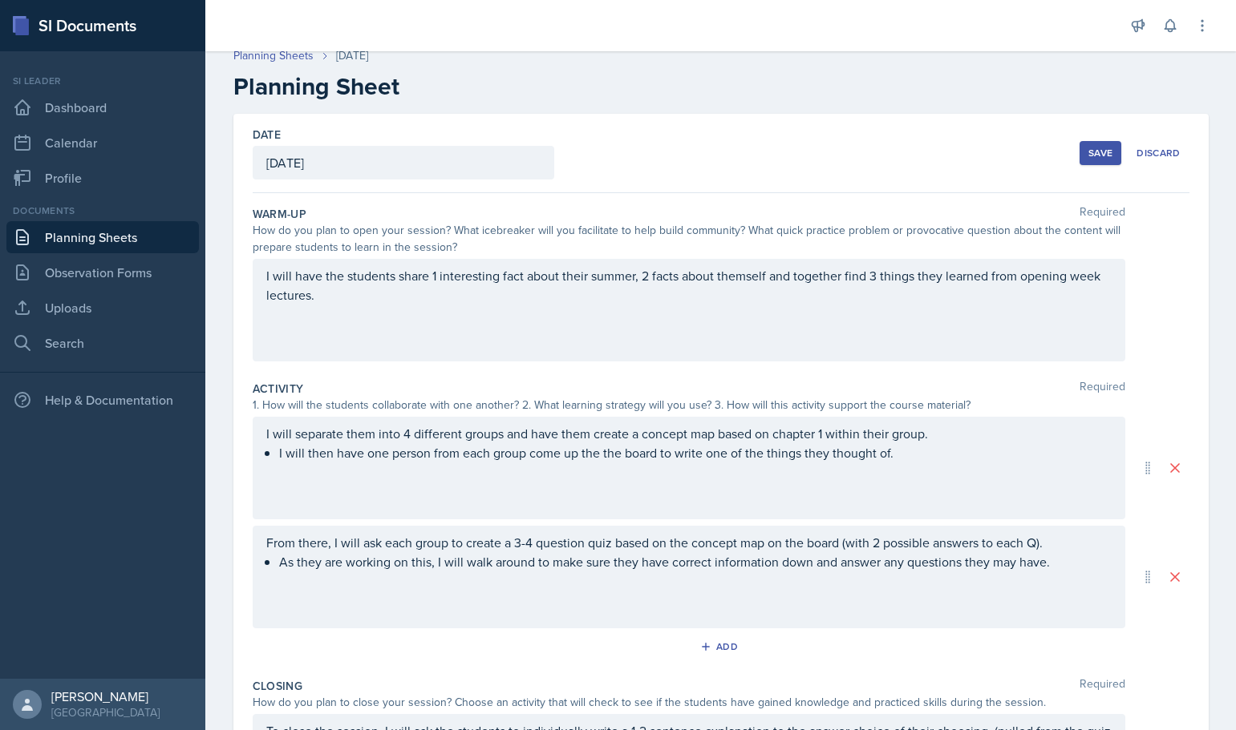
scroll to position [0, 0]
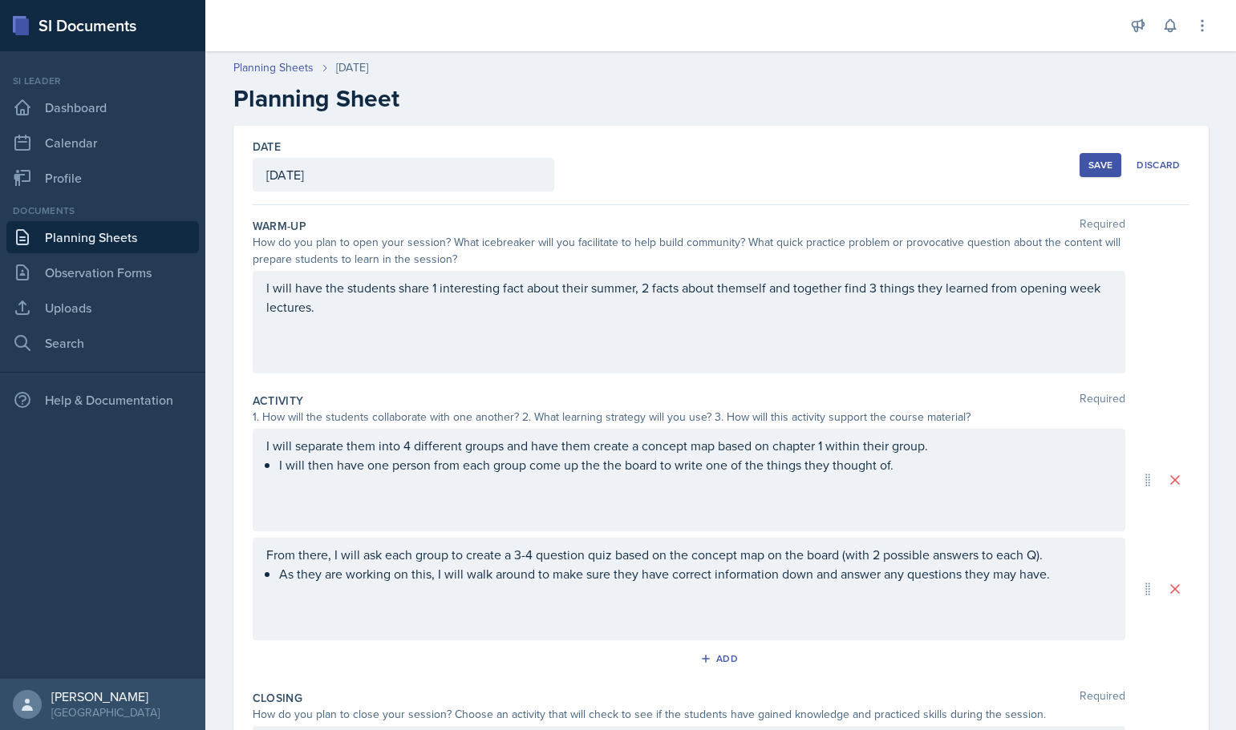
click at [762, 290] on div "I will have the students share 1 interesting fact about their summer, 2 facts a…" at bounding box center [689, 322] width 872 height 103
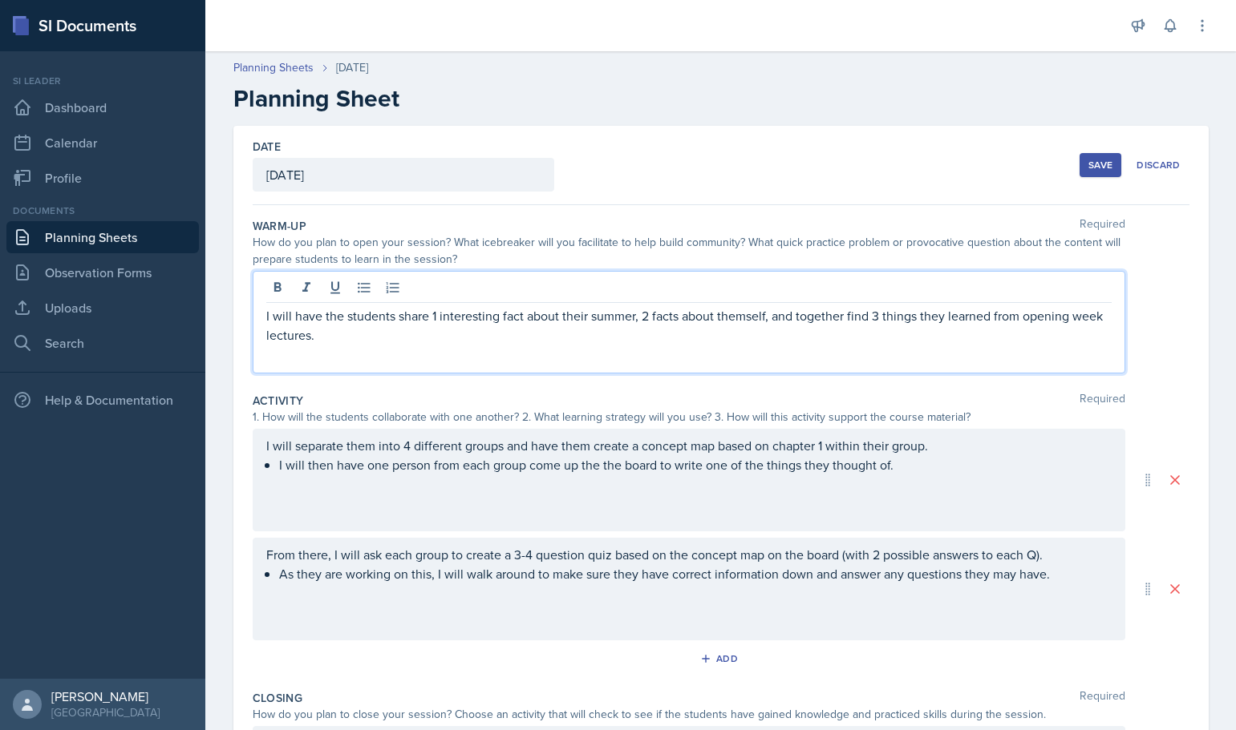
click at [825, 313] on p "I will have the students share 1 interesting fact about their summer, 2 facts a…" at bounding box center [688, 325] width 845 height 38
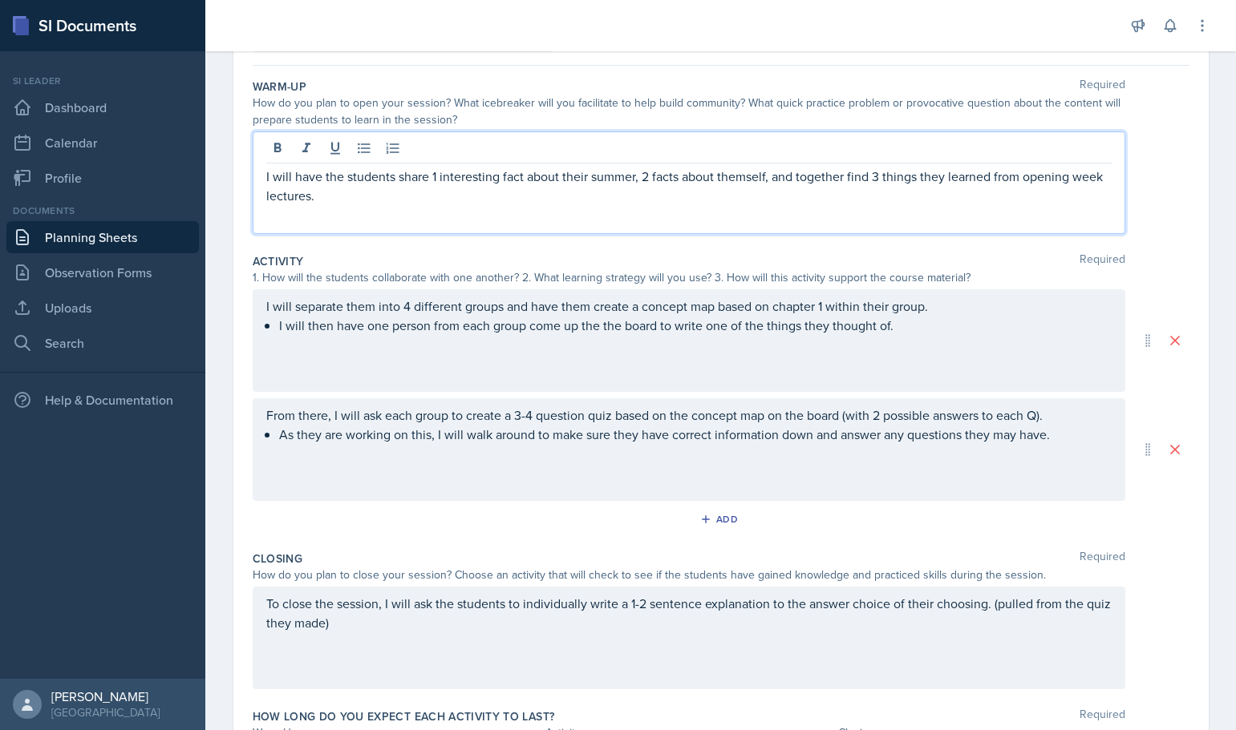
scroll to position [160, 0]
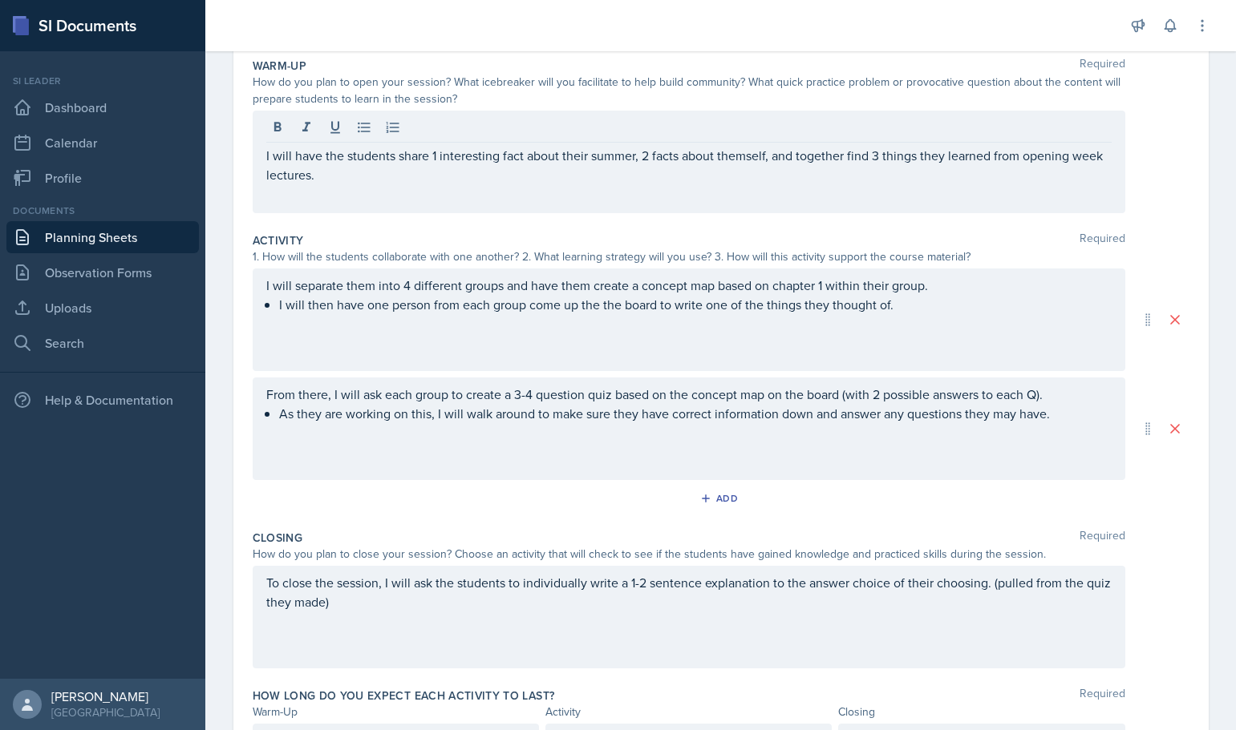
click at [497, 244] on div "Activity Required" at bounding box center [721, 241] width 936 height 16
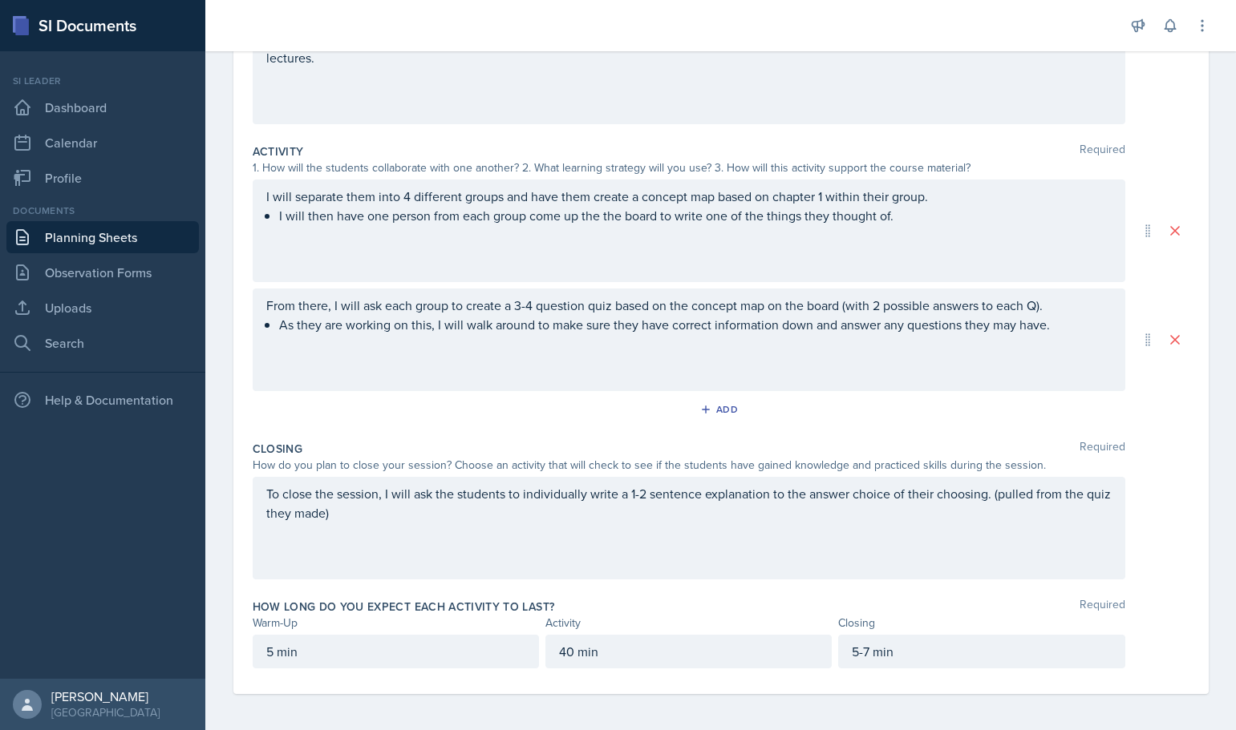
scroll to position [252, 0]
click at [619, 597] on div "How long do you expect each activity to last? Required" at bounding box center [721, 605] width 936 height 16
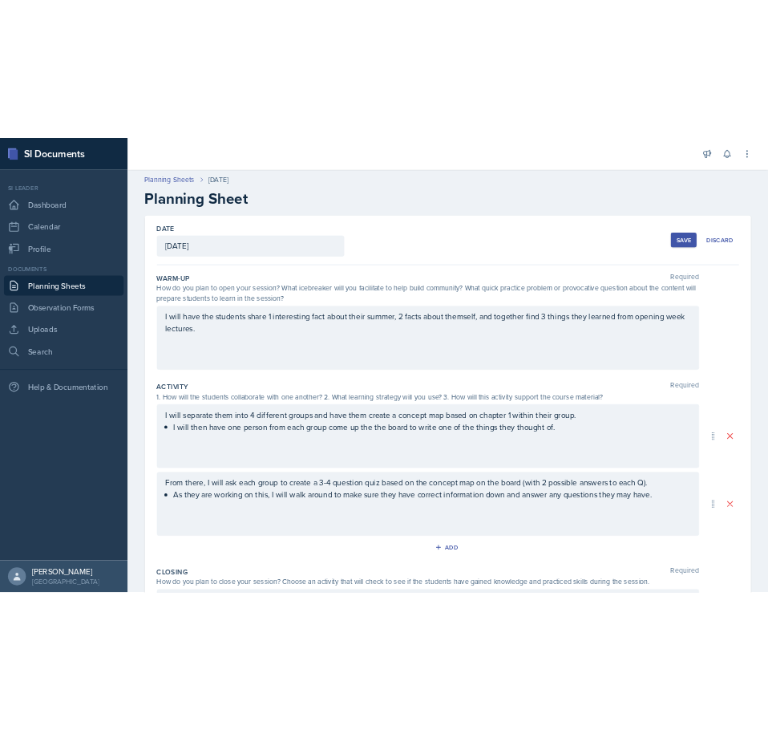
scroll to position [0, 0]
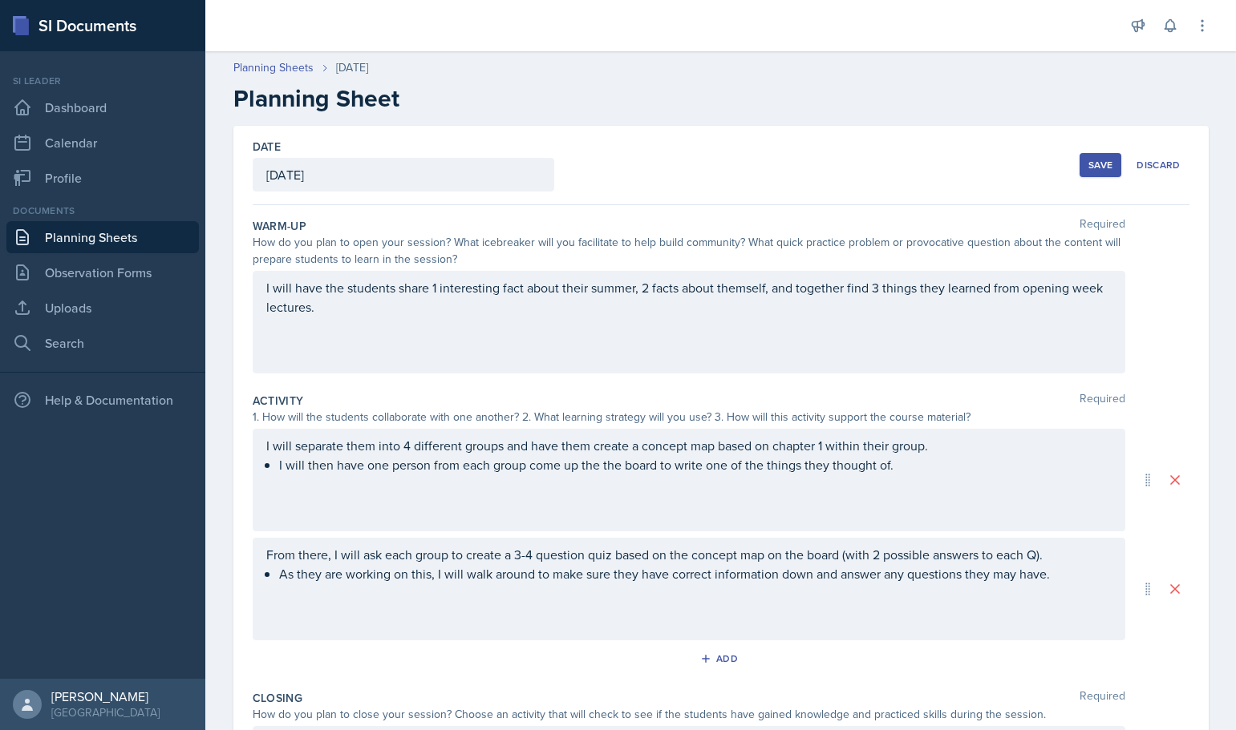
click at [1088, 160] on div "Save" at bounding box center [1100, 165] width 24 height 13
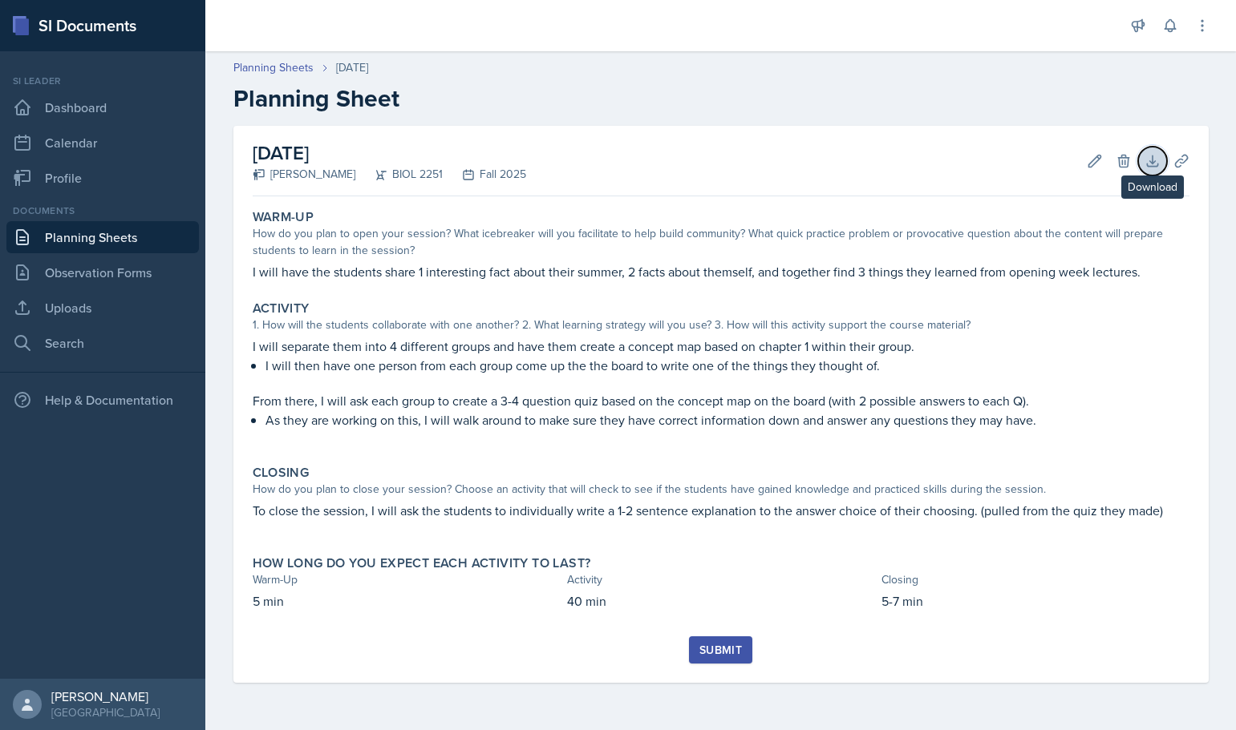
click at [1148, 162] on icon at bounding box center [1152, 161] width 16 height 16
click at [275, 67] on link "Planning Sheets" at bounding box center [273, 67] width 80 height 17
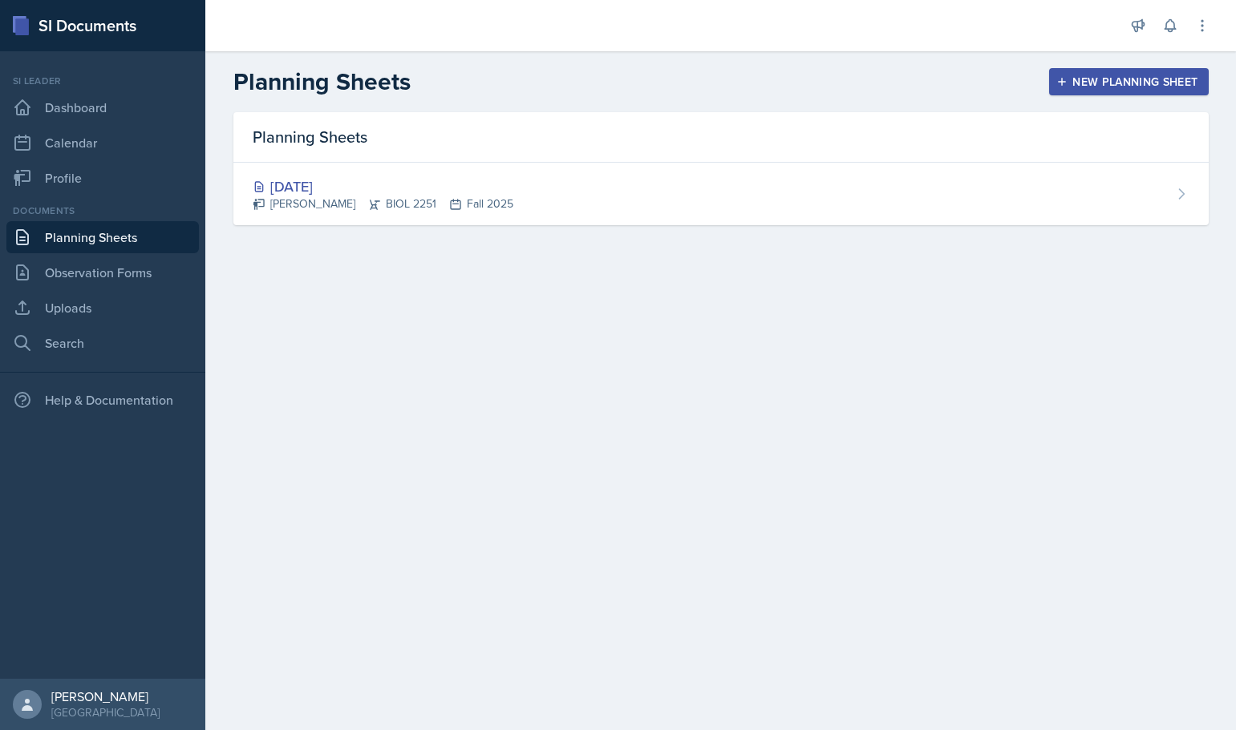
click at [1102, 82] on div "New Planning Sheet" at bounding box center [1128, 81] width 138 height 13
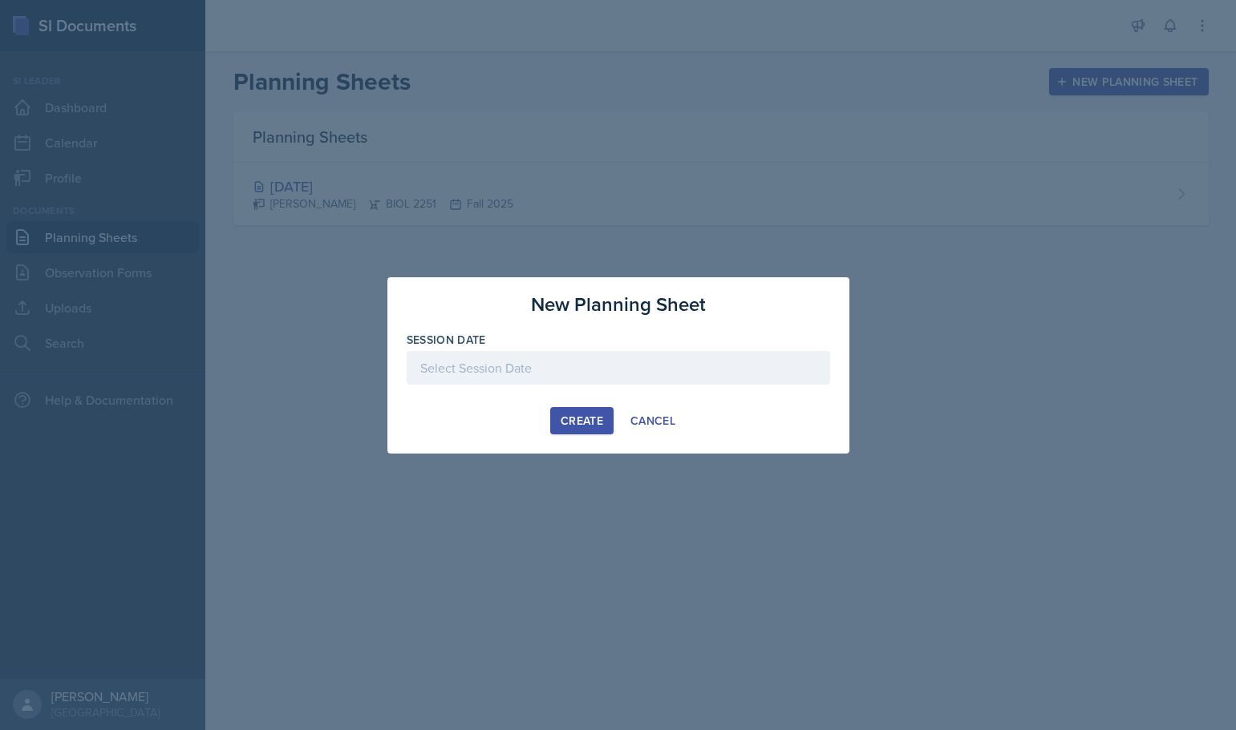
click at [561, 350] on div "Session Date" at bounding box center [618, 366] width 423 height 69
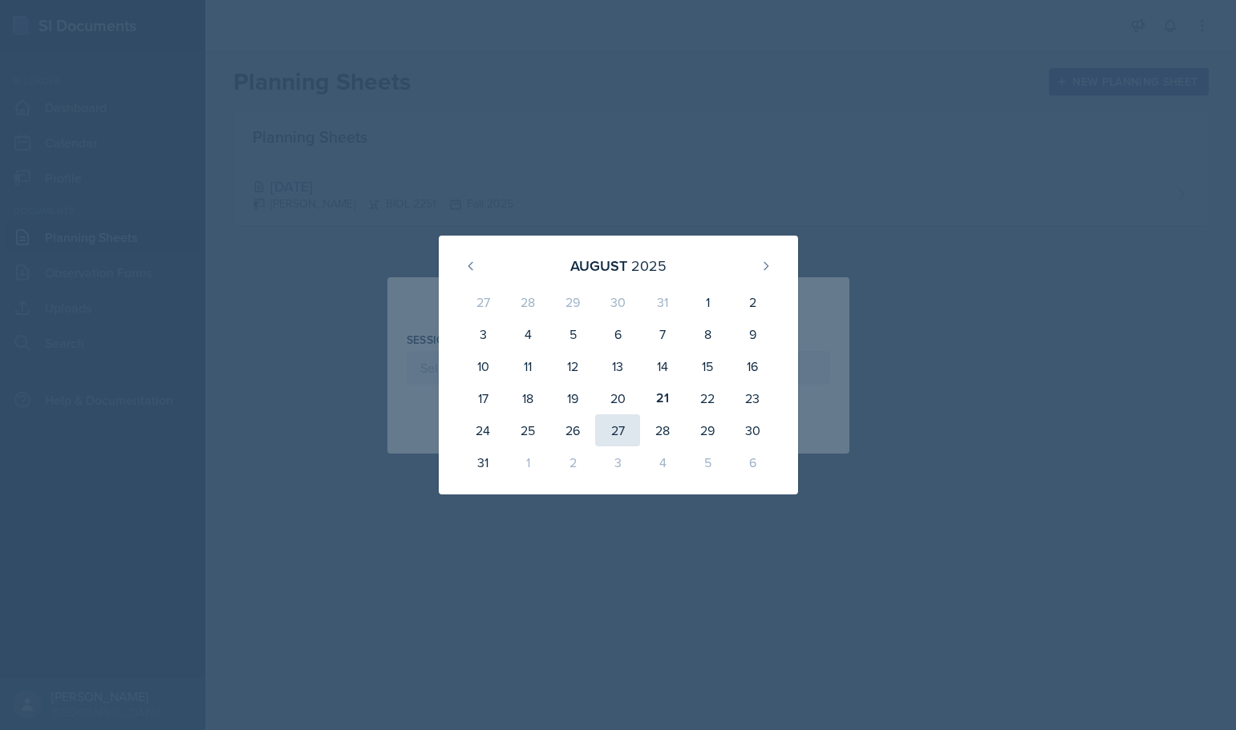
click at [620, 430] on div "27" at bounding box center [617, 431] width 45 height 32
type input "[DATE]"
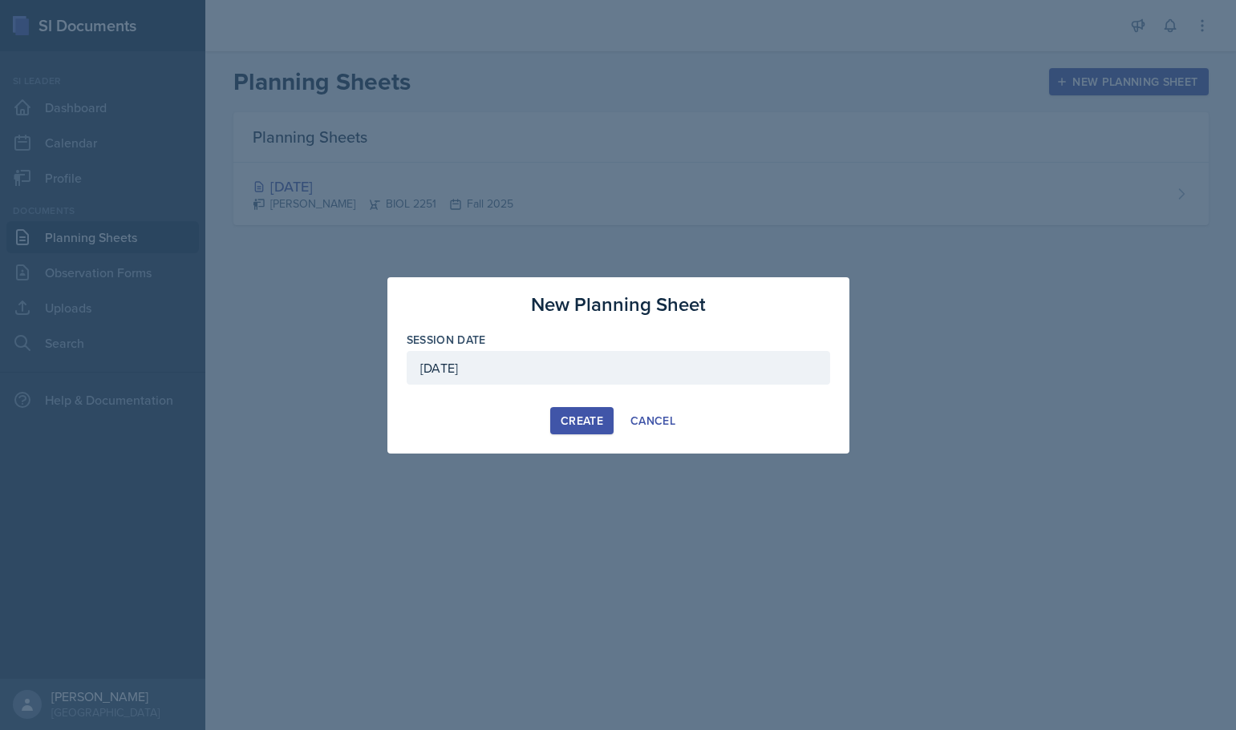
click at [578, 415] on div "Create" at bounding box center [581, 421] width 42 height 13
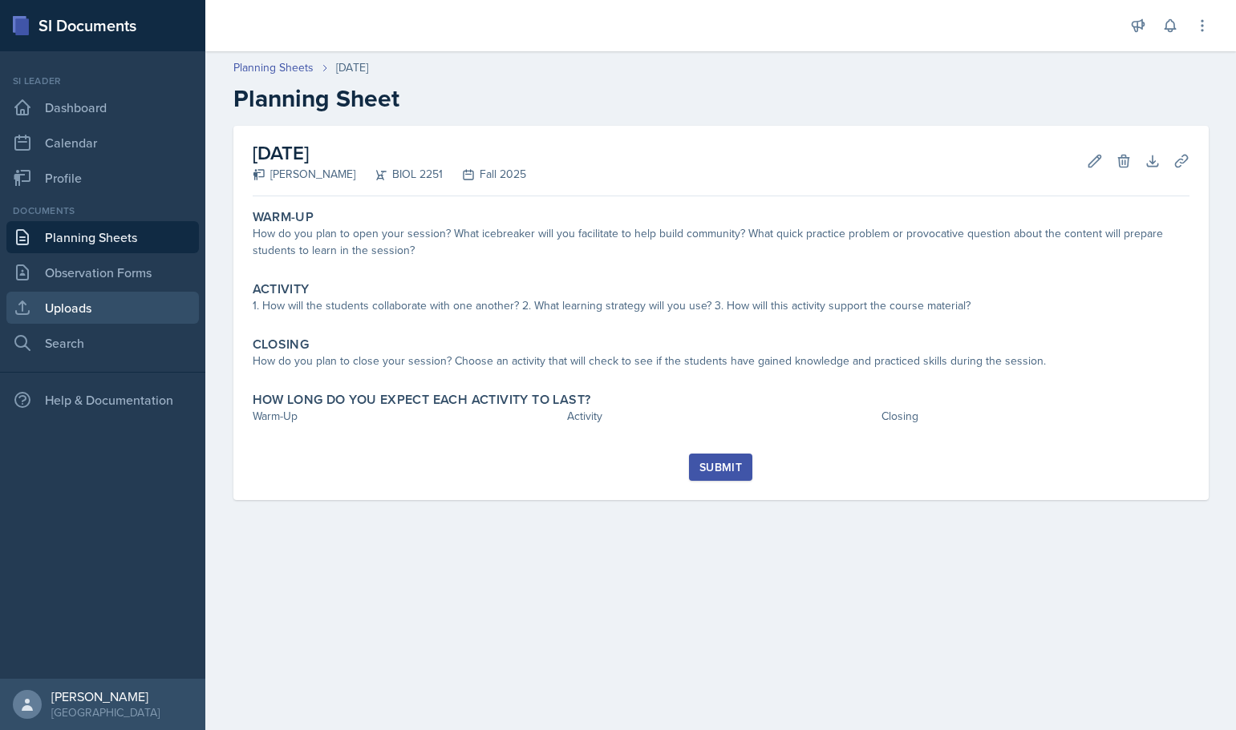
click at [91, 314] on link "Uploads" at bounding box center [102, 308] width 192 height 32
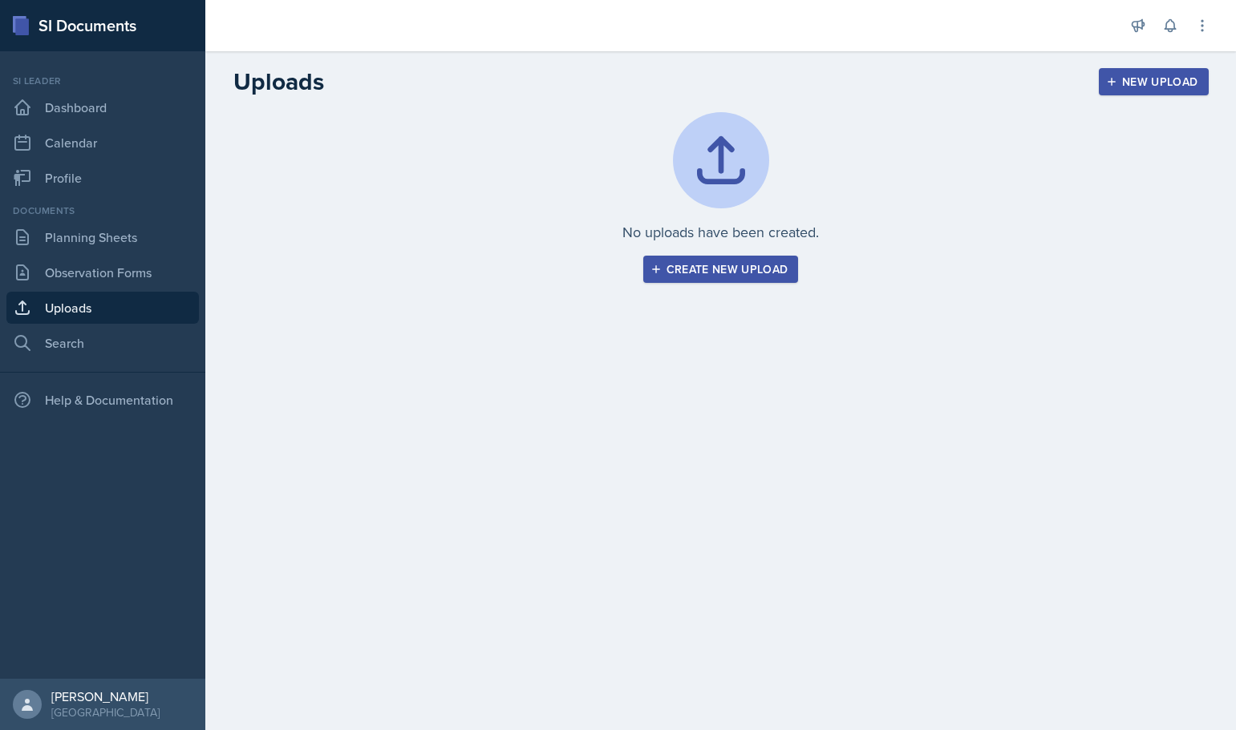
click at [783, 272] on div "Create new upload" at bounding box center [720, 269] width 135 height 13
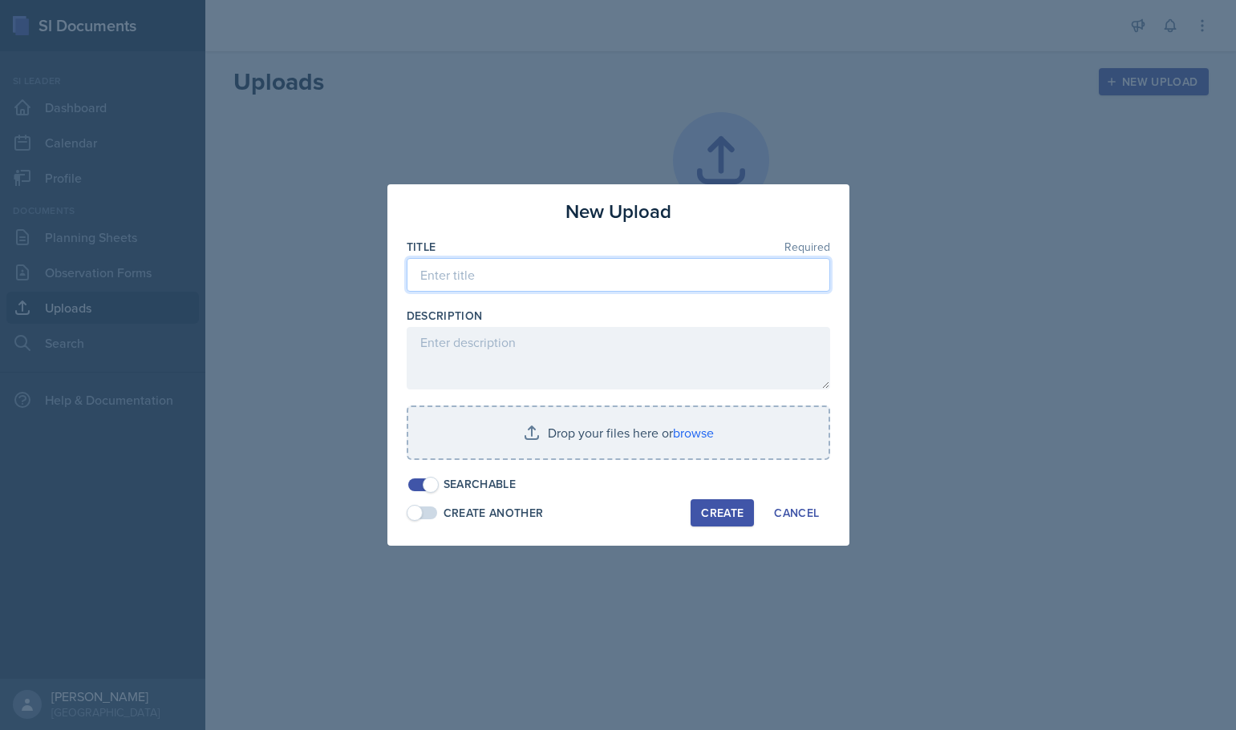
click at [598, 280] on input at bounding box center [618, 275] width 423 height 34
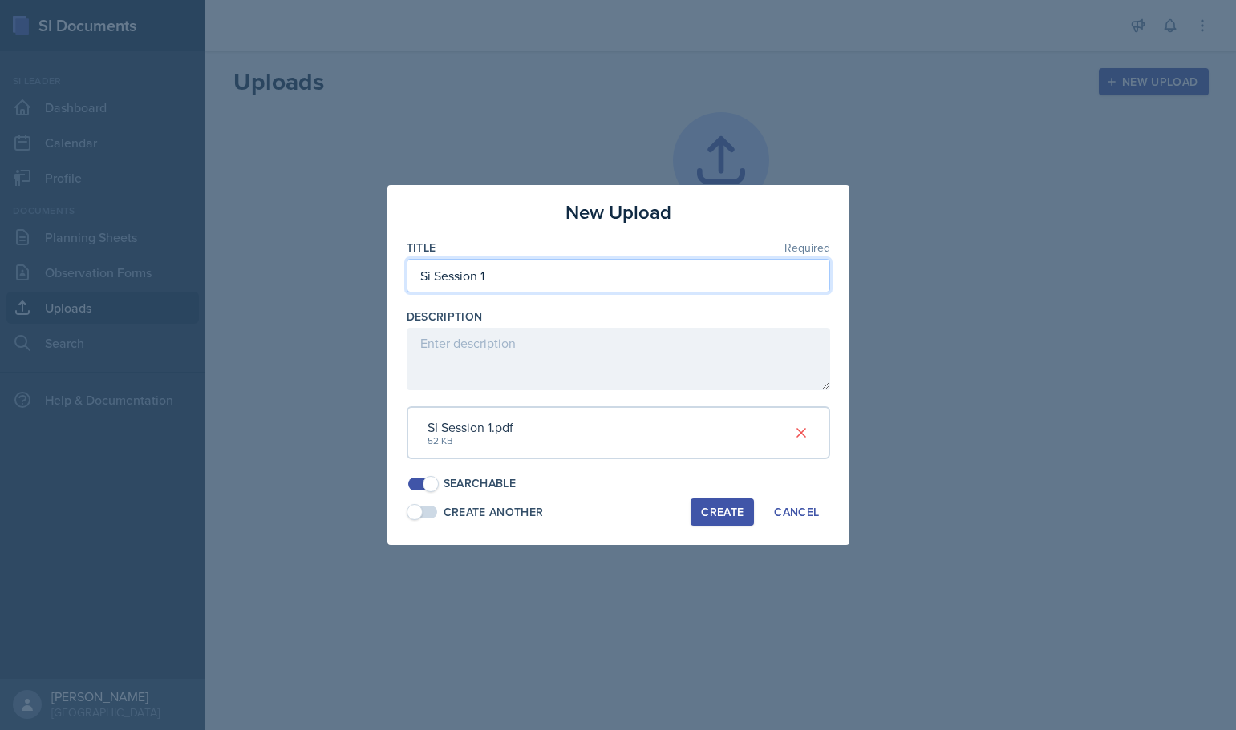
click at [431, 278] on input "Si Session 1" at bounding box center [618, 276] width 423 height 34
click at [526, 279] on input "SI Session 1" at bounding box center [618, 276] width 423 height 34
type input "SI Session 1 [DATE]"
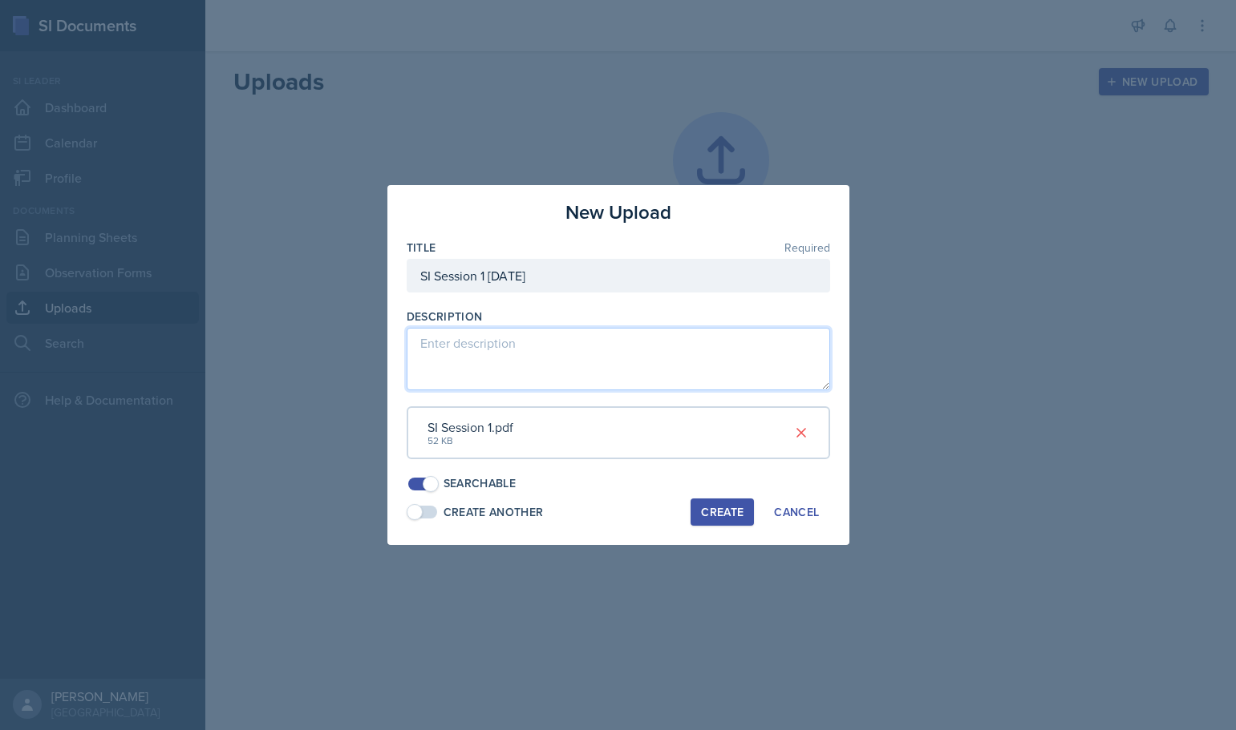
click at [565, 349] on textarea at bounding box center [618, 359] width 423 height 63
type textarea "S"
click at [502, 346] on textarea "Session powerpoint" at bounding box center [618, 359] width 423 height 63
click at [600, 362] on textarea "Session power point" at bounding box center [618, 359] width 423 height 63
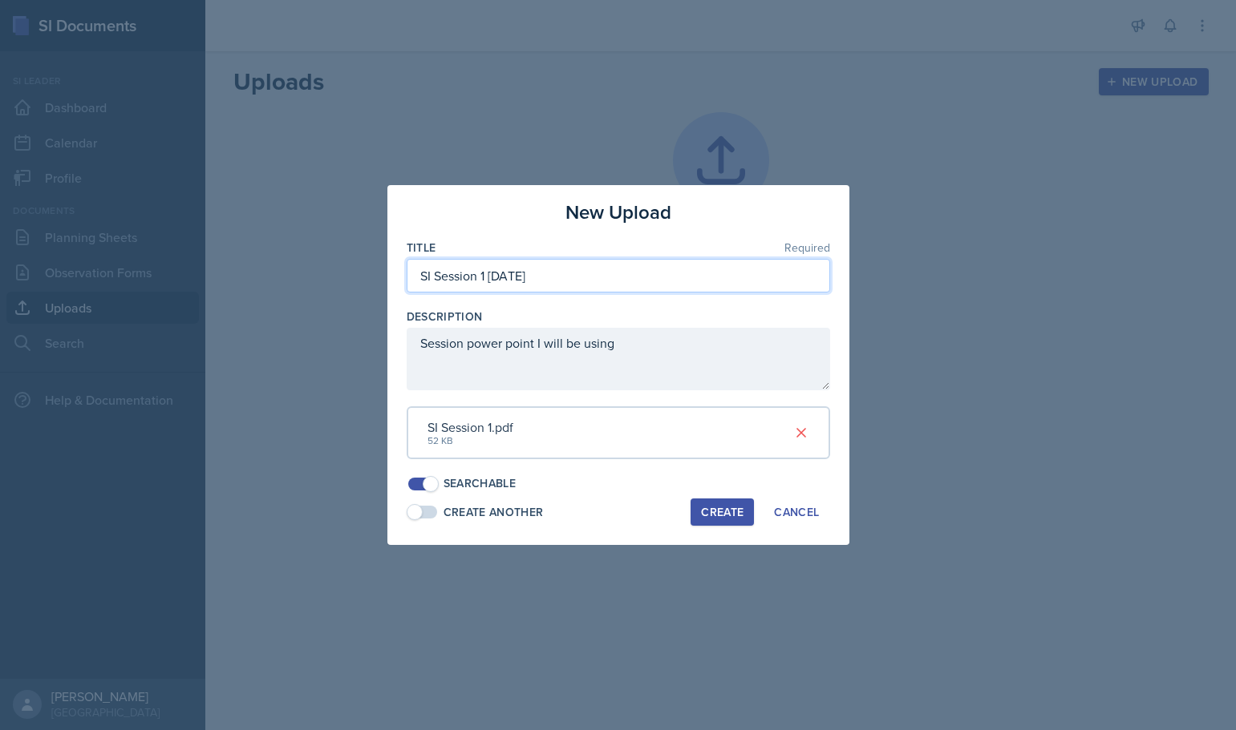
drag, startPoint x: 571, startPoint y: 278, endPoint x: 489, endPoint y: 296, distance: 83.7
click at [489, 296] on div "Title Required SI Session 1 [DATE]" at bounding box center [618, 274] width 423 height 69
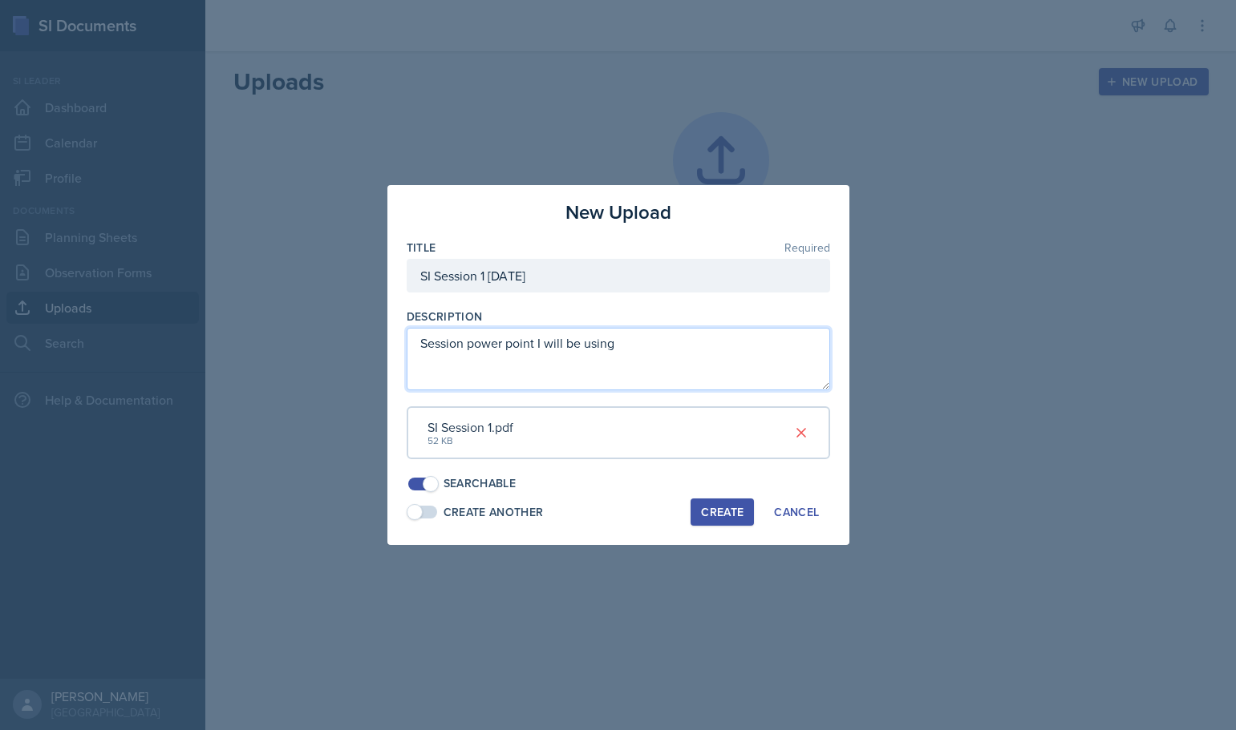
click at [636, 356] on textarea "Session power point I will be using" at bounding box center [618, 359] width 423 height 63
paste textarea "[DATE]"
type textarea "Session power point I will be using [DATE]"
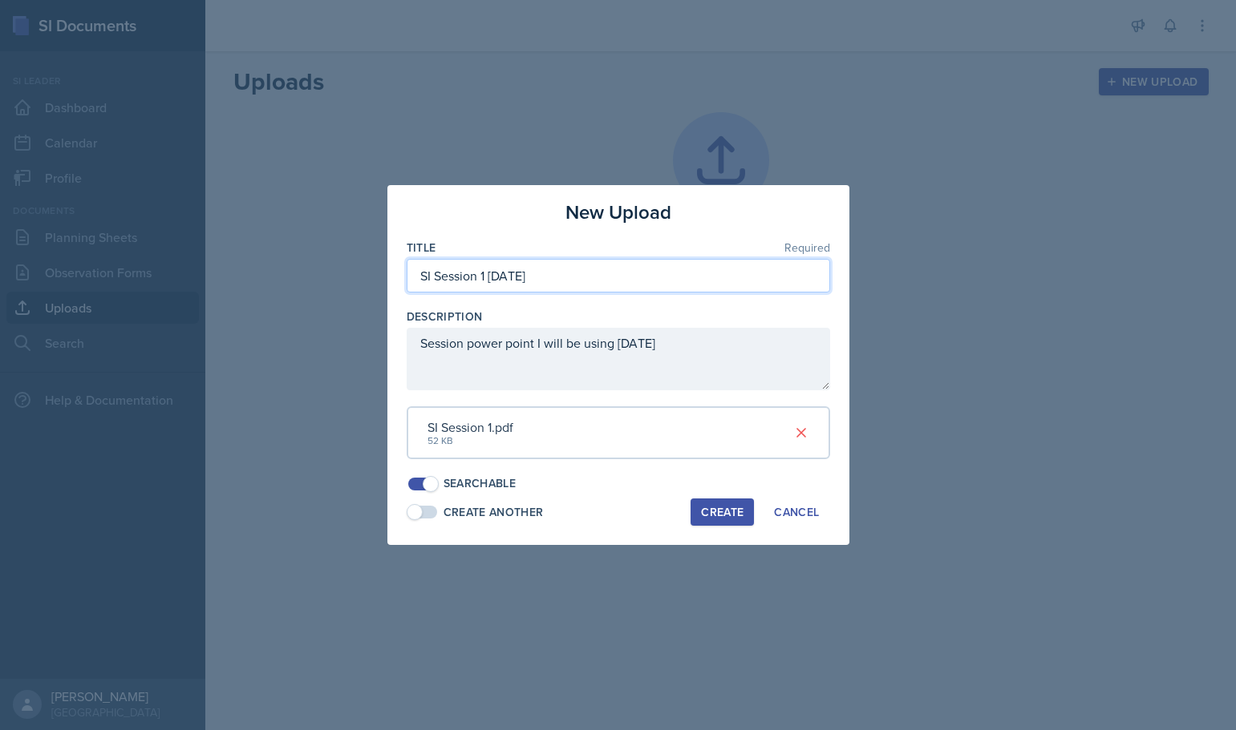
click at [490, 278] on input "SI Session 1 [DATE]" at bounding box center [618, 276] width 423 height 34
click at [687, 282] on input "SI Session 1 ([DATE]" at bounding box center [618, 276] width 423 height 34
type input "SI Session 1 ([DATE])"
click at [725, 506] on div "Create" at bounding box center [722, 512] width 42 height 13
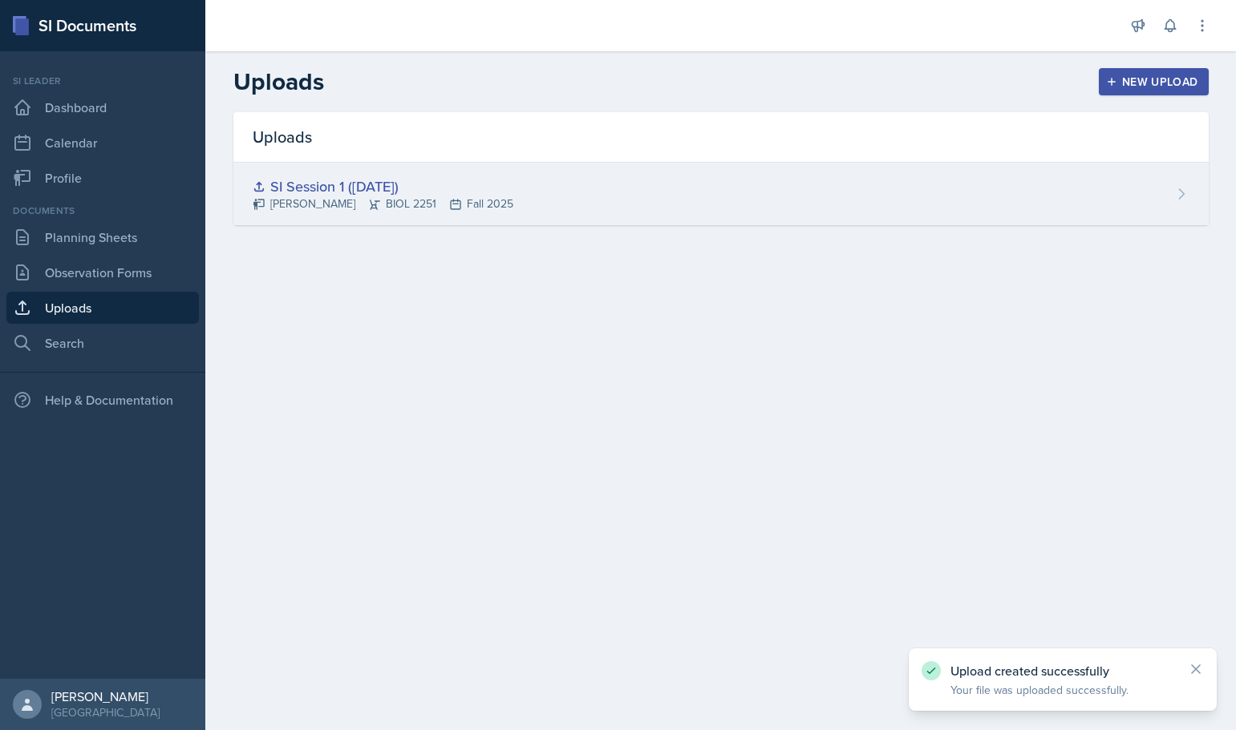
click at [370, 182] on div "SI Session 1 ([DATE])" at bounding box center [383, 187] width 261 height 22
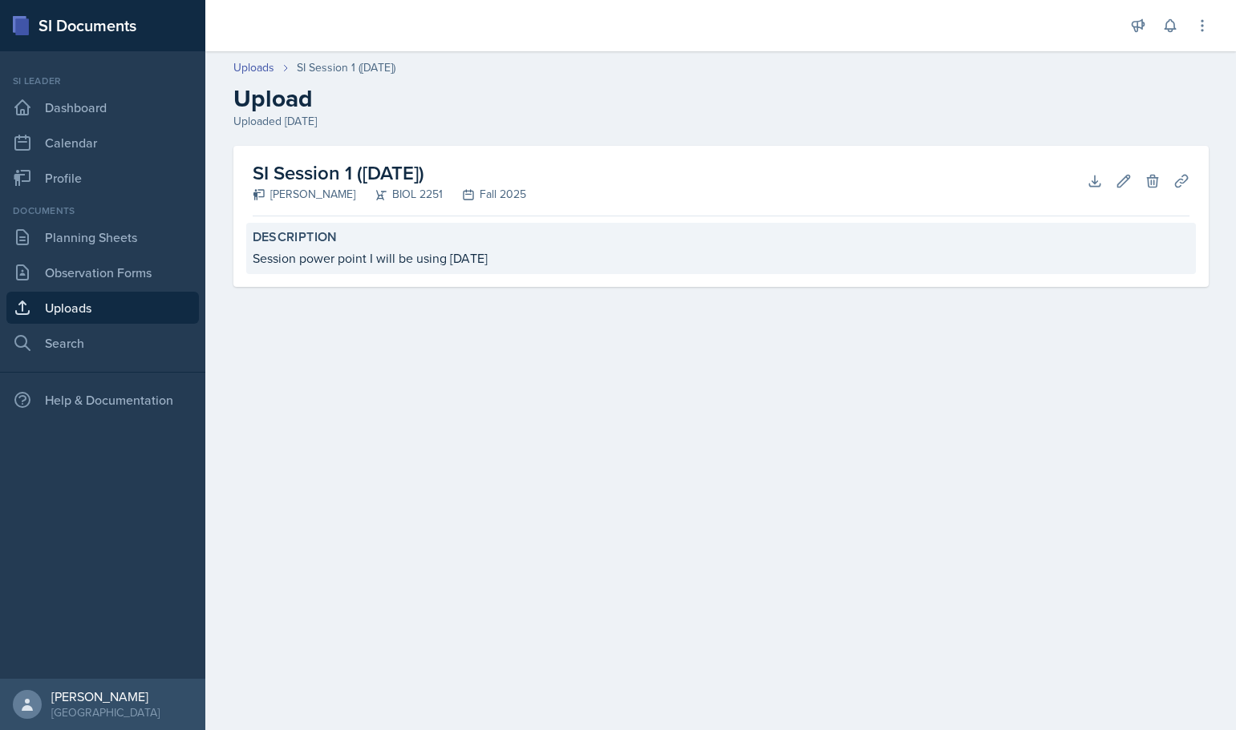
click at [350, 242] on label "Description" at bounding box center [721, 237] width 936 height 16
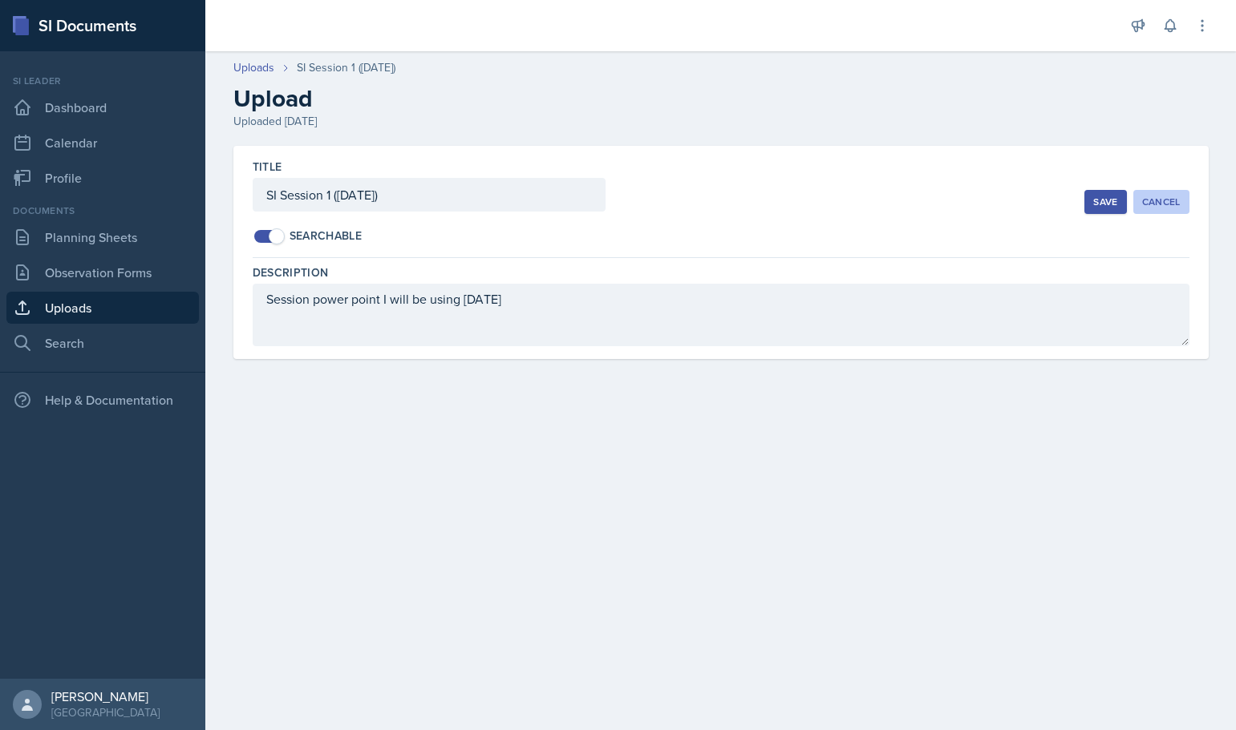
click at [1145, 197] on div "Cancel" at bounding box center [1161, 202] width 38 height 13
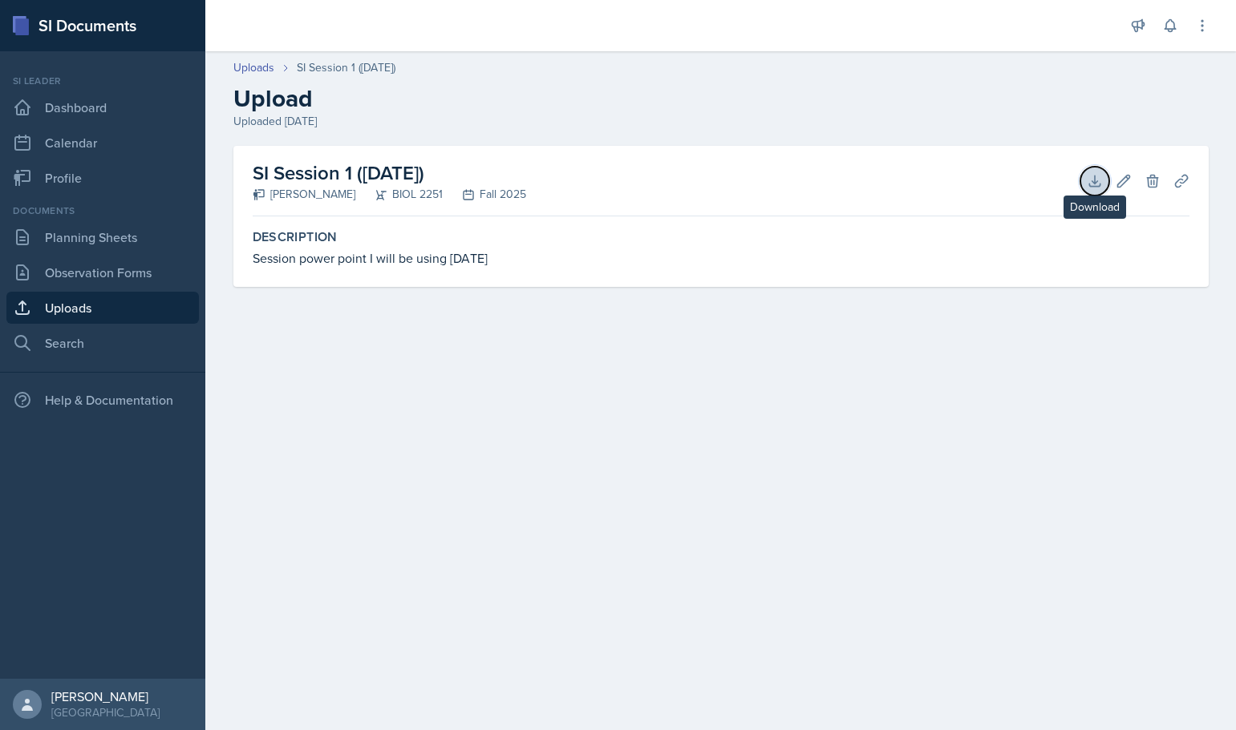
click at [1104, 188] on button "Download" at bounding box center [1094, 181] width 29 height 29
click at [1117, 180] on icon at bounding box center [1123, 181] width 16 height 16
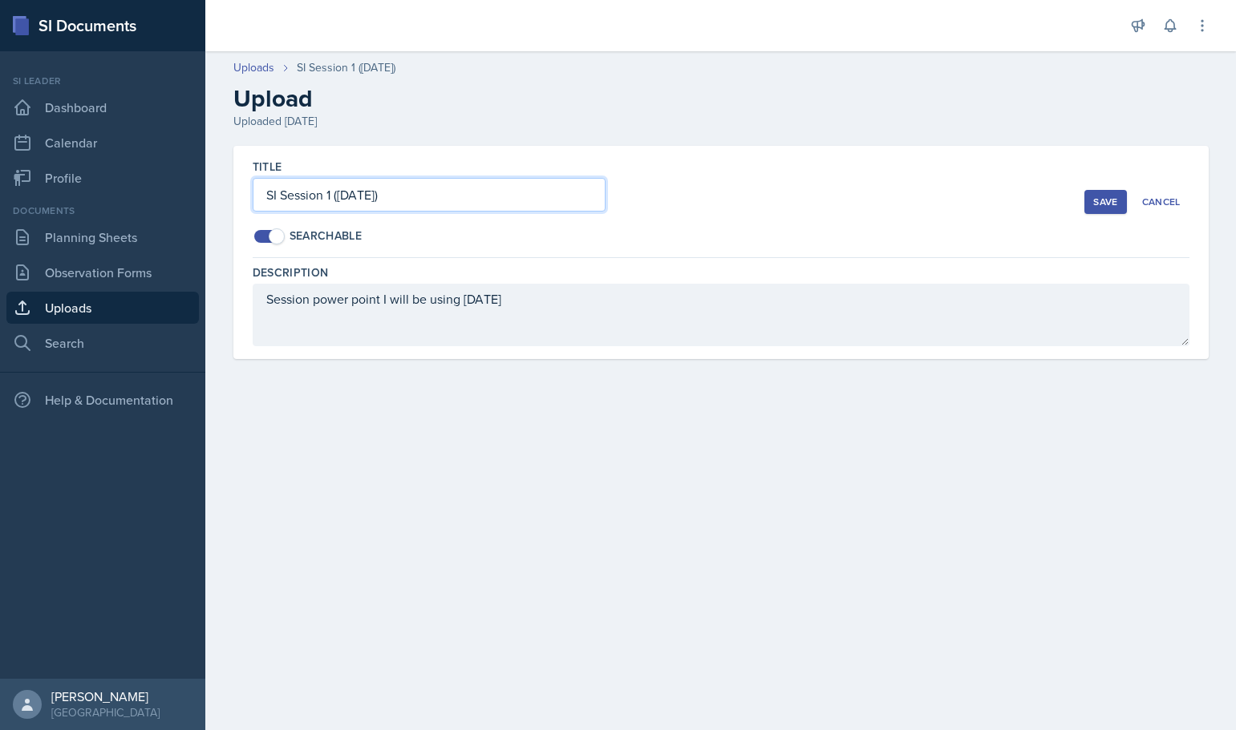
click at [362, 195] on input "SI Session 1 ([DATE])" at bounding box center [429, 195] width 353 height 34
type input "SI Session 1 ([DATE])"
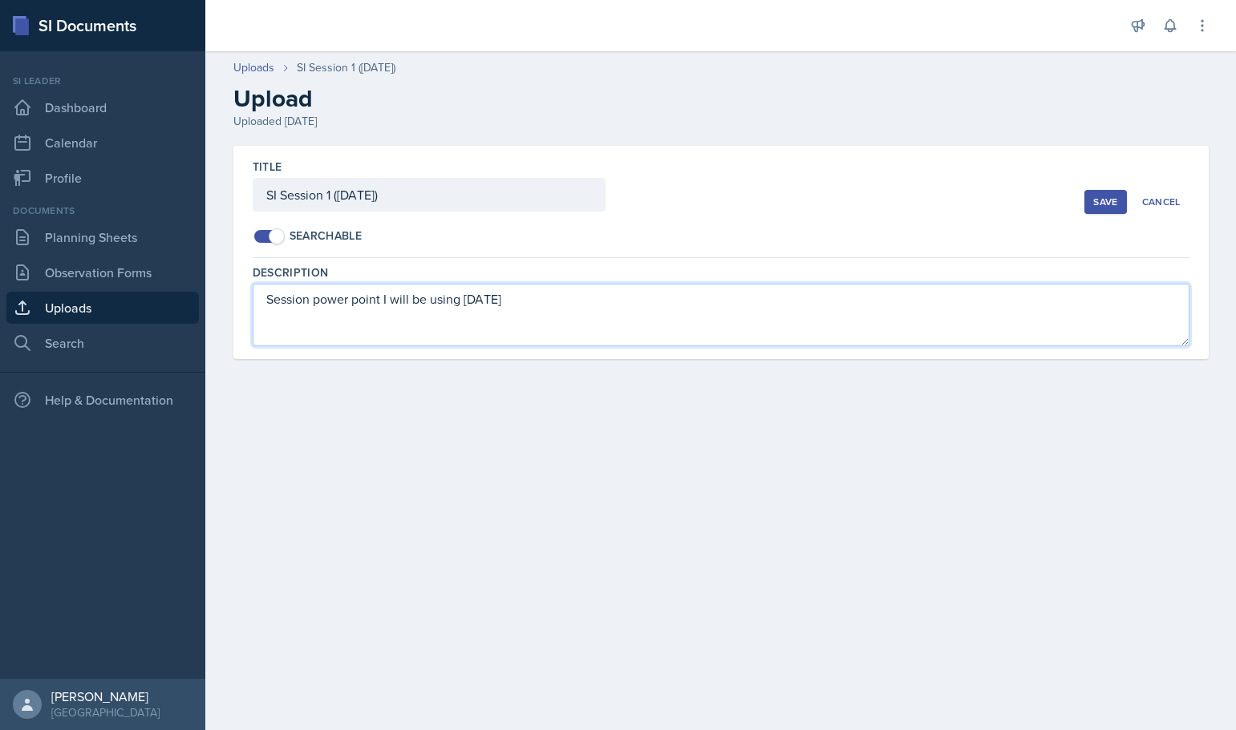
click at [484, 303] on textarea "Session power point I will be using [DATE]" at bounding box center [721, 315] width 936 height 63
type textarea "Session power point I will be using [DATE]"
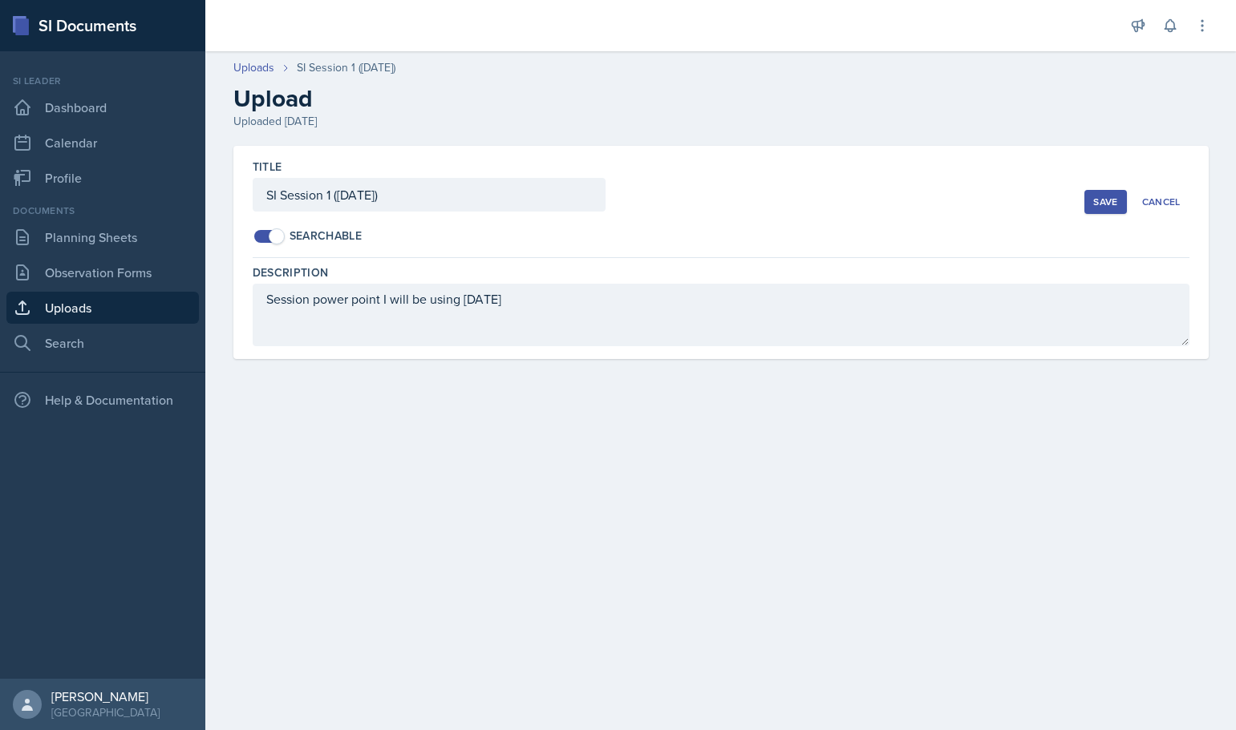
click at [1101, 200] on div "Save" at bounding box center [1105, 202] width 24 height 13
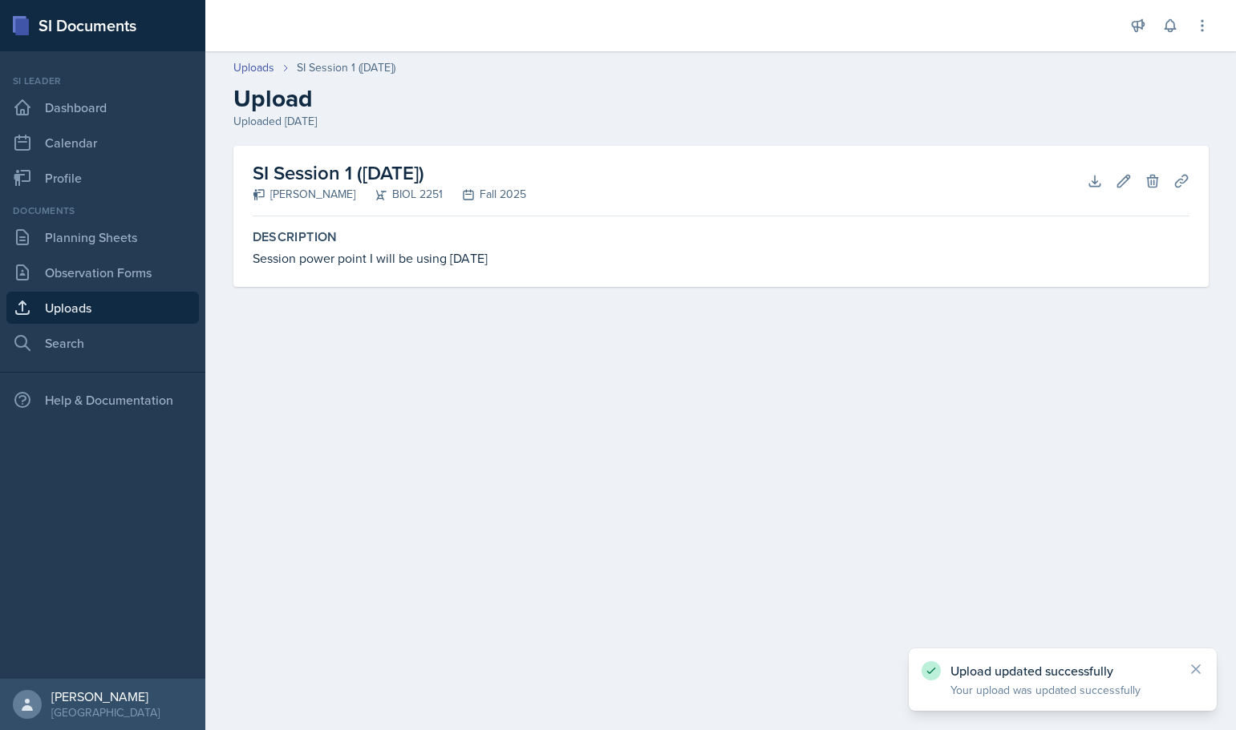
click at [698, 428] on main "Uploads SI Session 1 ([DATE]) Upload Uploaded [DATE] SI Session 1 ([DATE]) [PER…" at bounding box center [720, 390] width 1030 height 679
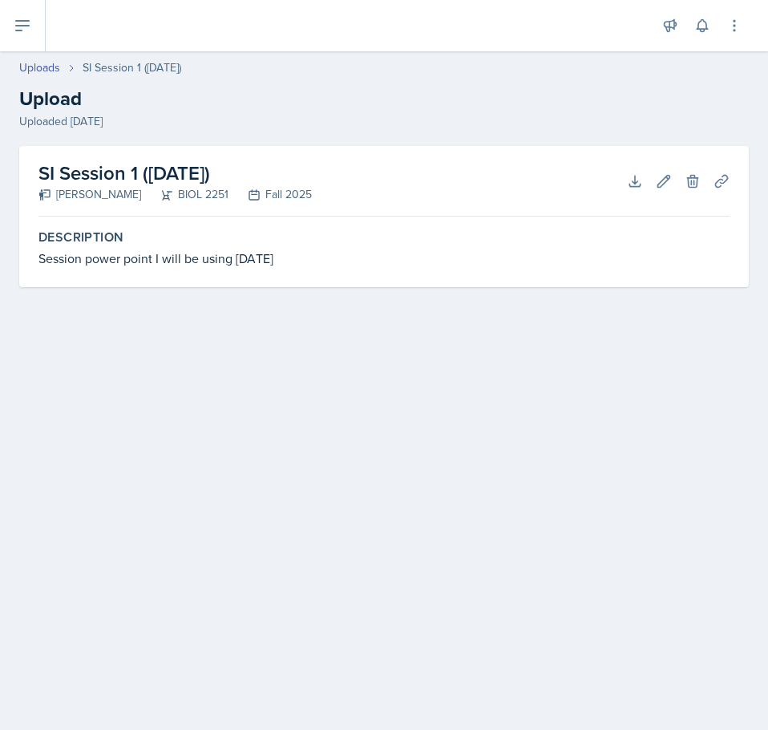
click at [357, 48] on div at bounding box center [354, 25] width 591 height 51
click at [33, 29] on button at bounding box center [23, 25] width 46 height 51
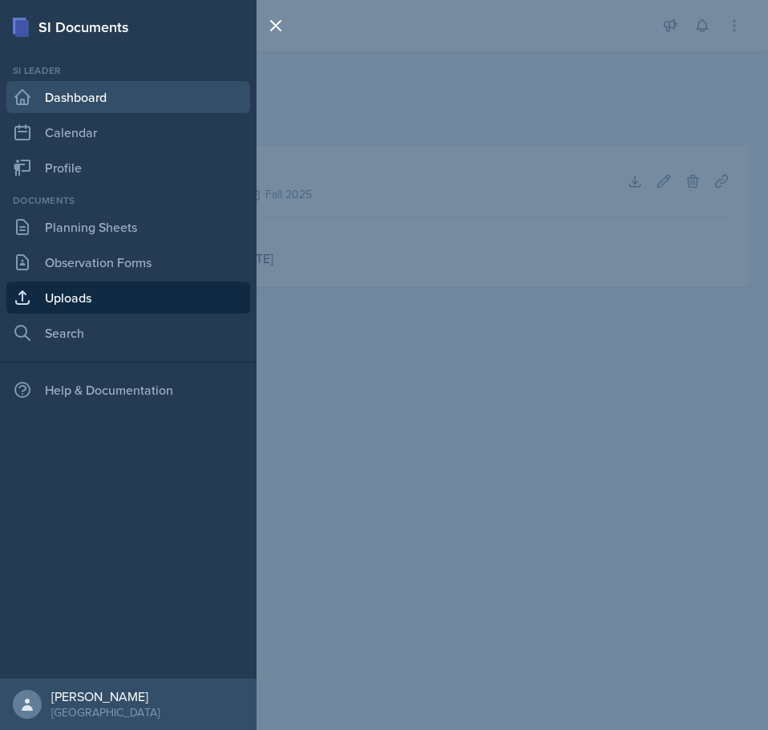
click at [40, 99] on link "Dashboard" at bounding box center [128, 97] width 244 height 32
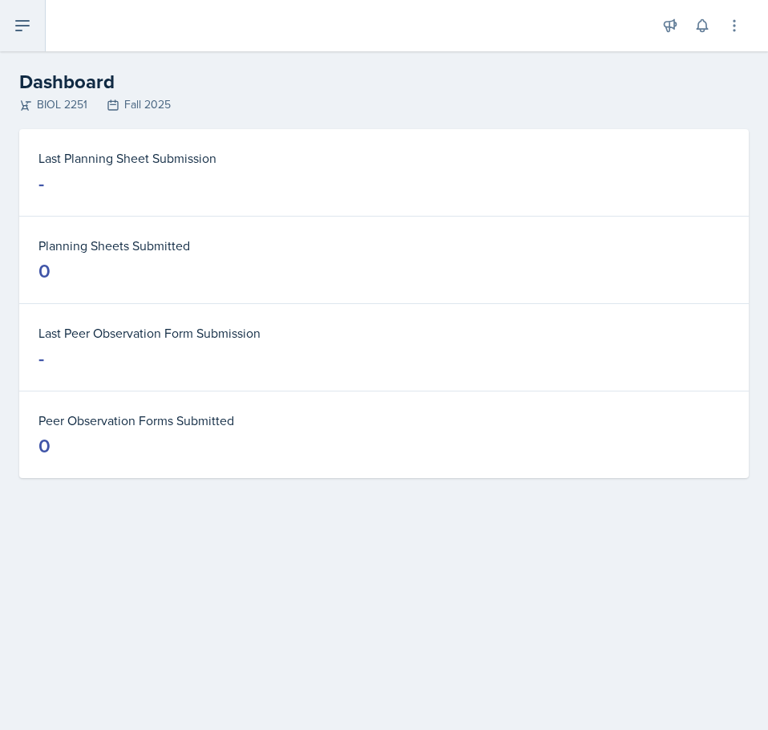
click at [34, 22] on button at bounding box center [23, 25] width 46 height 51
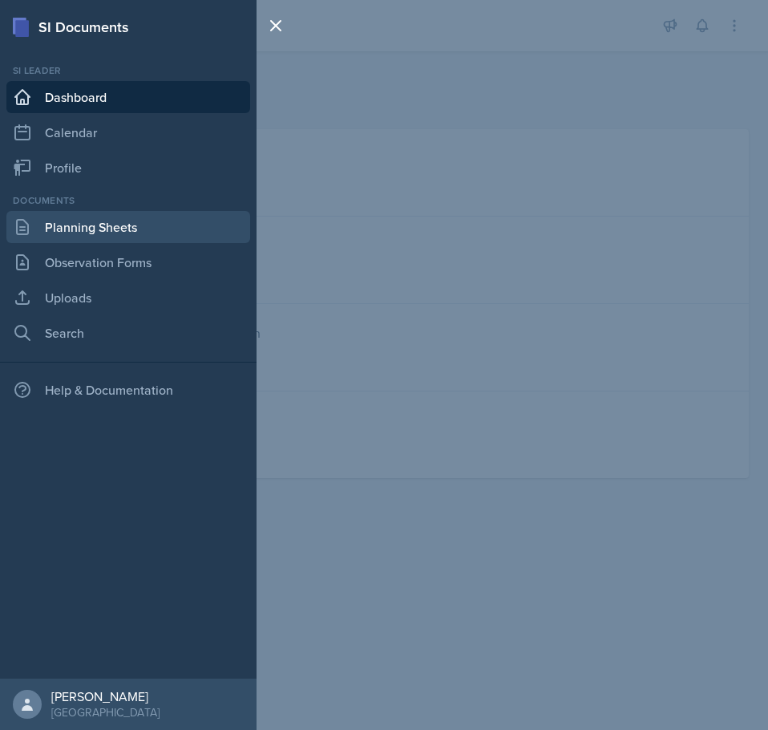
click at [93, 224] on link "Planning Sheets" at bounding box center [128, 227] width 244 height 32
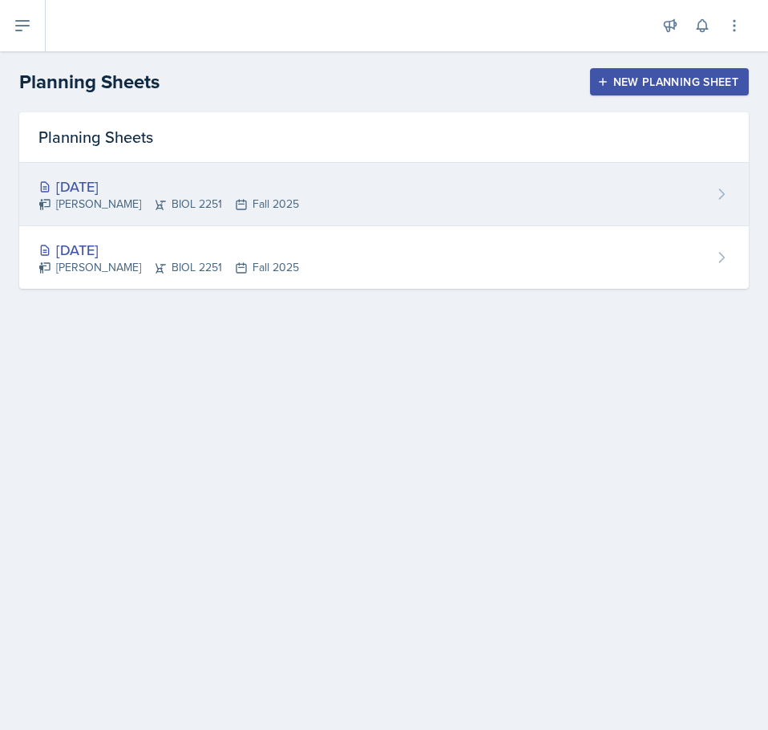
click at [215, 175] on div "[DATE] [PERSON_NAME] BIOL 2251 Fall 2025" at bounding box center [384, 194] width 730 height 63
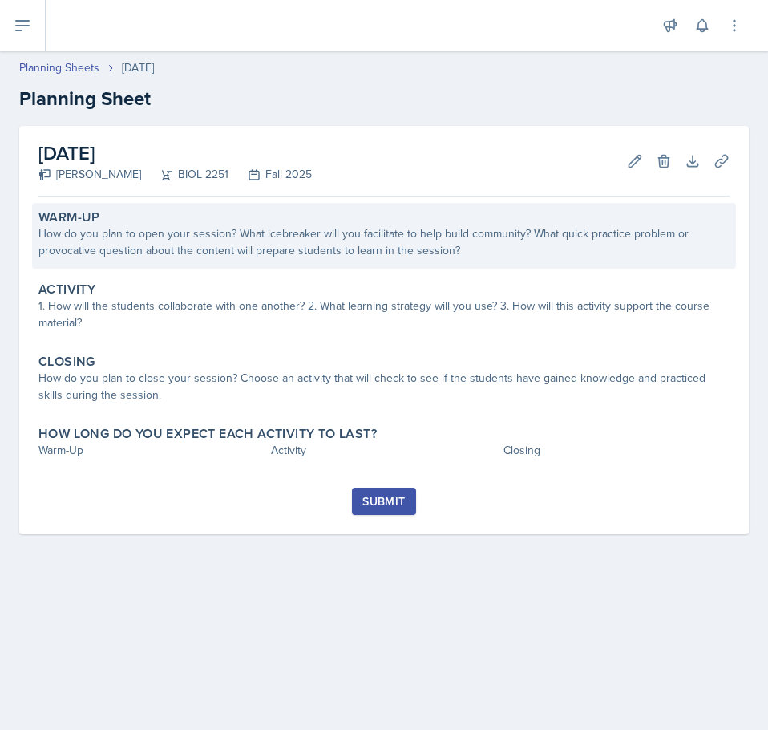
click at [260, 238] on div "How do you plan to open your session? What icebreaker will you facilitate to he…" at bounding box center [383, 242] width 691 height 34
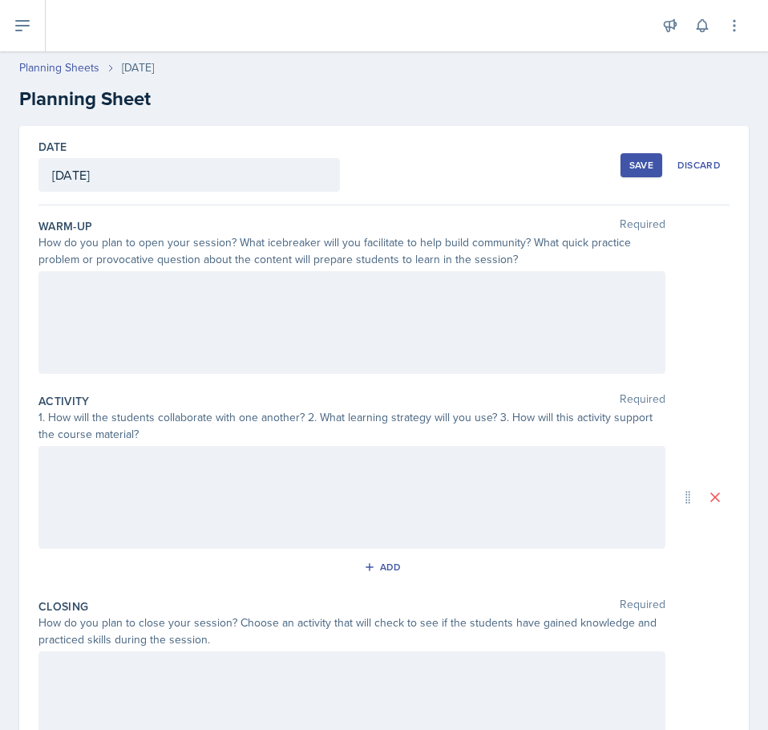
click at [234, 301] on div at bounding box center [351, 322] width 627 height 103
